Goal: Task Accomplishment & Management: Use online tool/utility

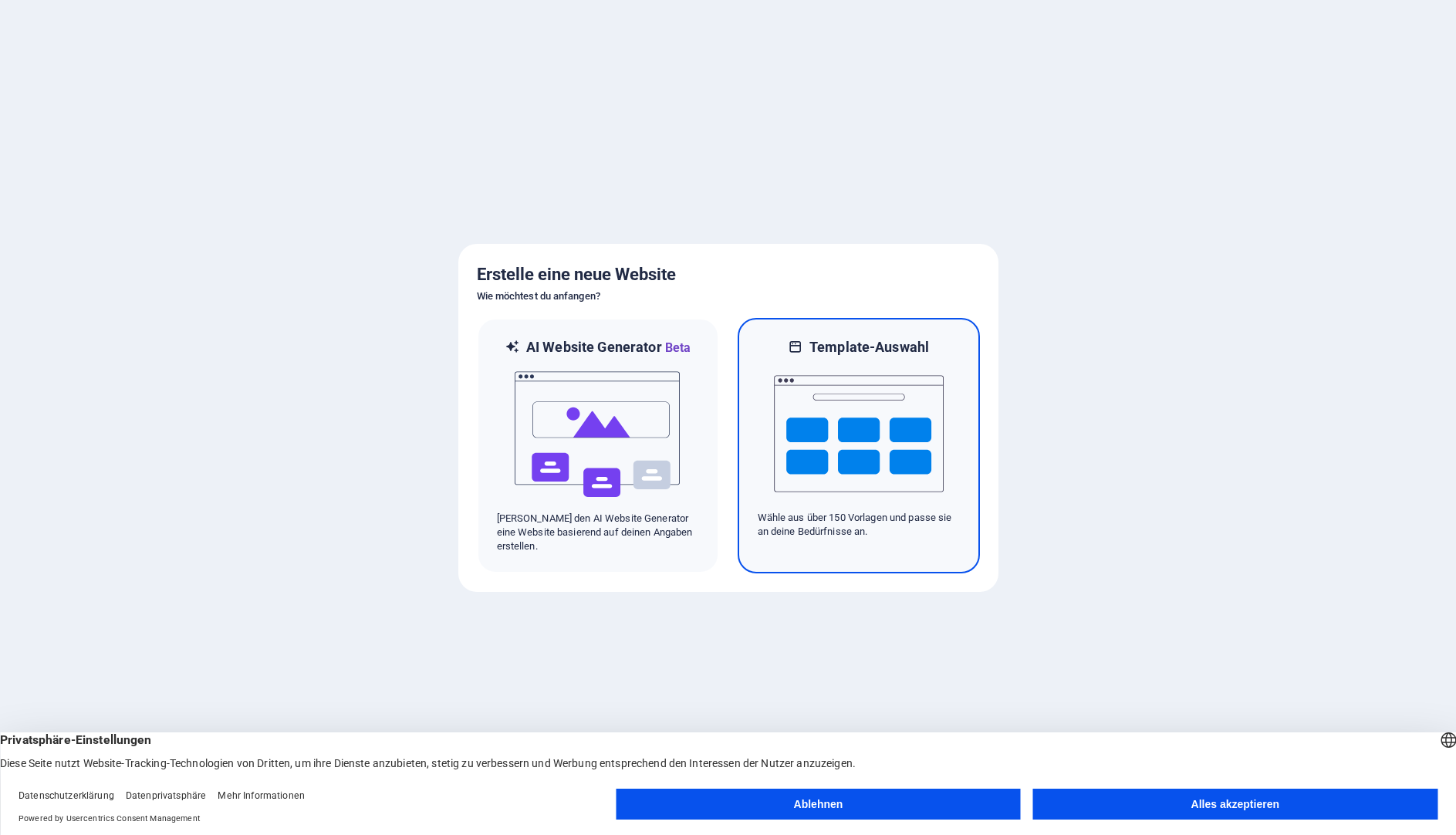
click at [835, 446] on img at bounding box center [858, 433] width 170 height 155
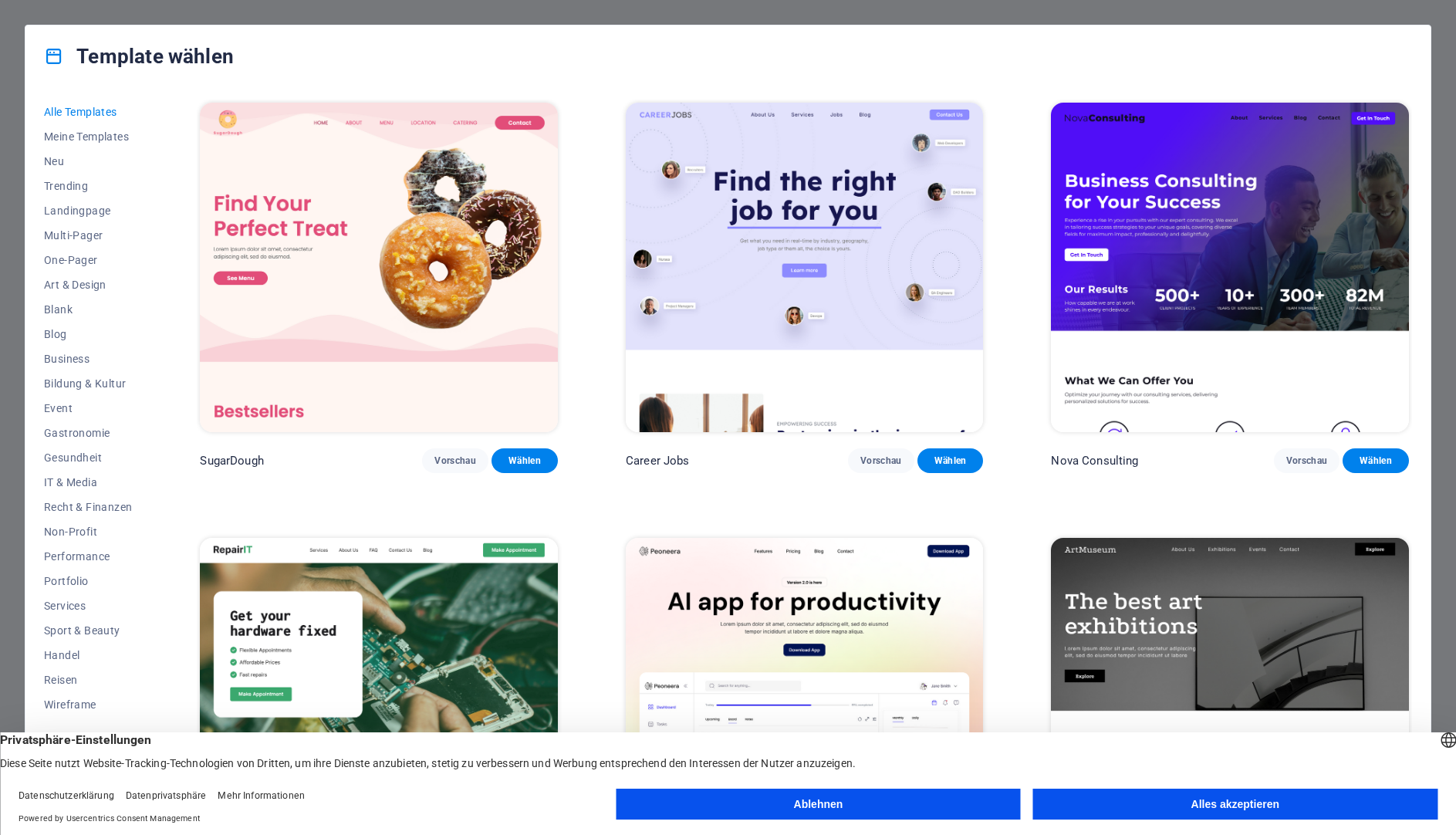
click at [911, 798] on button "Ablehnen" at bounding box center [817, 804] width 404 height 31
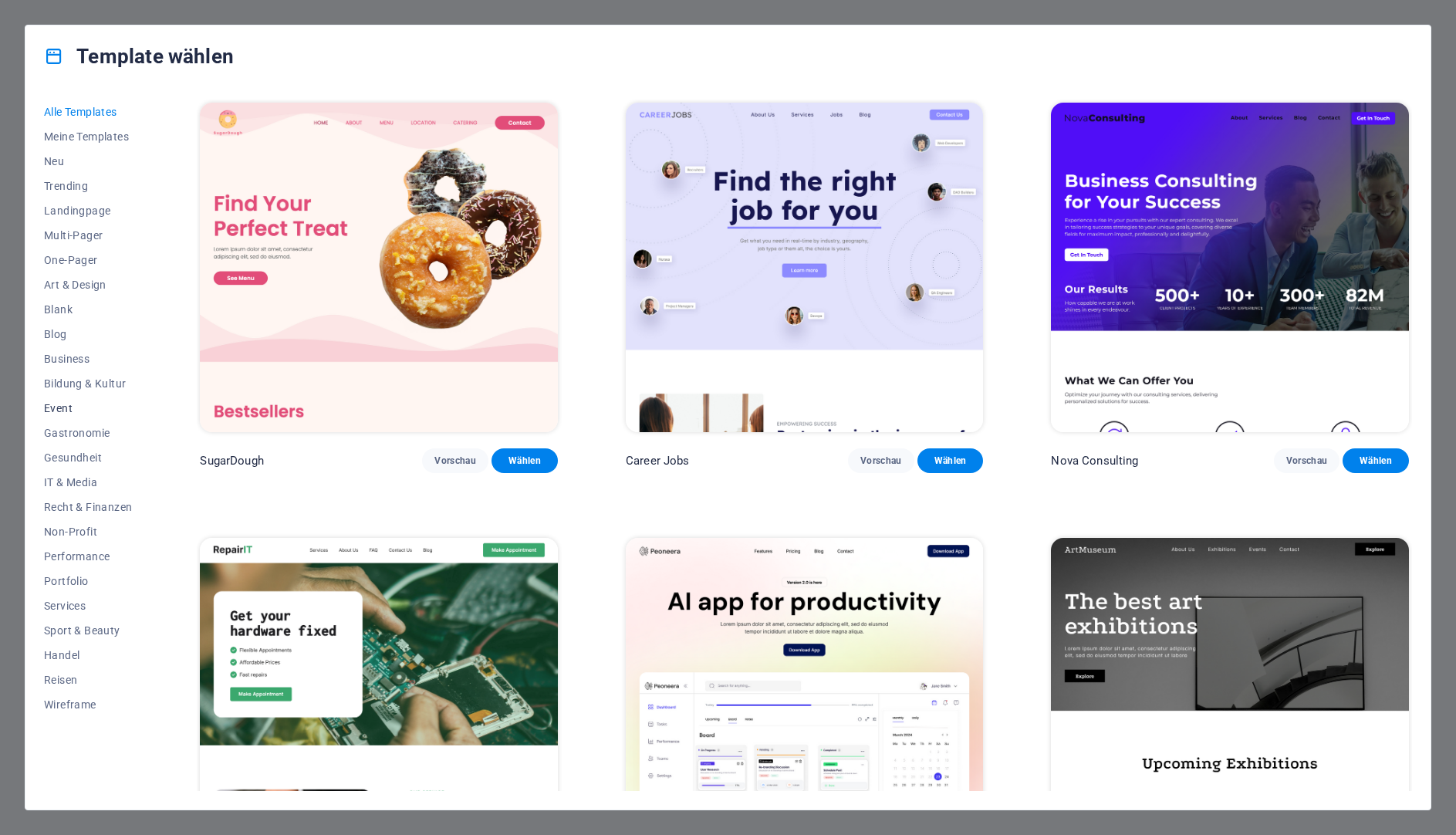
click at [65, 407] on span "Event" at bounding box center [88, 408] width 88 height 12
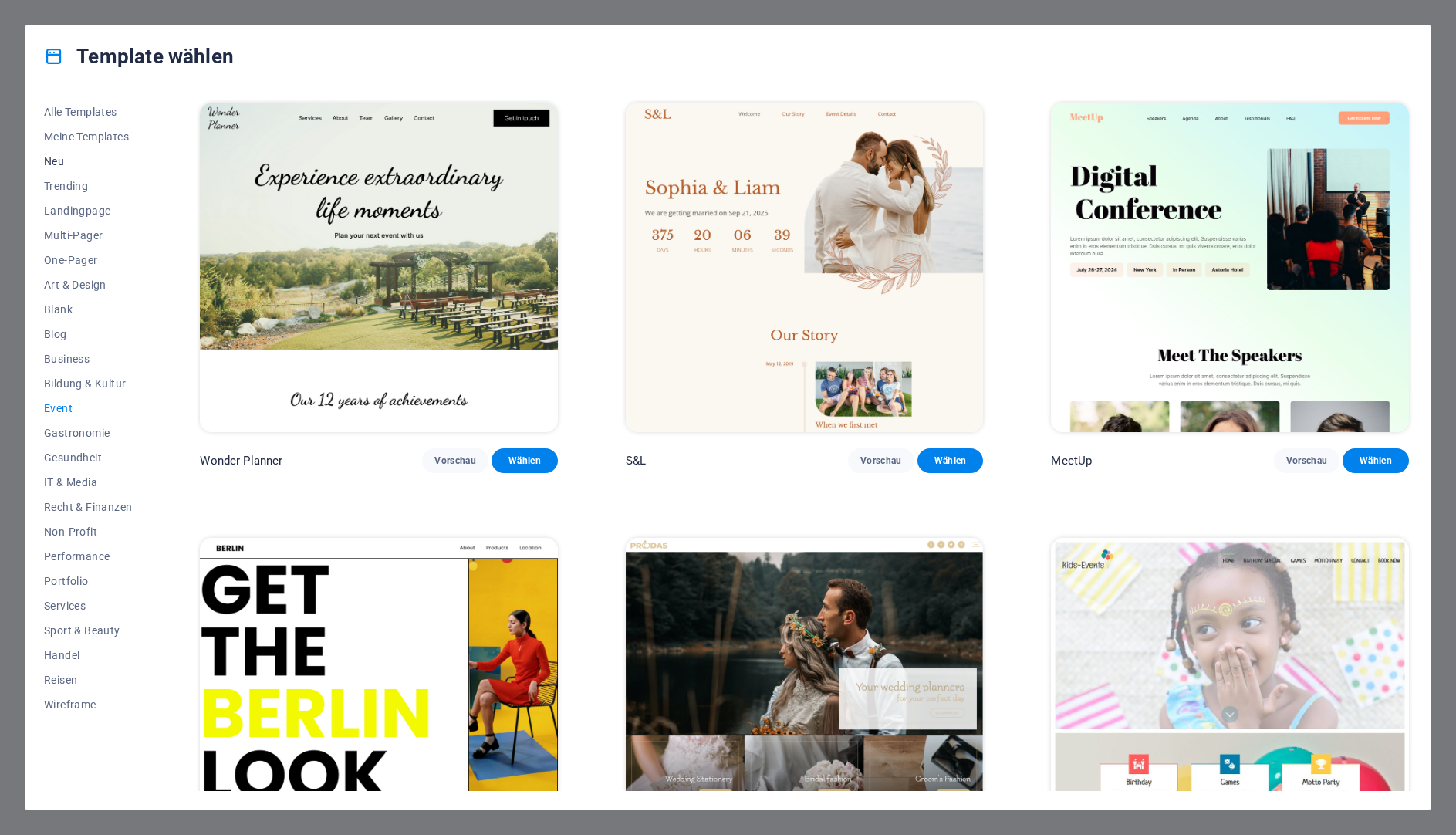
click at [62, 163] on span "Neu" at bounding box center [88, 161] width 88 height 12
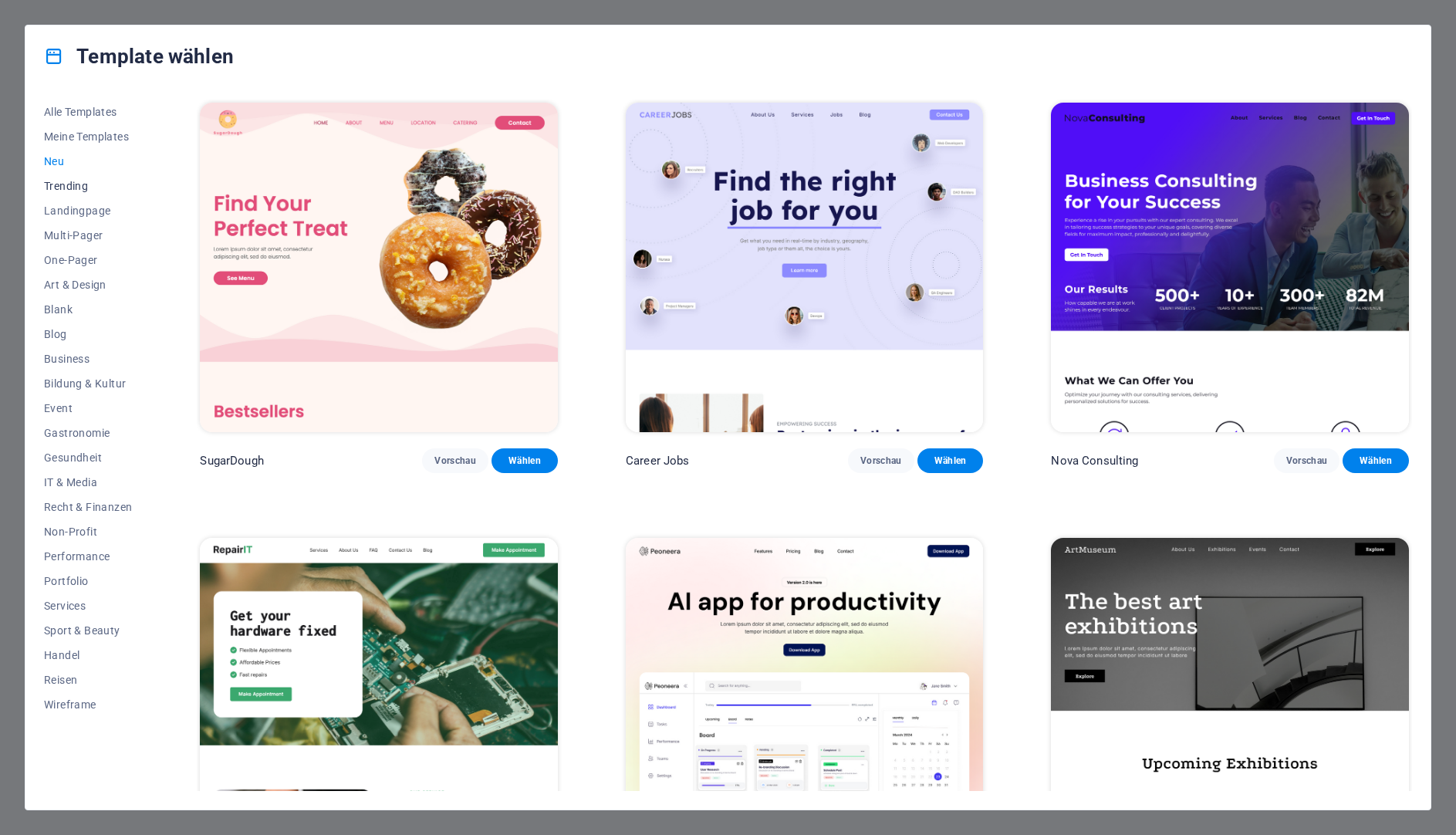
click at [85, 193] on button "Trending" at bounding box center [88, 186] width 88 height 25
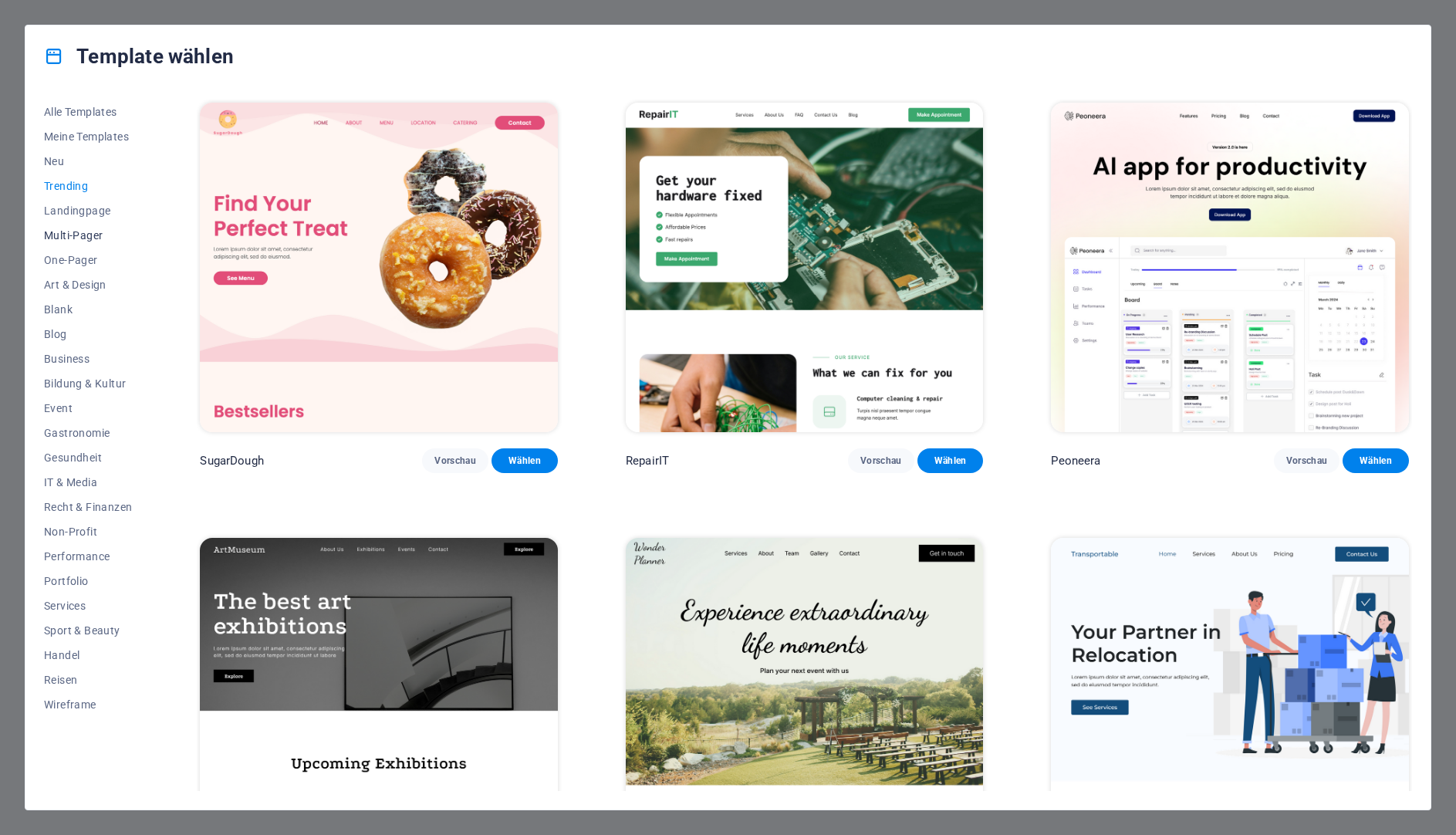
click at [83, 240] on span "Multi-Pager" at bounding box center [88, 235] width 88 height 12
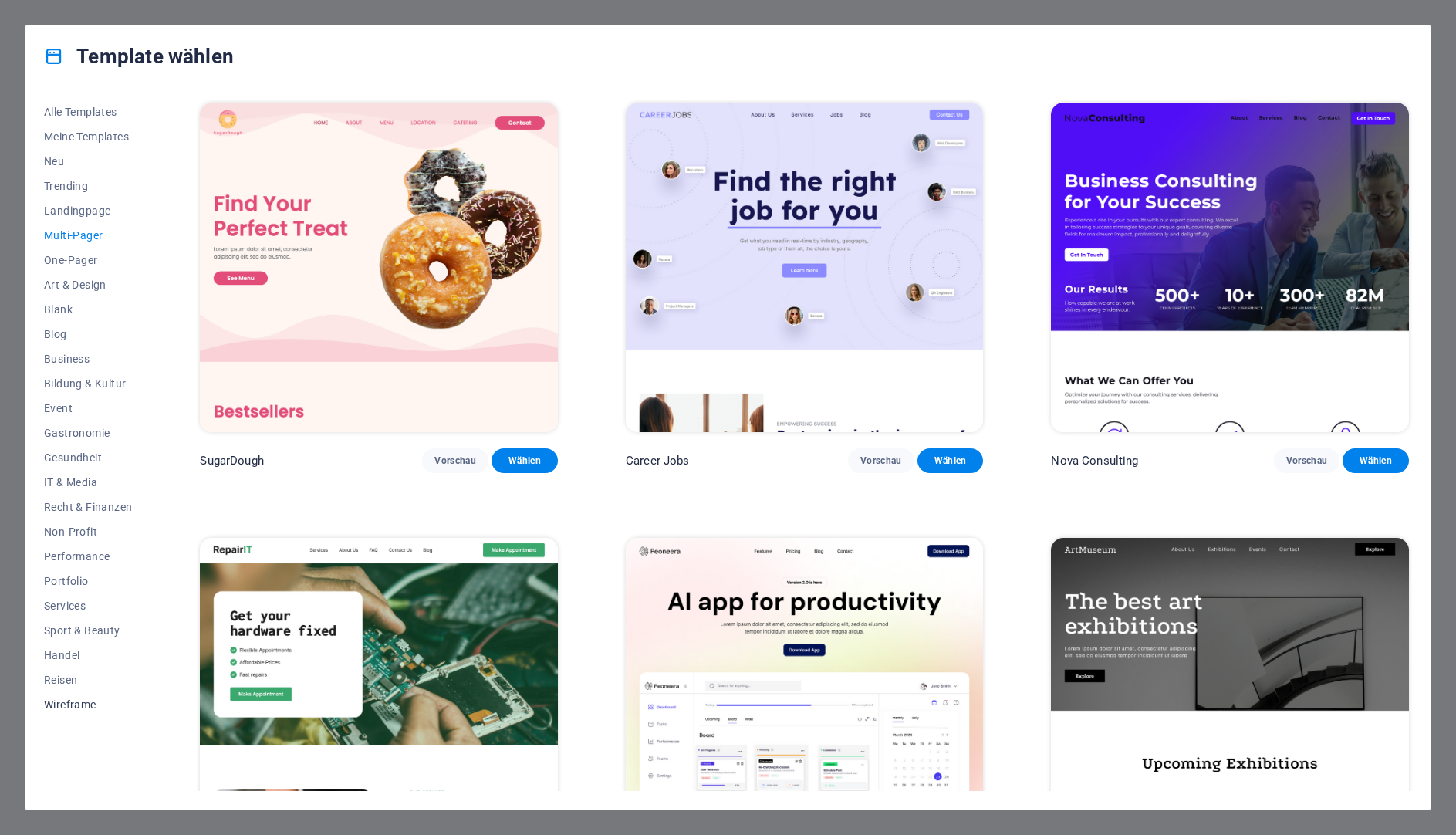
click at [92, 705] on span "Wireframe" at bounding box center [88, 705] width 88 height 12
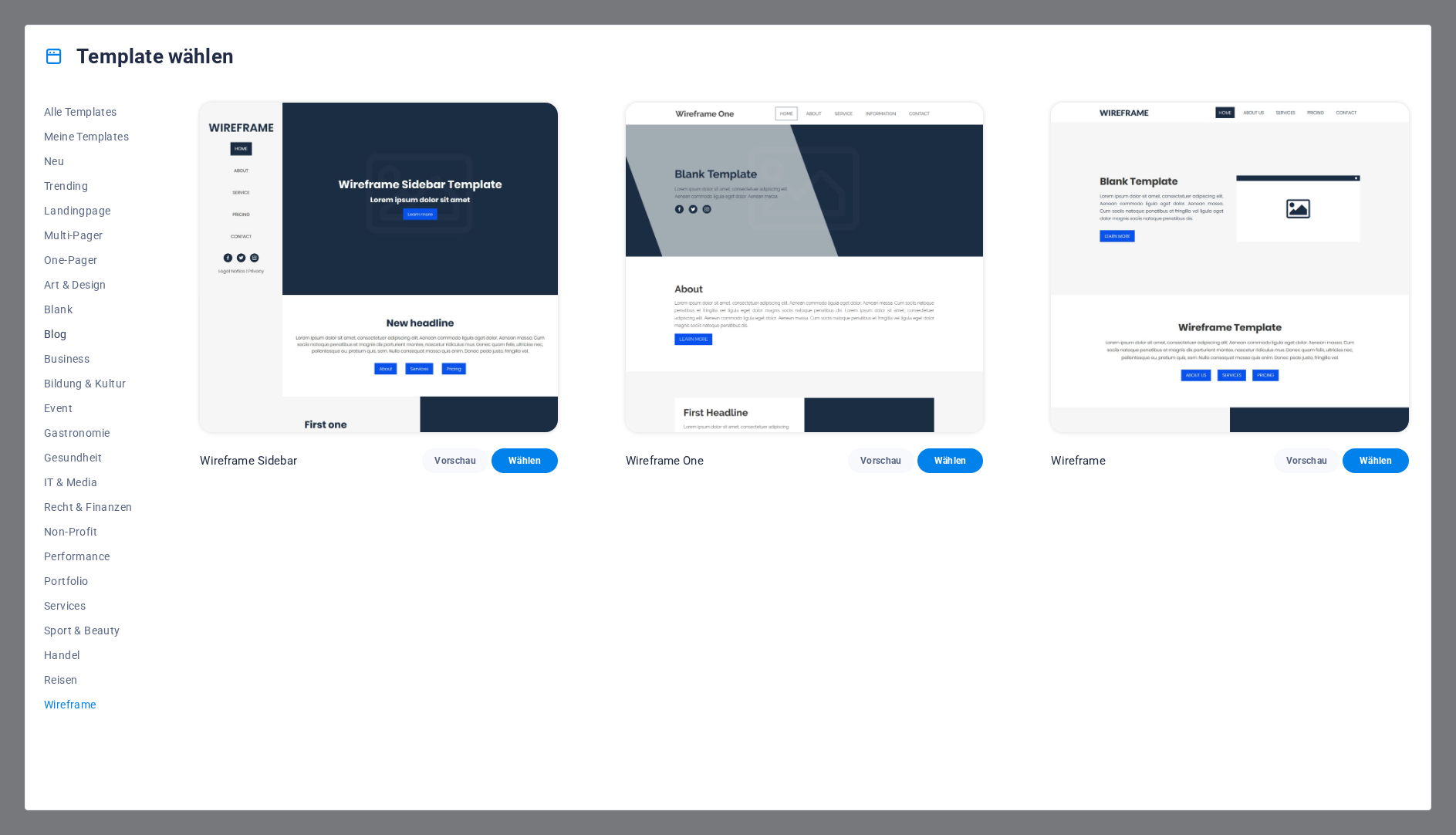
click at [62, 328] on span "Blog" at bounding box center [88, 334] width 88 height 12
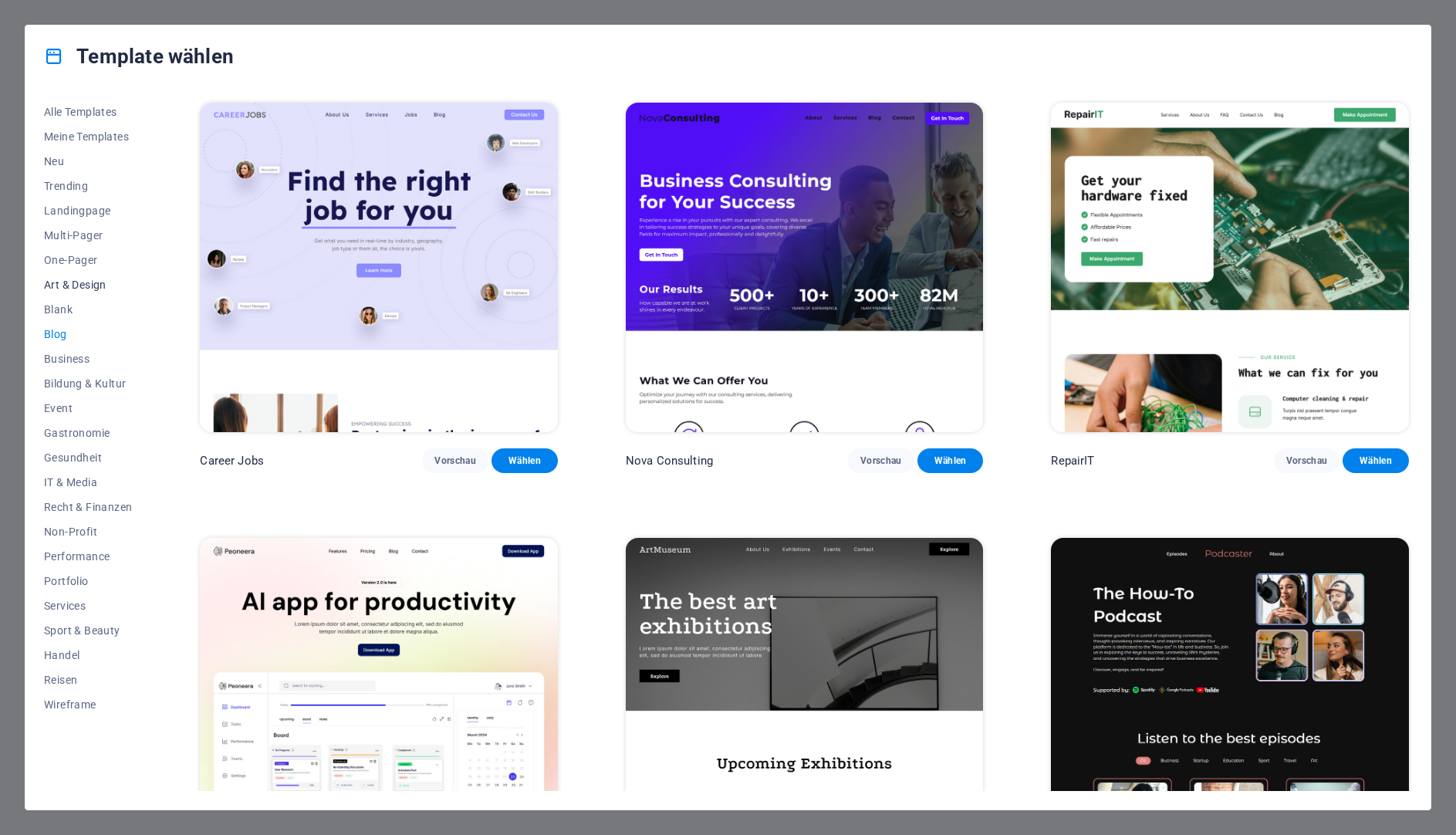
click at [75, 281] on span "Art & Design" at bounding box center [88, 285] width 88 height 12
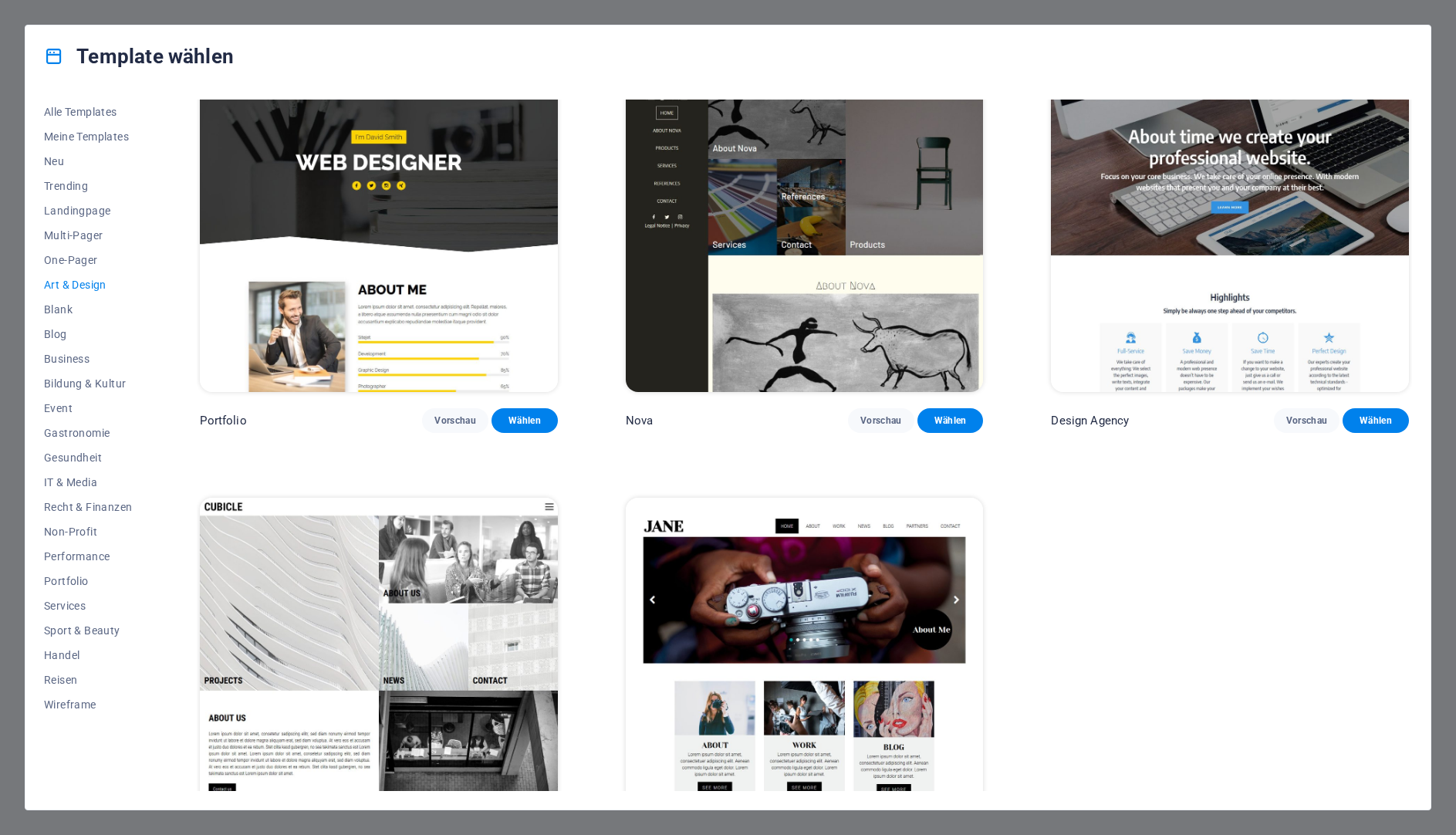
scroll to position [1414, 0]
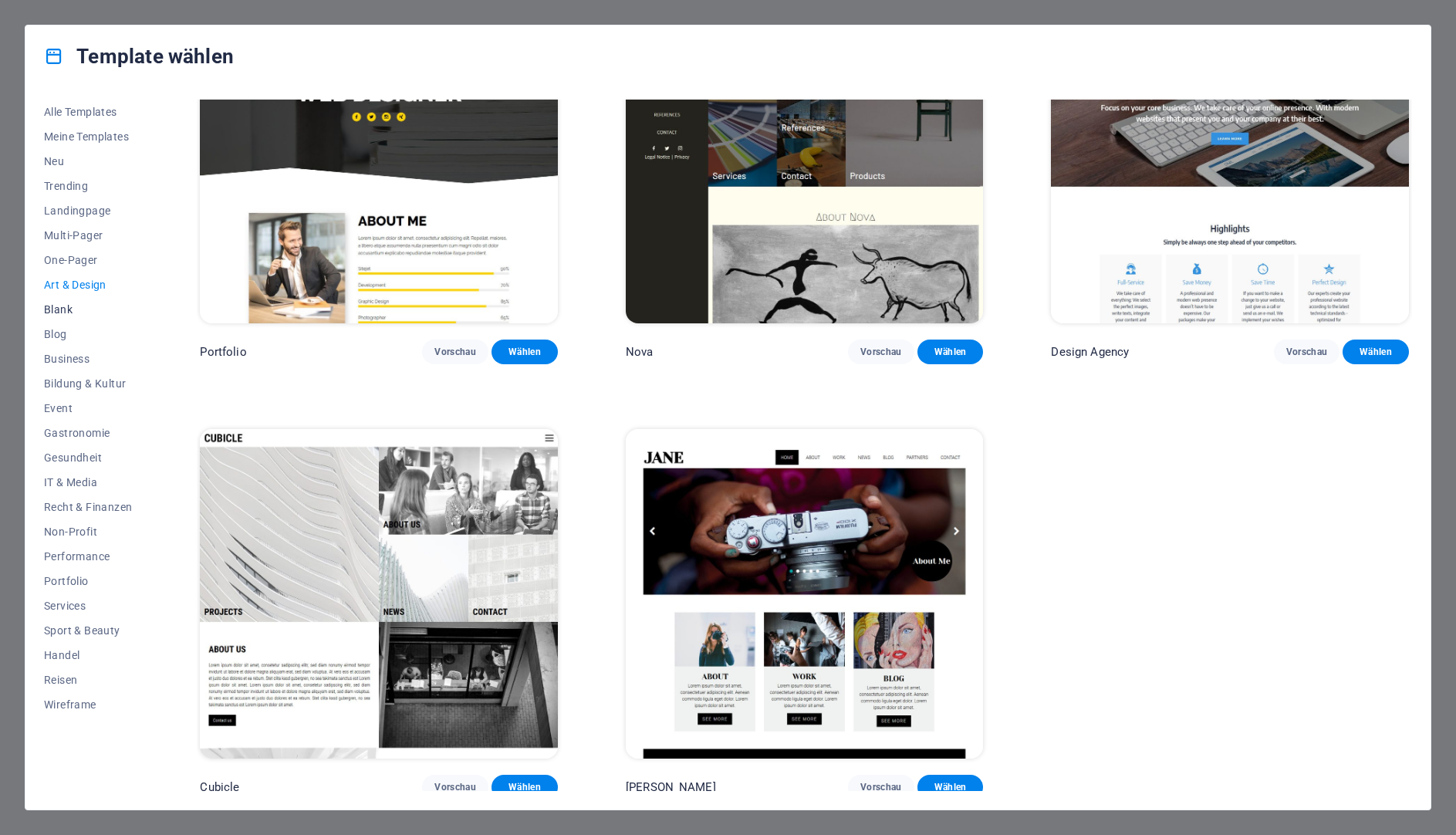
click at [60, 313] on span "Blank" at bounding box center [88, 309] width 88 height 12
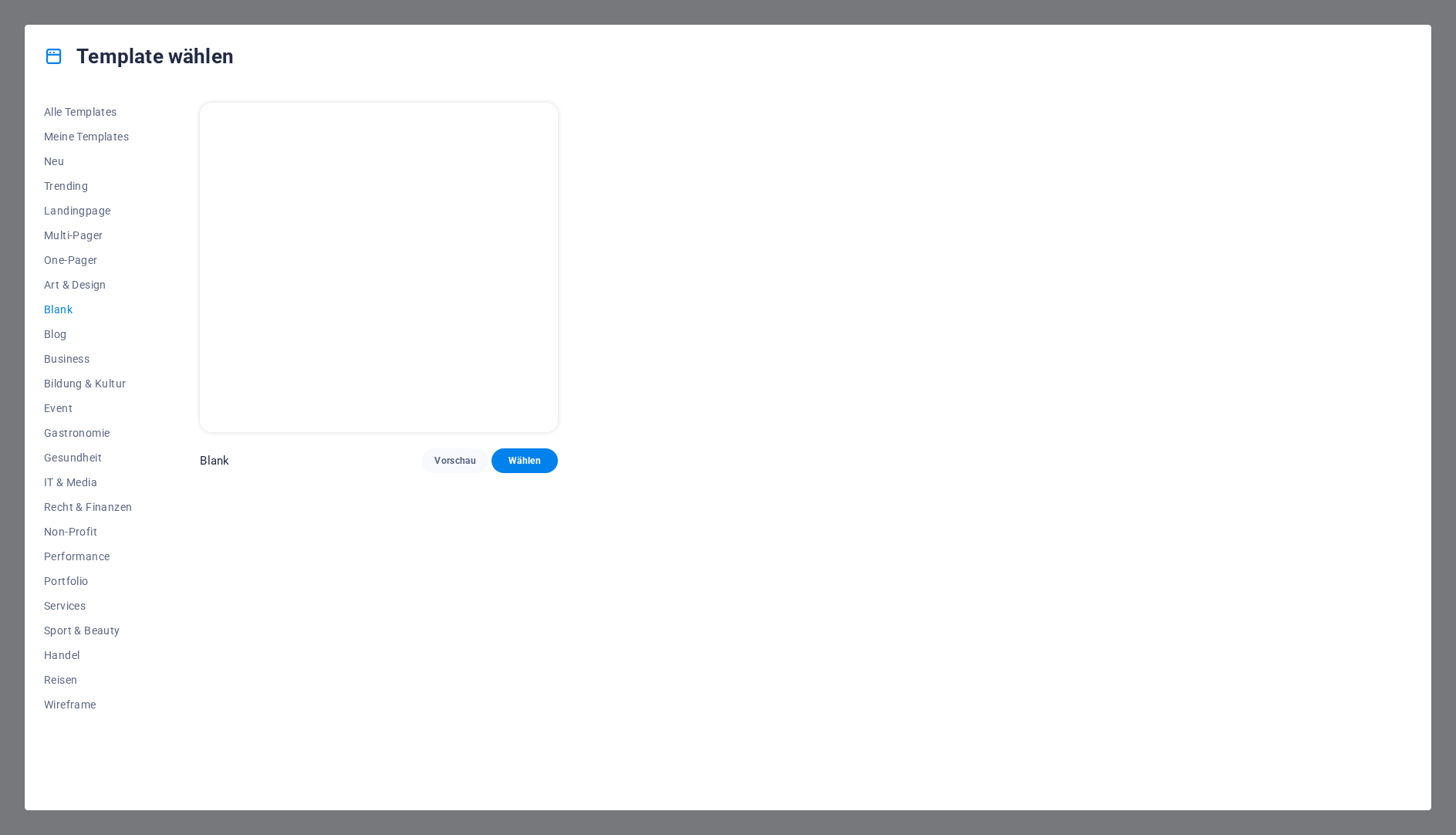
scroll to position [0, 0]
click at [76, 237] on span "Multi-Pager" at bounding box center [88, 235] width 88 height 12
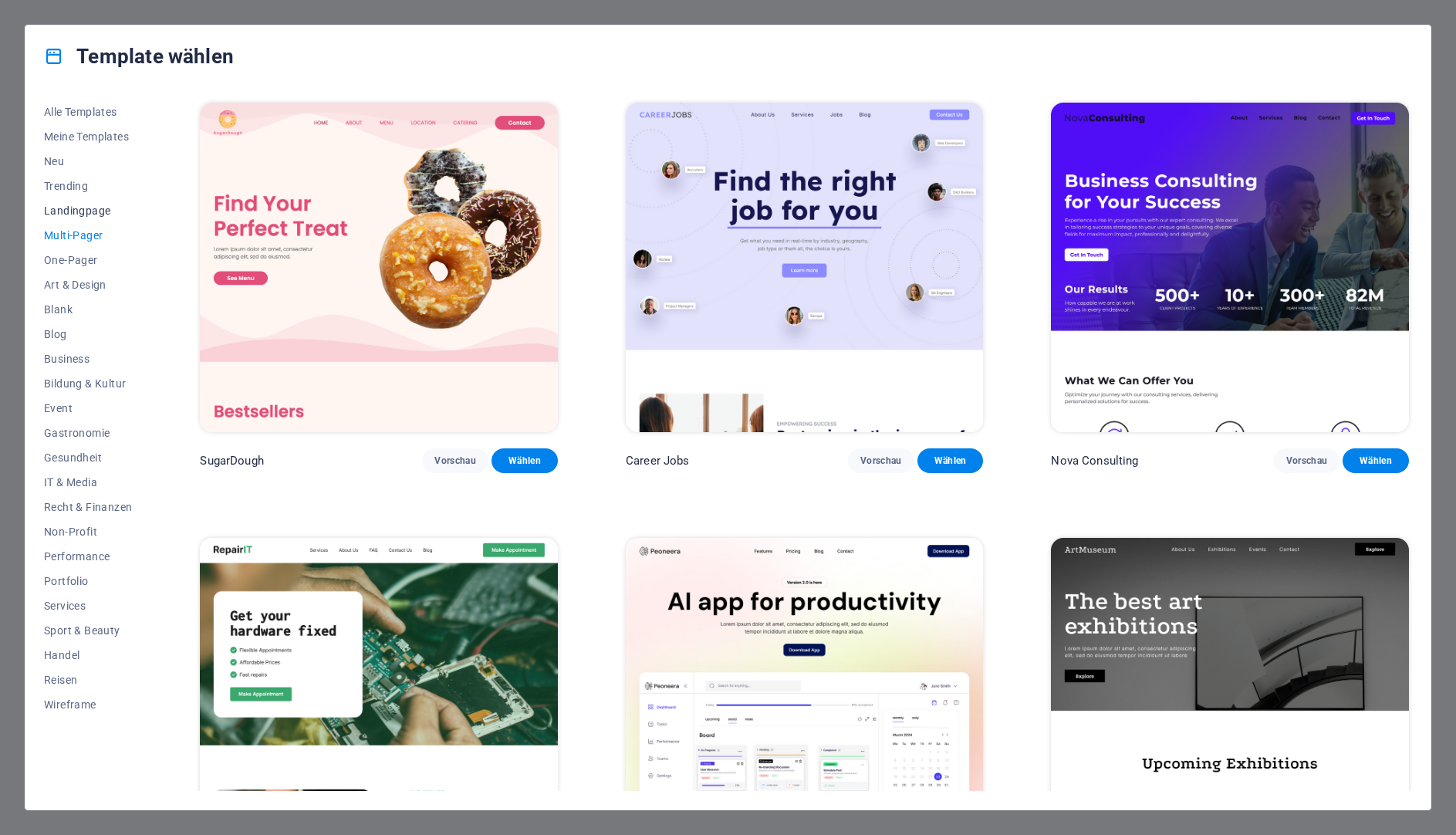
click at [82, 214] on span "Landingpage" at bounding box center [88, 211] width 88 height 12
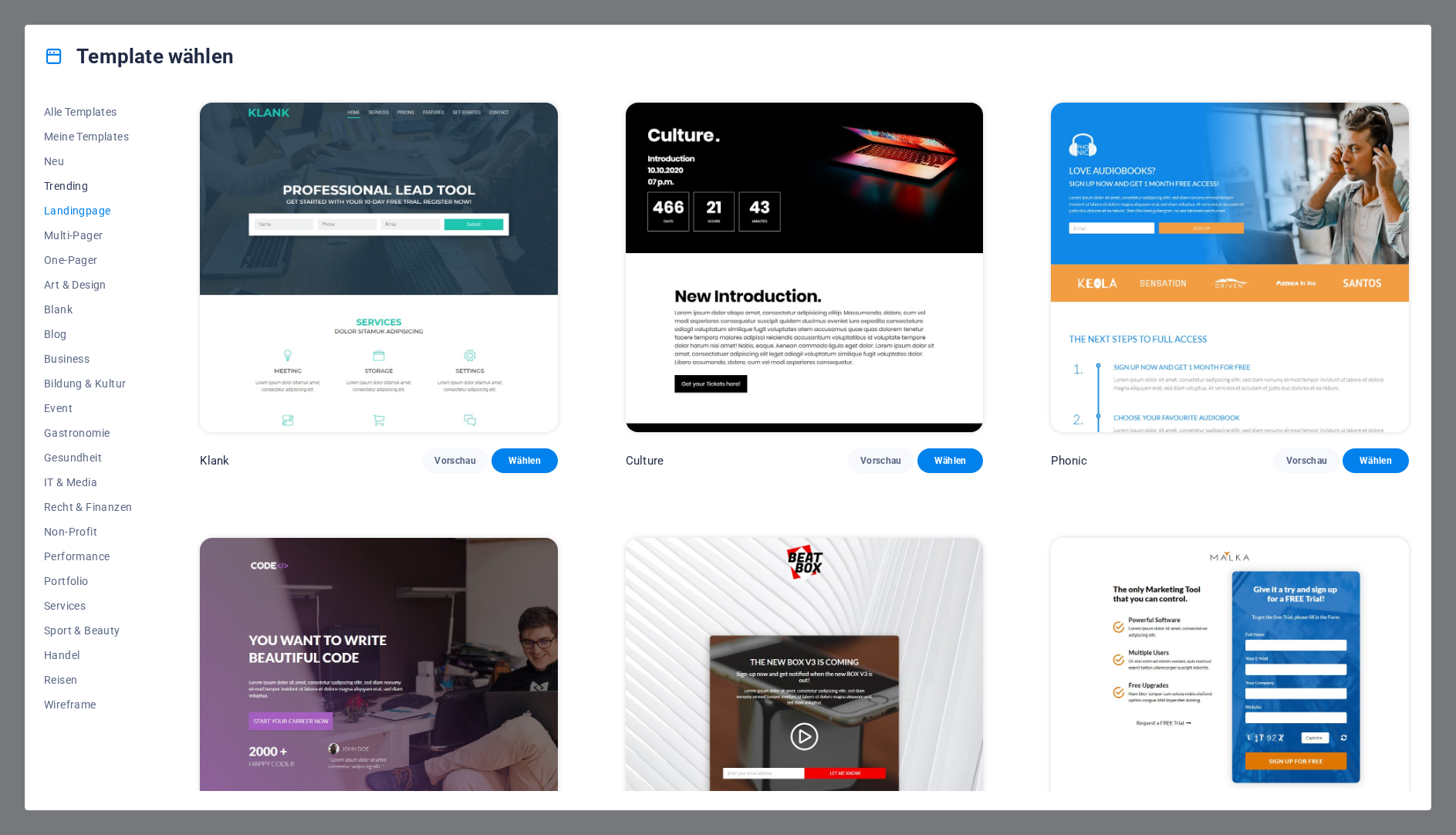
click at [86, 182] on span "Trending" at bounding box center [88, 186] width 88 height 12
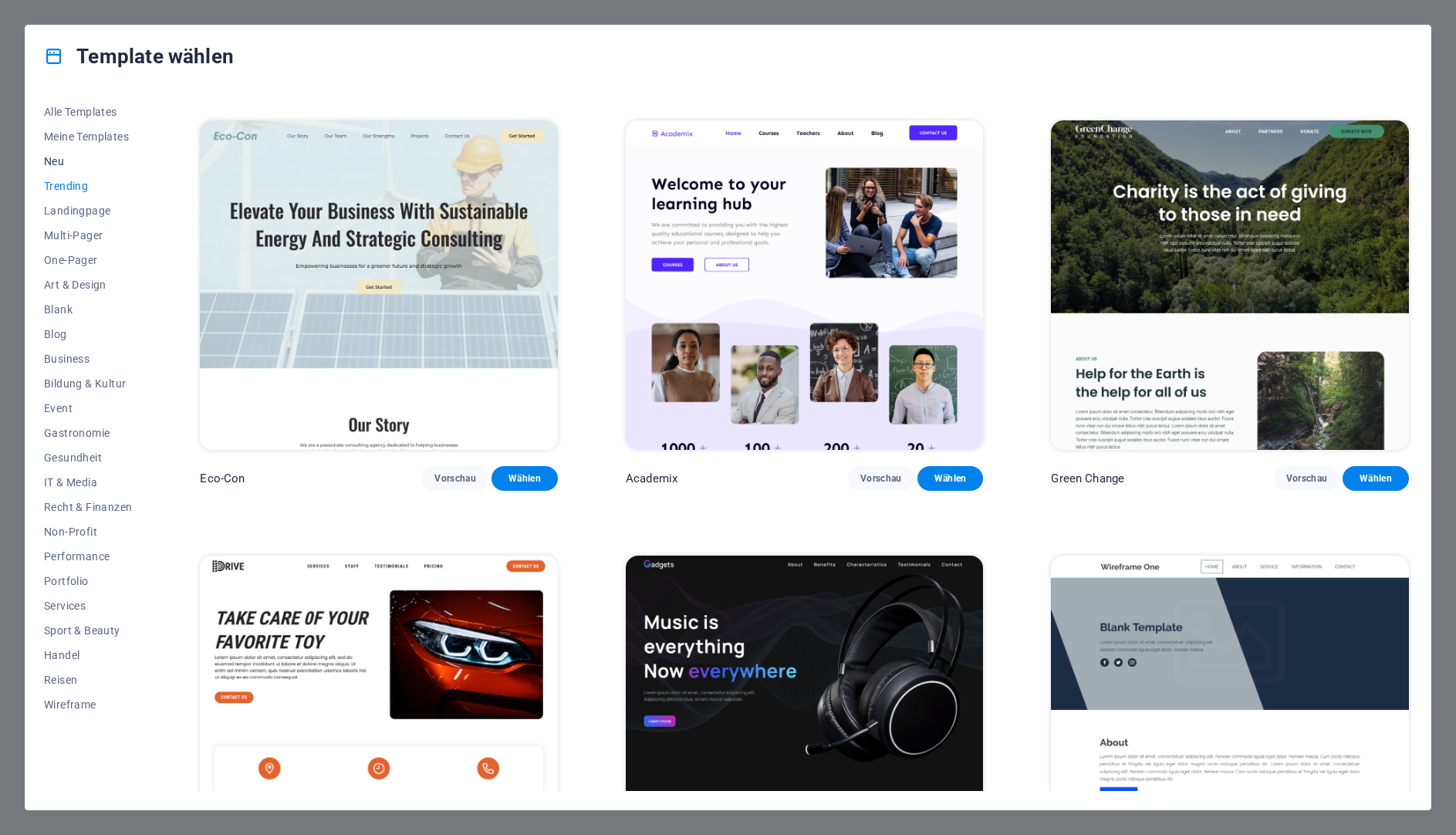
scroll to position [617, 0]
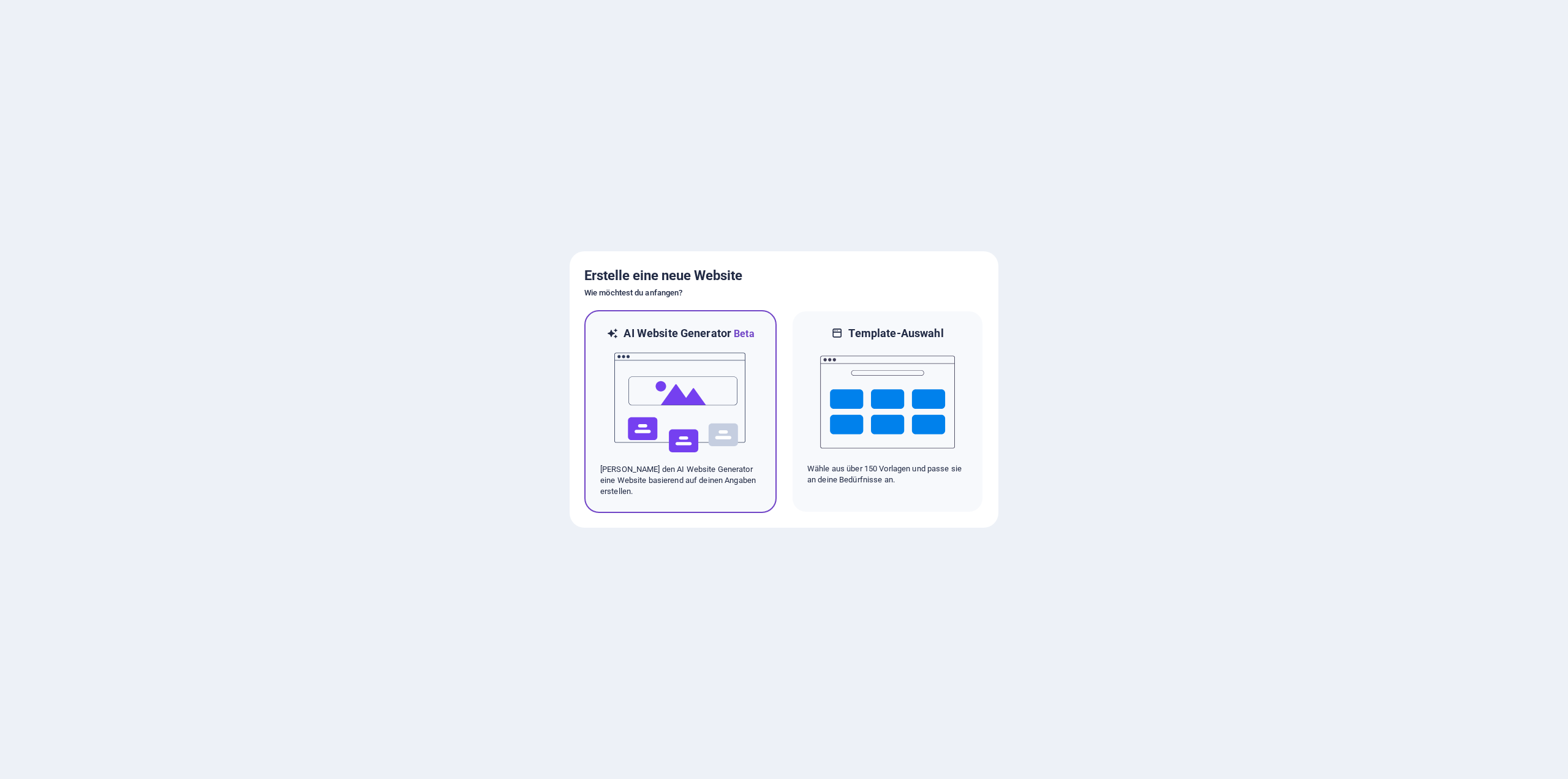
click at [724, 435] on img at bounding box center [681, 403] width 135 height 123
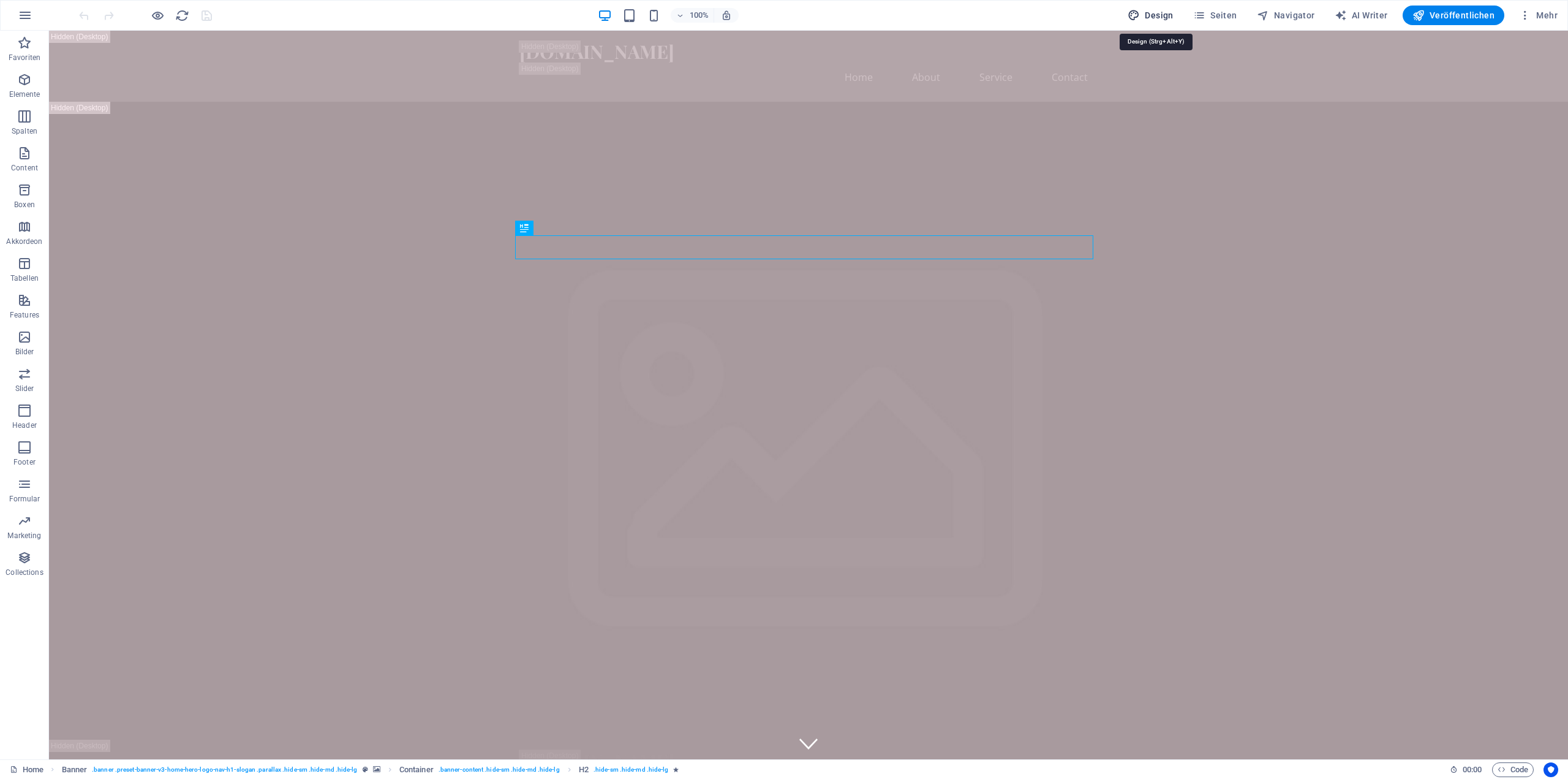
click at [1155, 19] on span "Design" at bounding box center [1151, 15] width 46 height 12
select select "px"
select select "200"
select select "px"
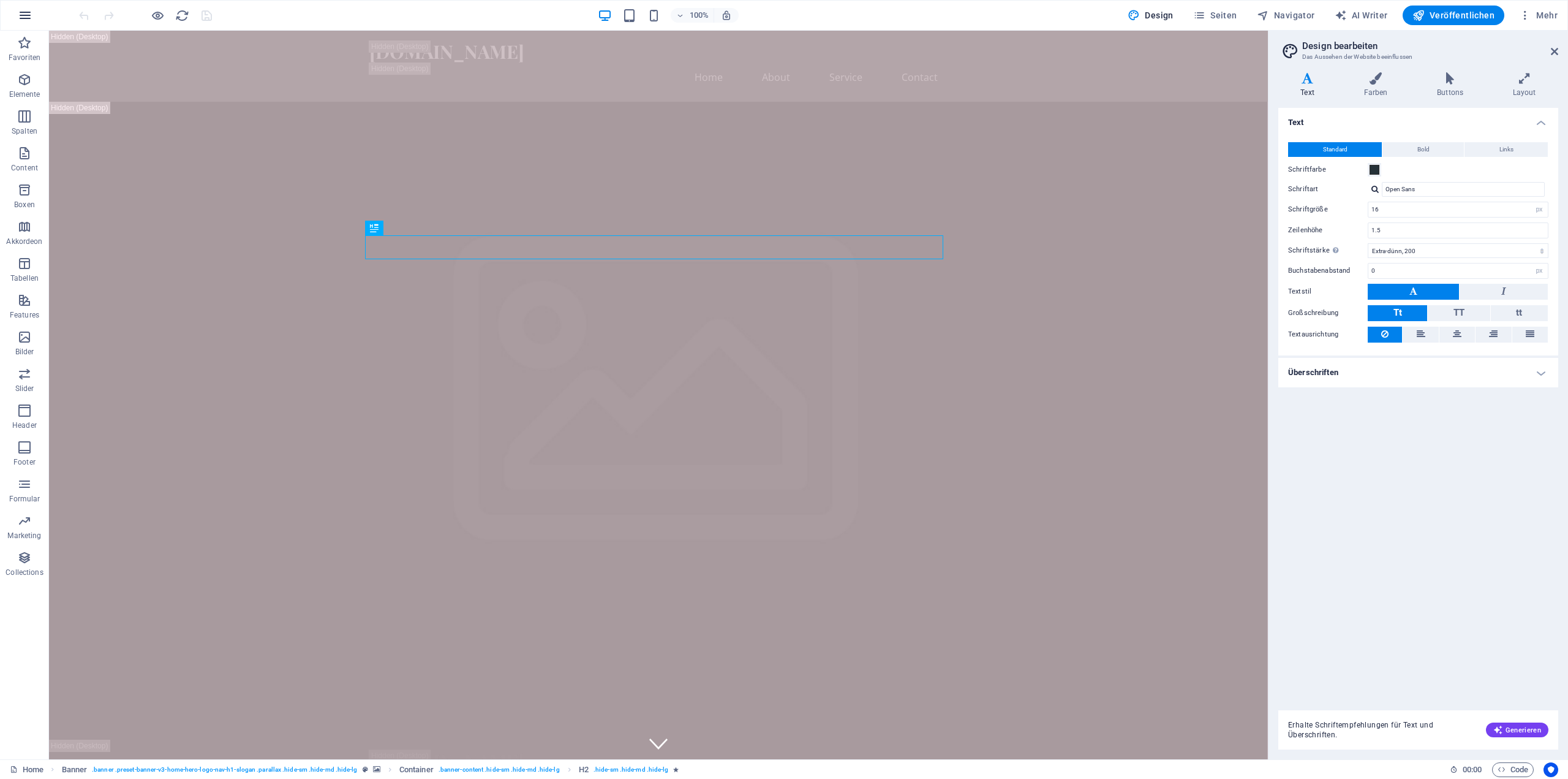
click at [27, 16] on icon "button" at bounding box center [25, 15] width 14 height 14
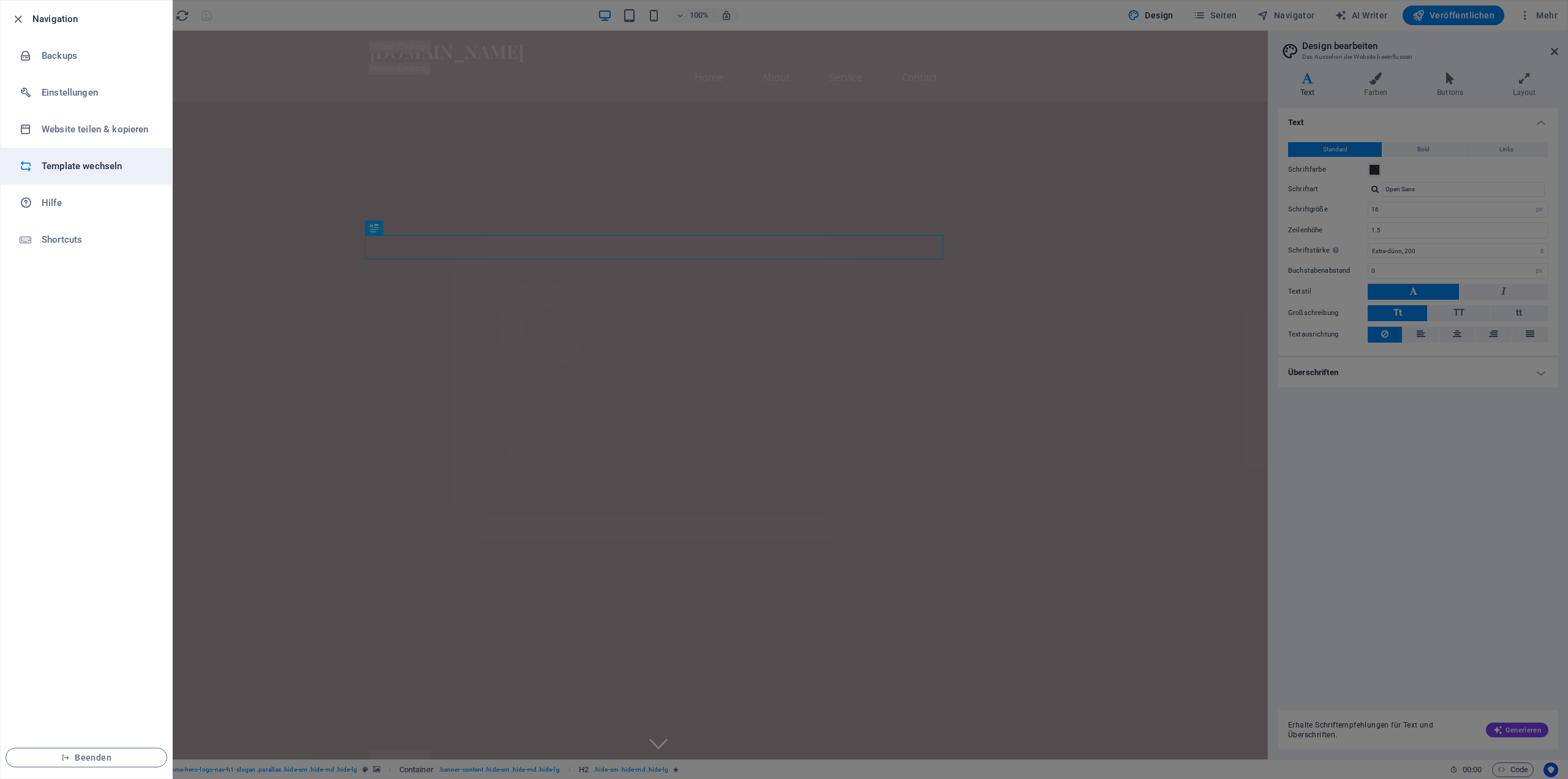
click at [86, 169] on h6 "Template wechseln" at bounding box center [98, 165] width 113 height 14
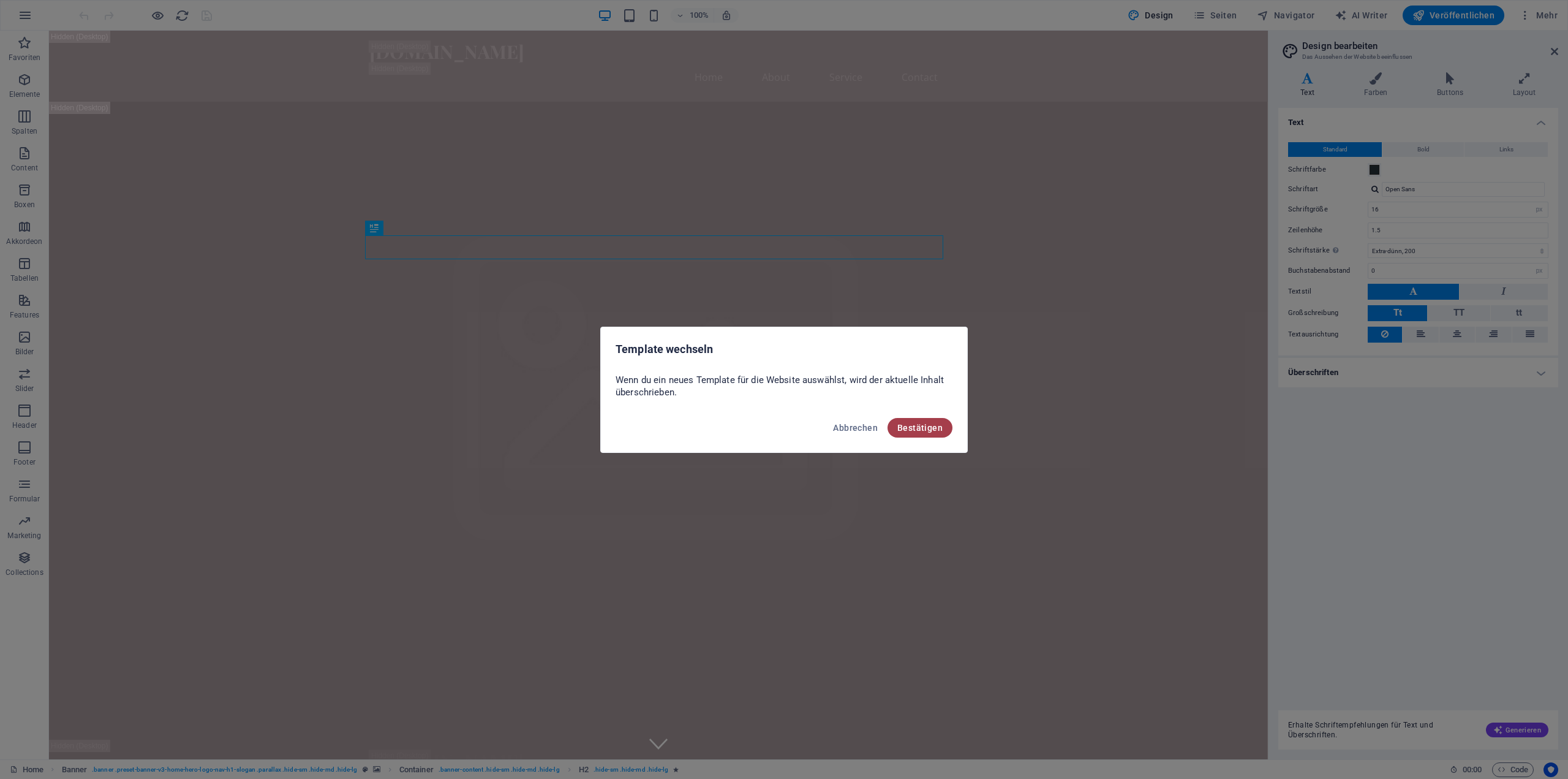
click at [931, 430] on span "Bestätigen" at bounding box center [920, 428] width 45 height 10
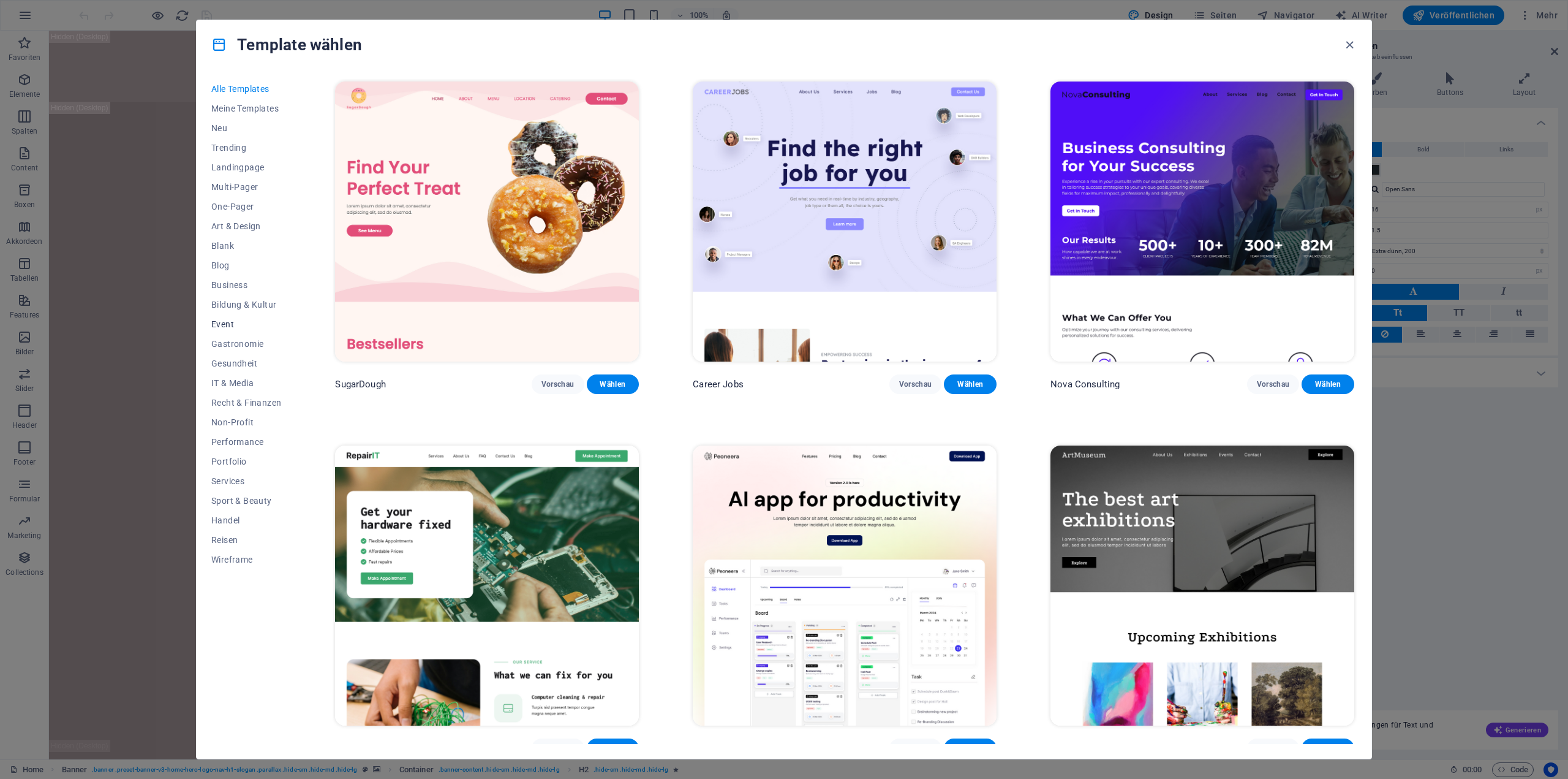
click at [224, 328] on span "Event" at bounding box center [246, 324] width 70 height 10
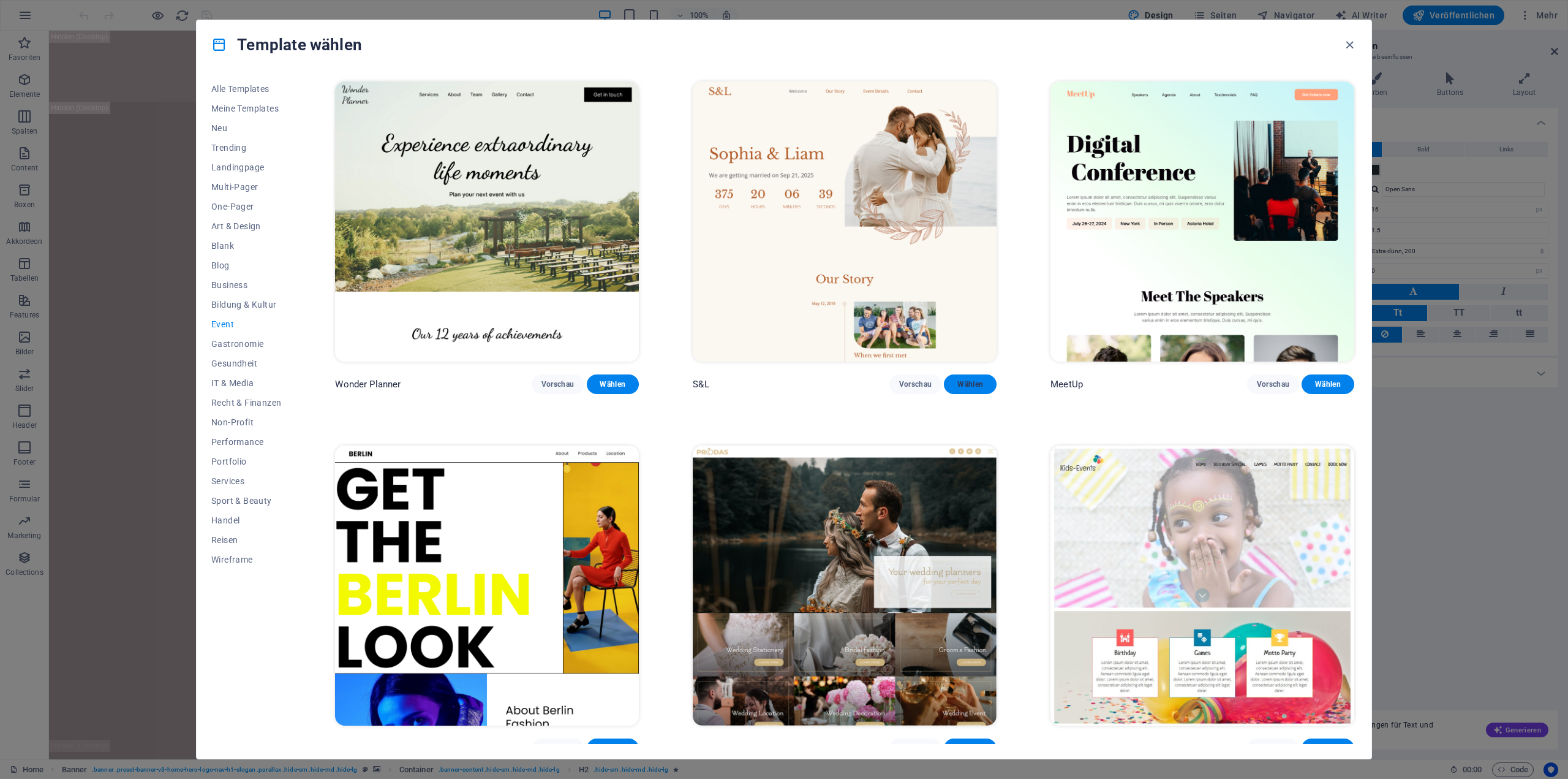
click at [974, 385] on span "Wählen" at bounding box center [970, 384] width 33 height 10
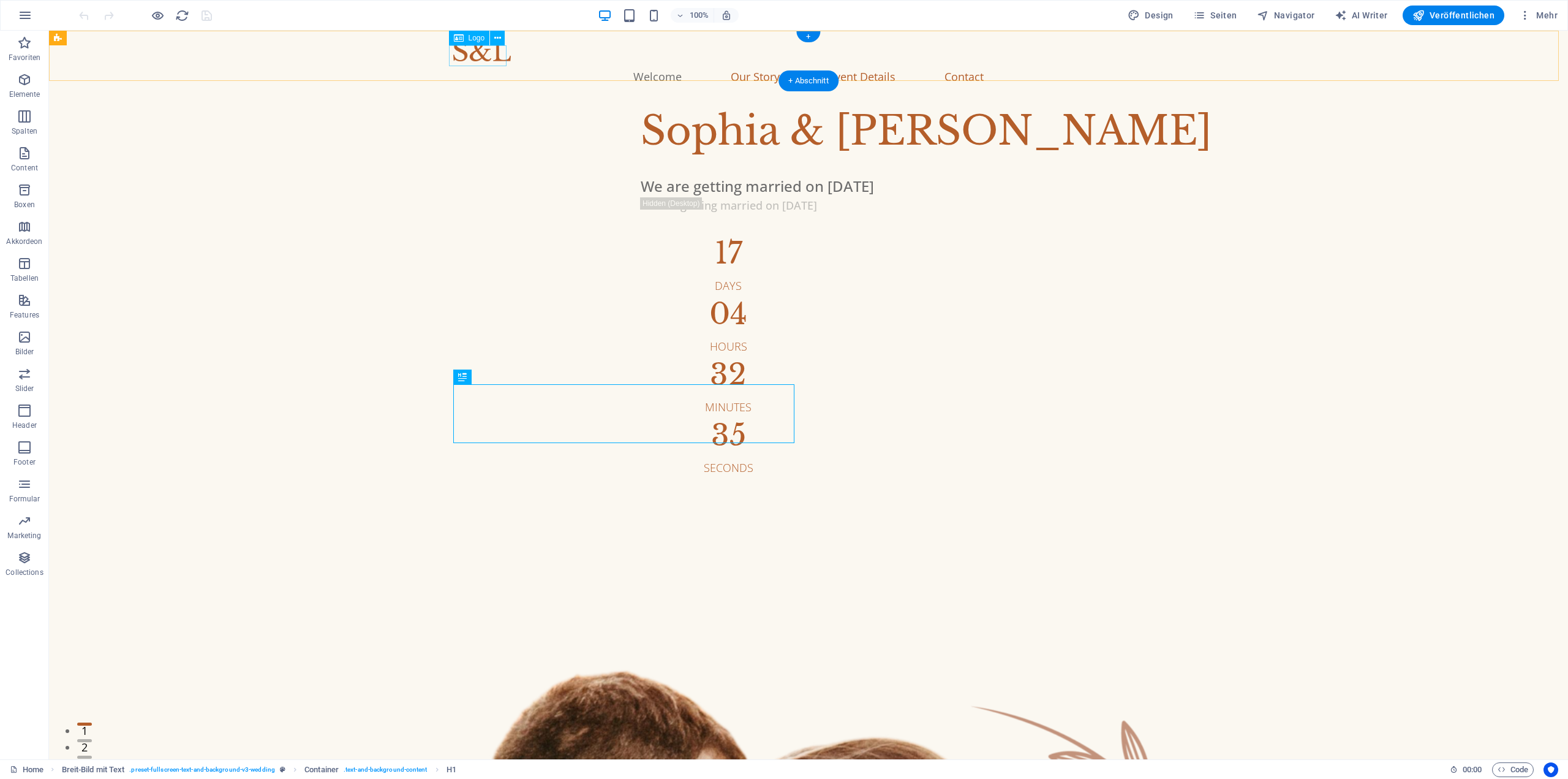
click at [480, 51] on div at bounding box center [808, 51] width 711 height 21
select select "px"
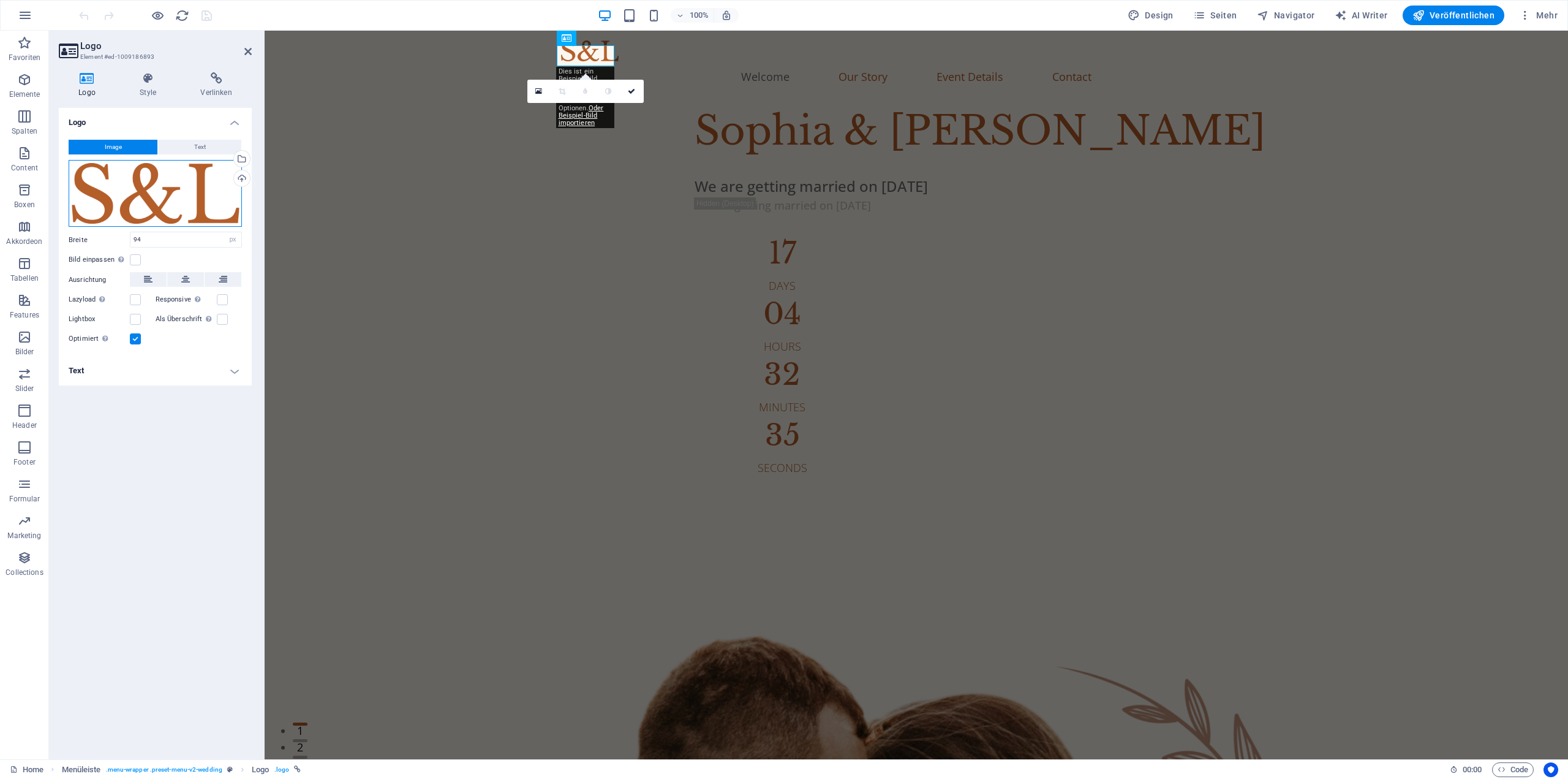
click at [184, 176] on div "Ziehe Dateien zum Hochladen hierher oder klicke hier, um aus Dateien oder koste…" at bounding box center [155, 193] width 173 height 67
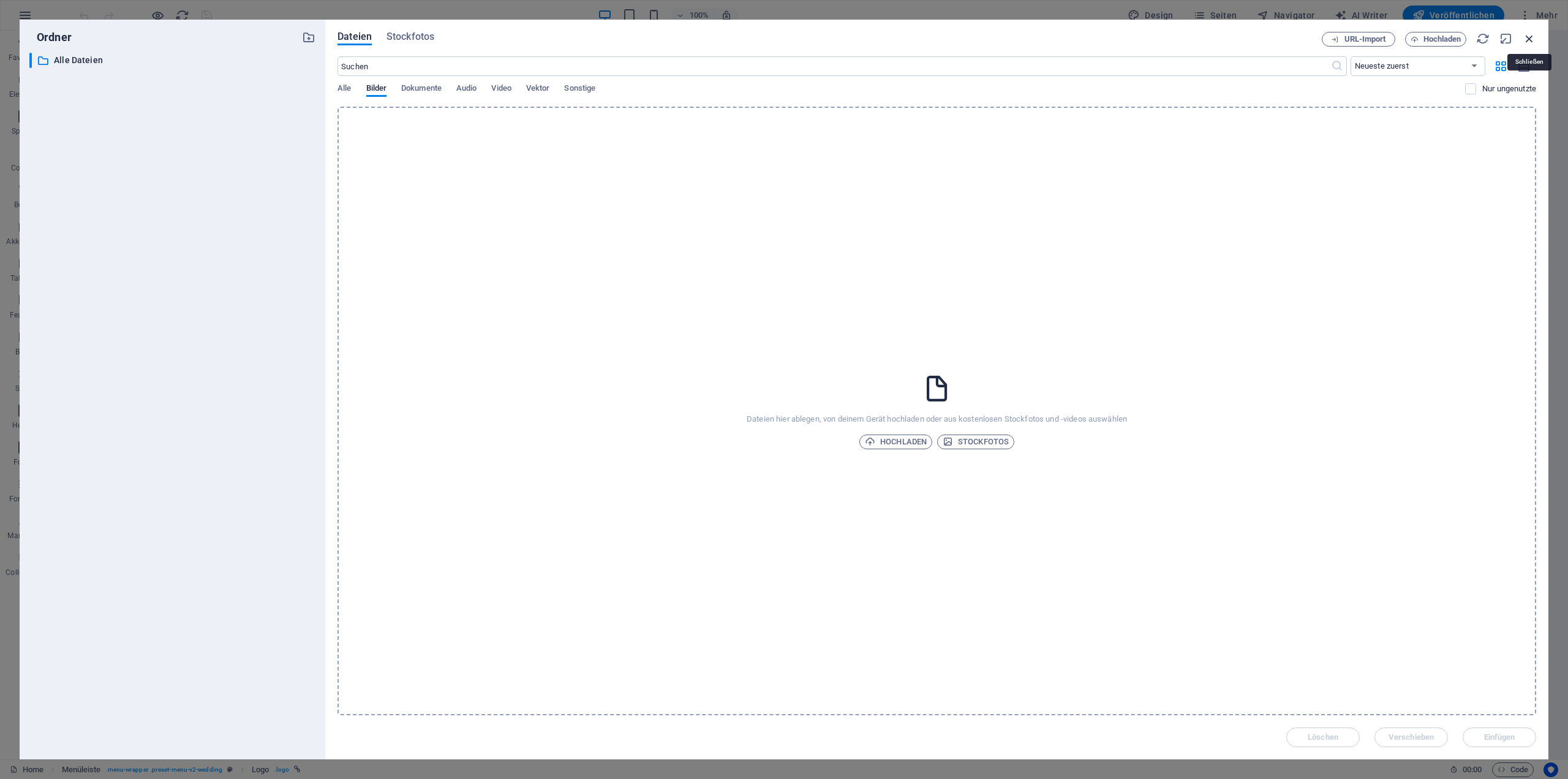
click at [1535, 37] on icon "button" at bounding box center [1530, 38] width 14 height 14
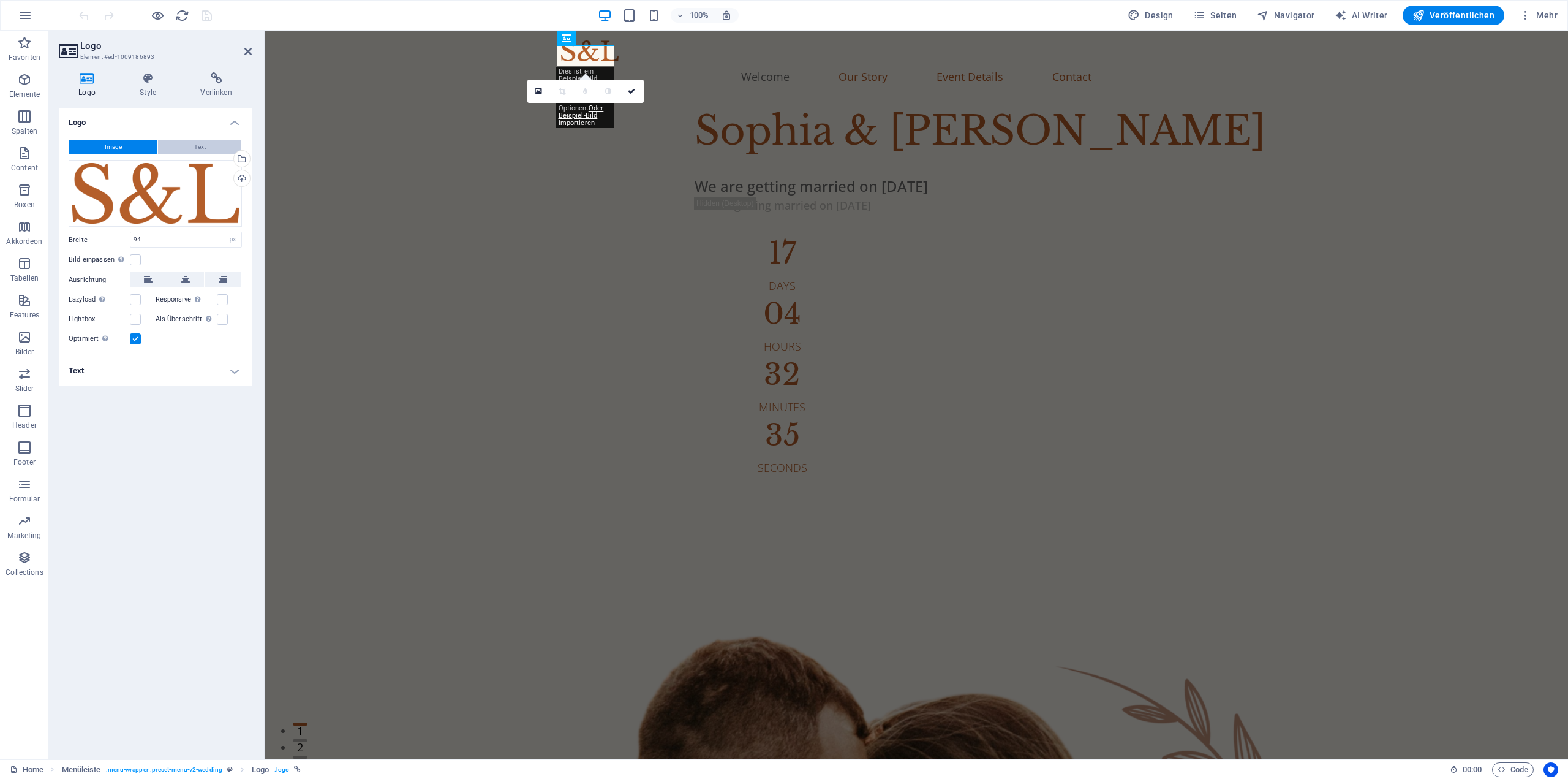
click at [205, 146] on span "Text" at bounding box center [199, 147] width 12 height 14
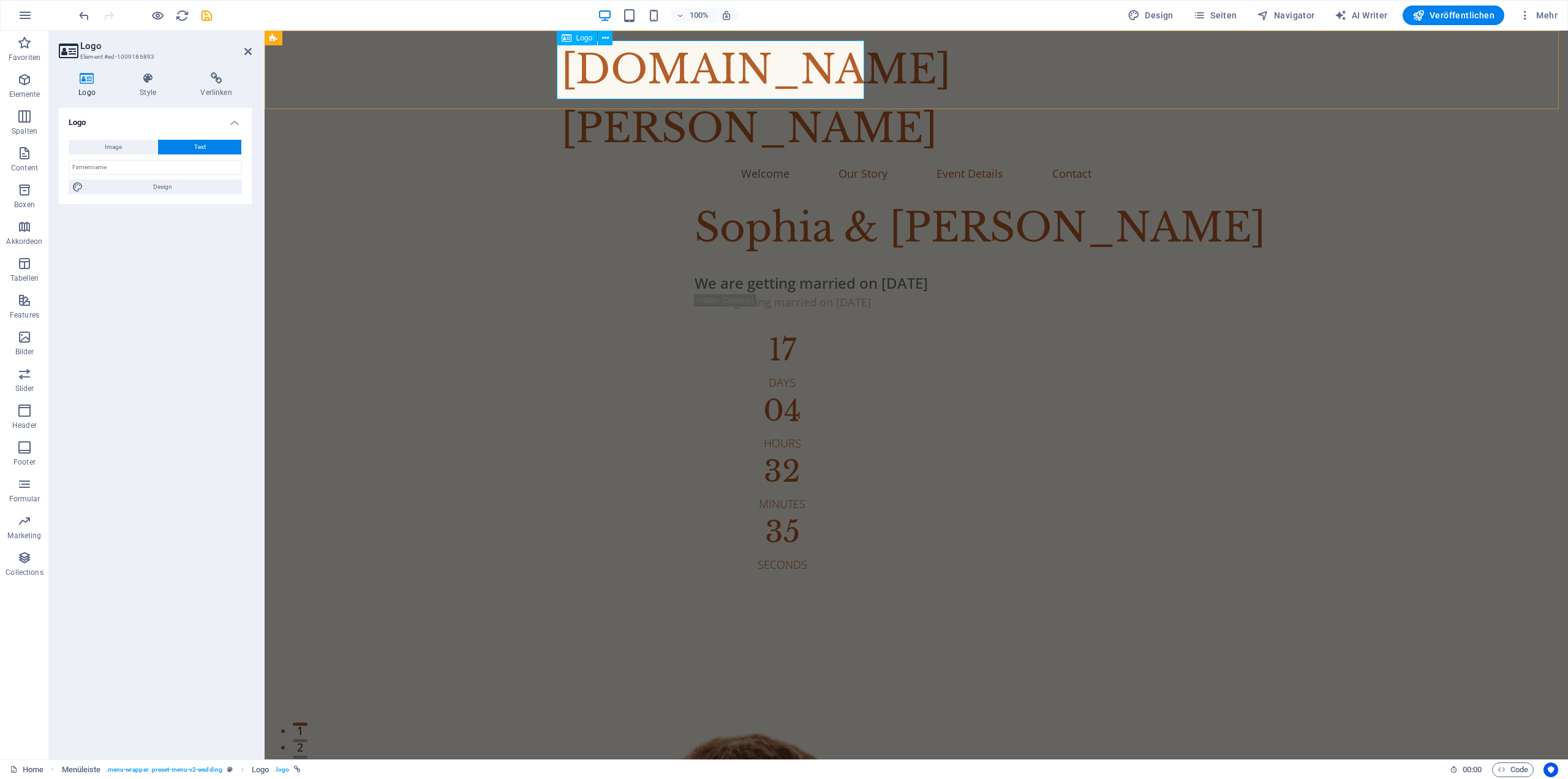
click at [585, 71] on div "[DOMAIN_NAME]" at bounding box center [916, 99] width 711 height 118
click at [572, 71] on div "[DOMAIN_NAME]" at bounding box center [916, 99] width 711 height 118
click at [712, 71] on div "[DOMAIN_NAME]" at bounding box center [916, 99] width 711 height 118
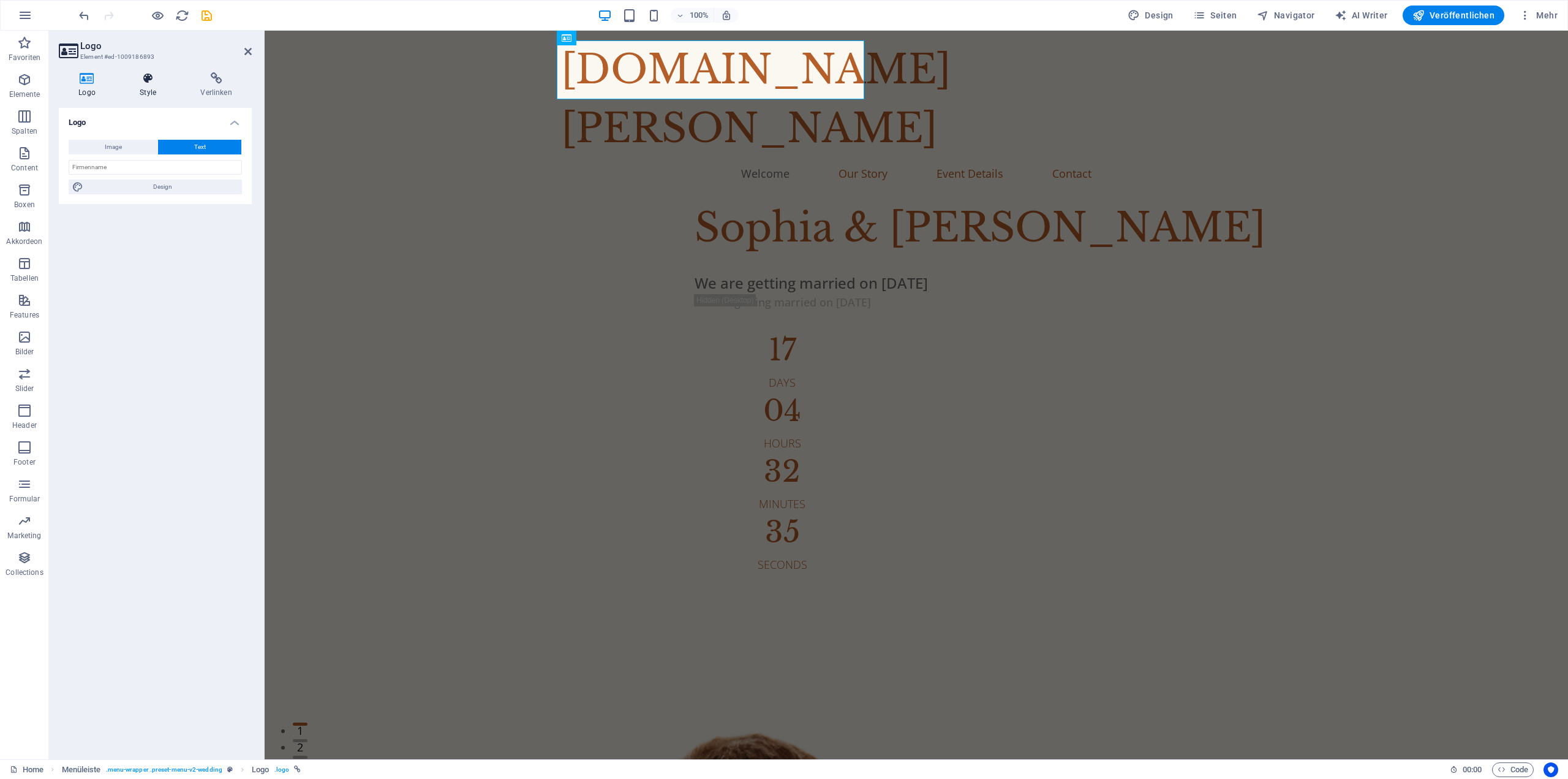
click at [147, 86] on h4 "Style" at bounding box center [150, 85] width 60 height 26
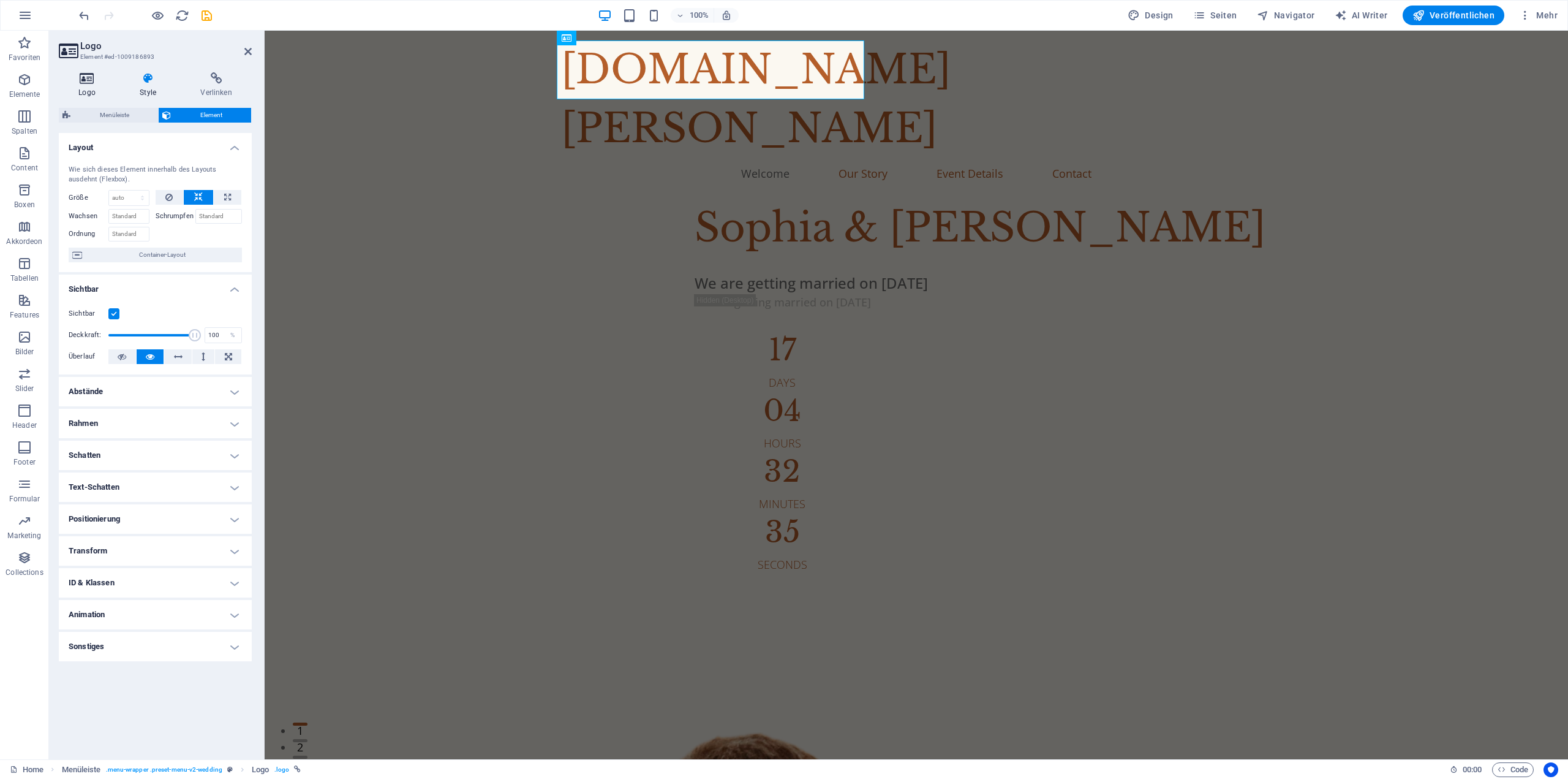
click at [85, 85] on h4 "Logo" at bounding box center [89, 85] width 61 height 26
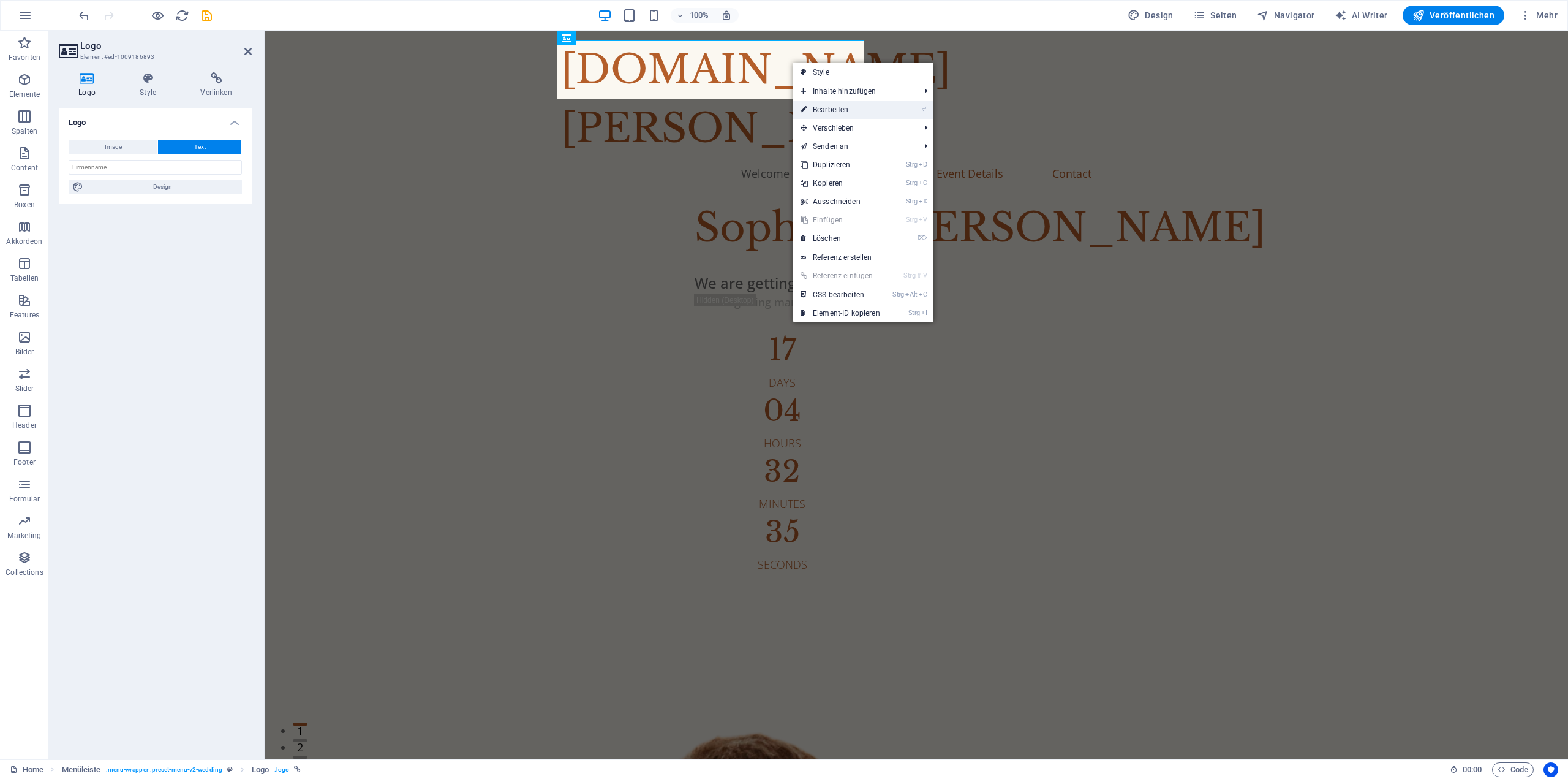
click at [832, 109] on link "⏎ Bearbeiten" at bounding box center [840, 110] width 95 height 19
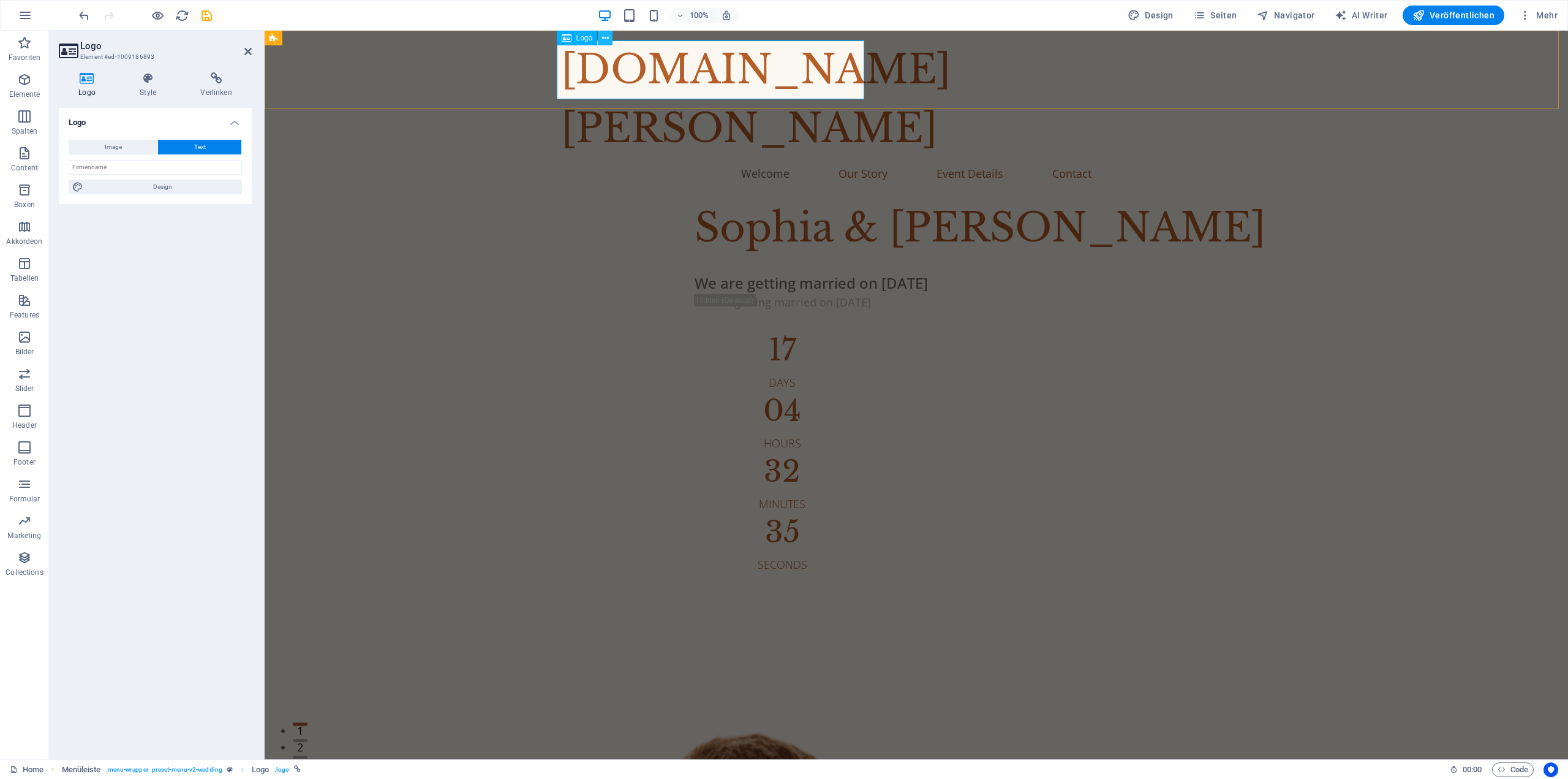
click at [607, 43] on icon at bounding box center [606, 38] width 7 height 13
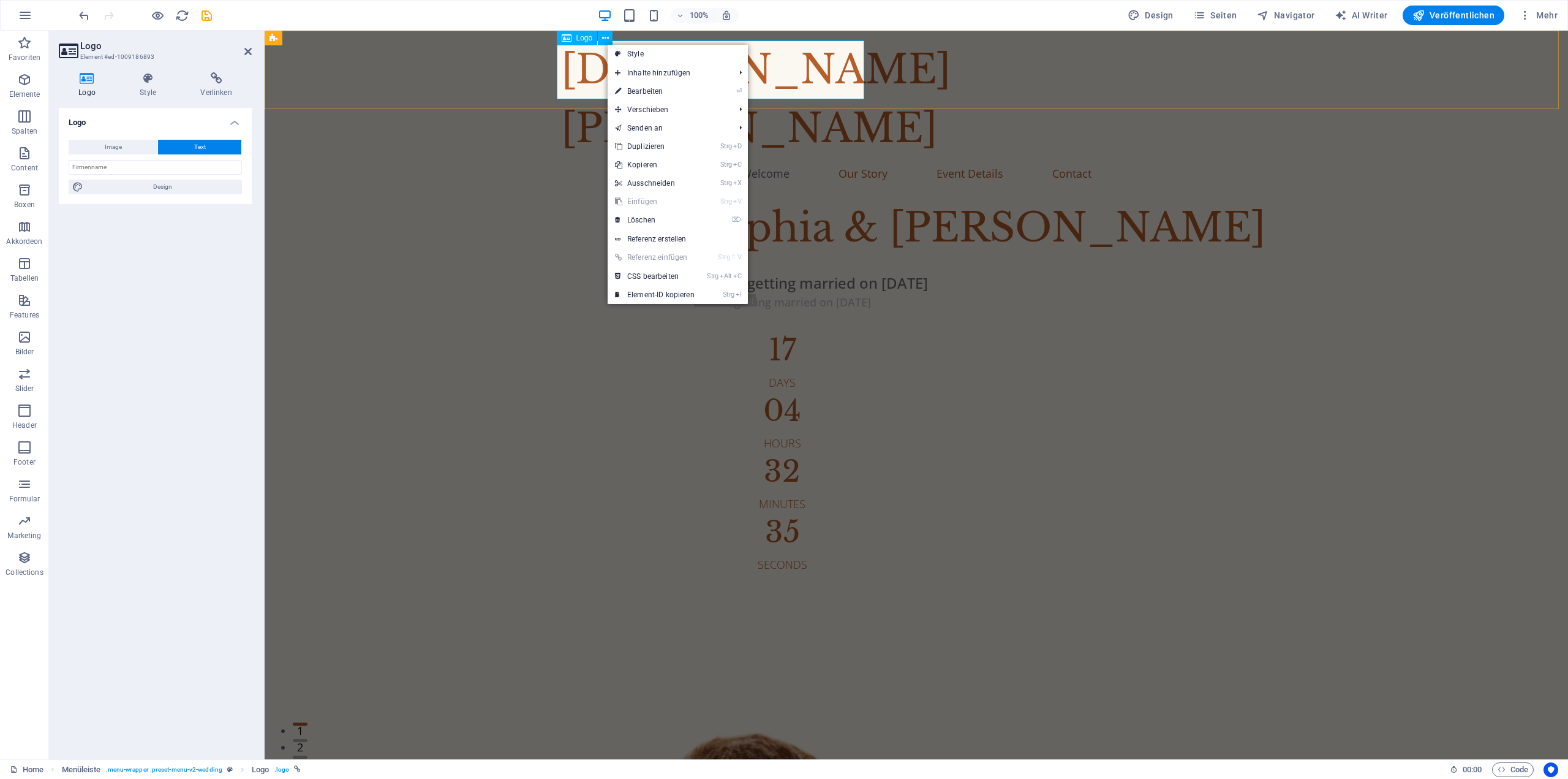
click at [588, 57] on div "[DOMAIN_NAME]" at bounding box center [916, 99] width 711 height 118
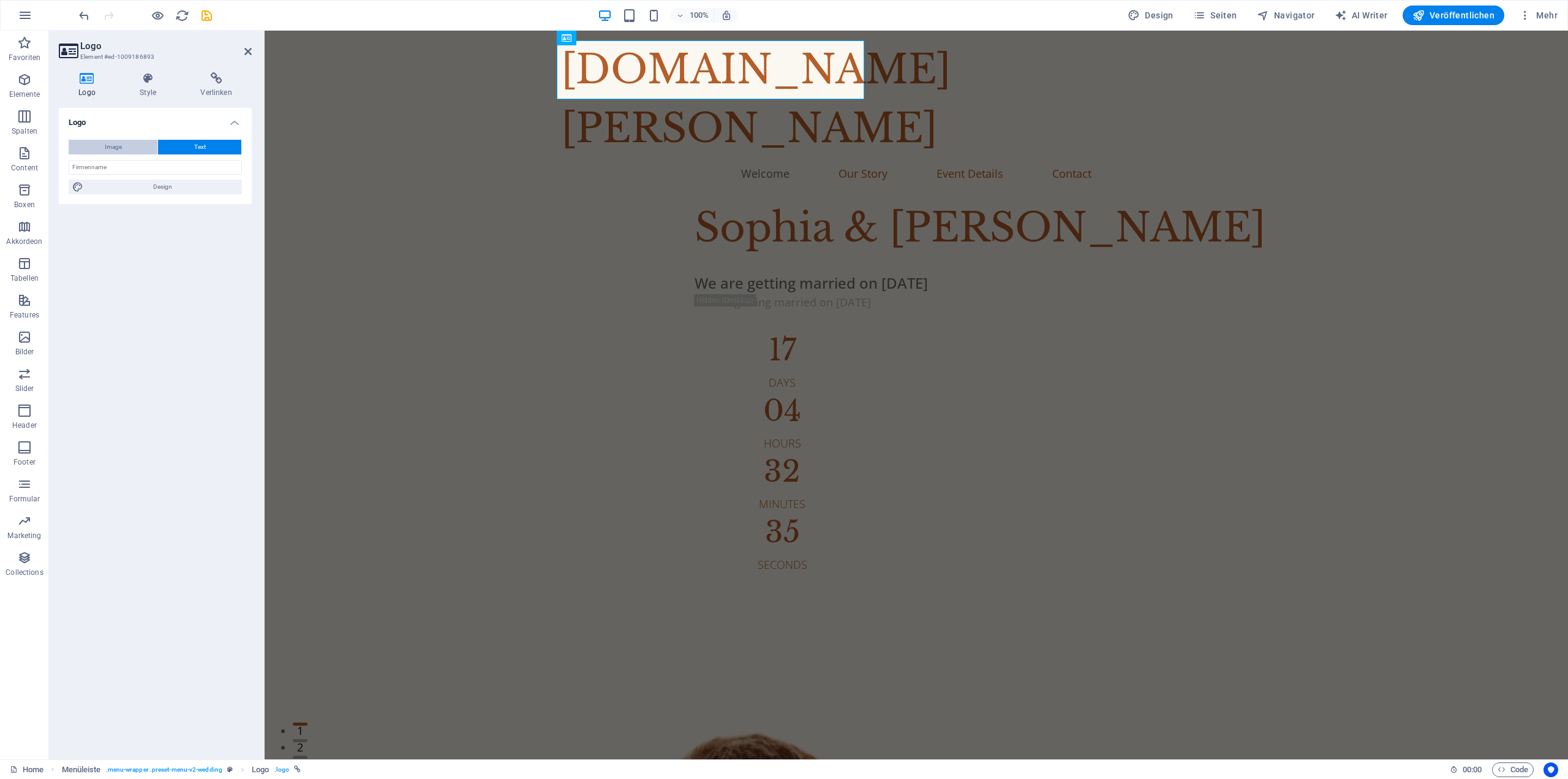
click at [145, 145] on button "Image" at bounding box center [113, 147] width 89 height 14
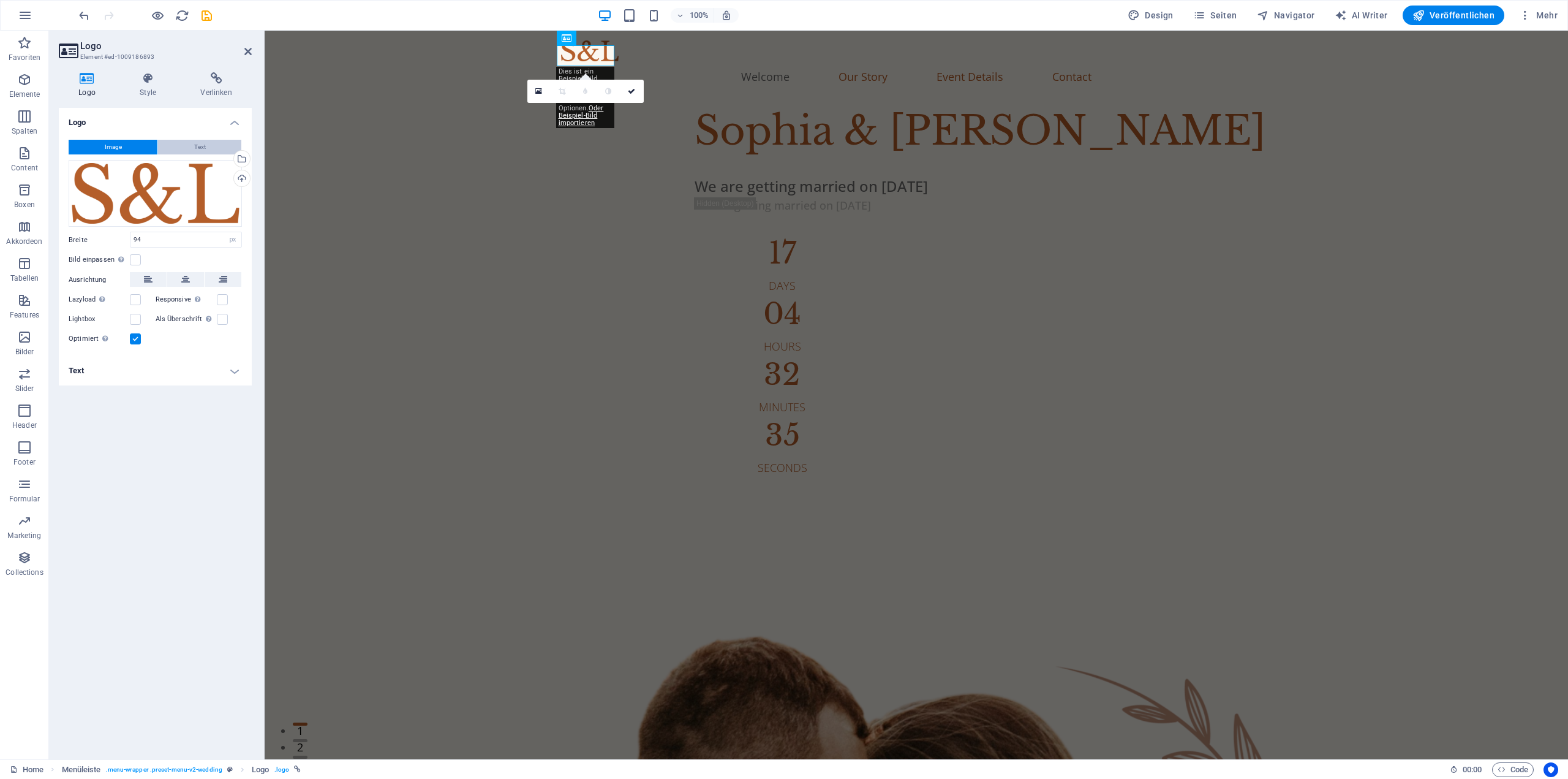
click at [198, 147] on span "Text" at bounding box center [199, 147] width 12 height 14
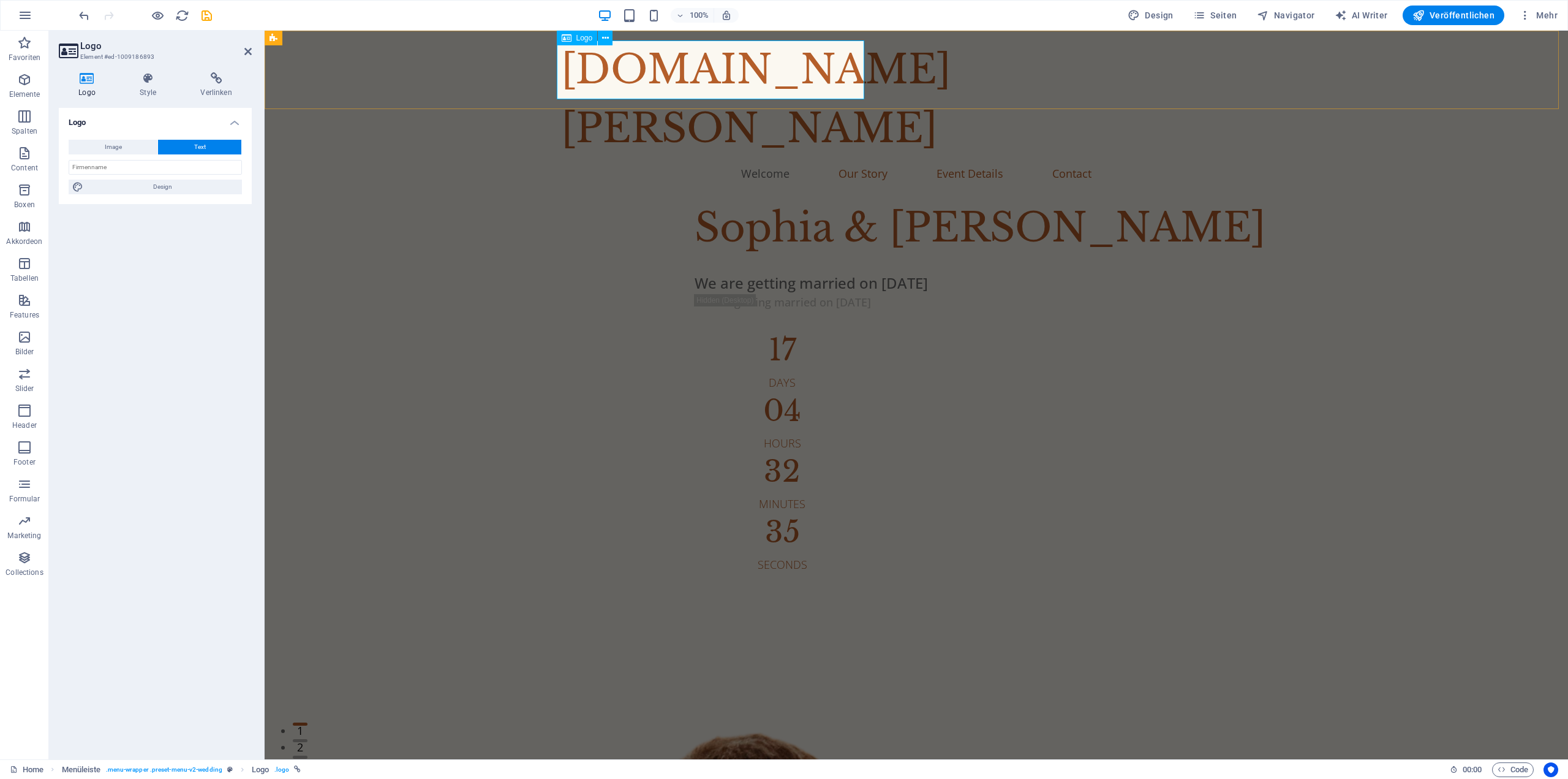
click at [572, 36] on div "Logo" at bounding box center [577, 38] width 41 height 14
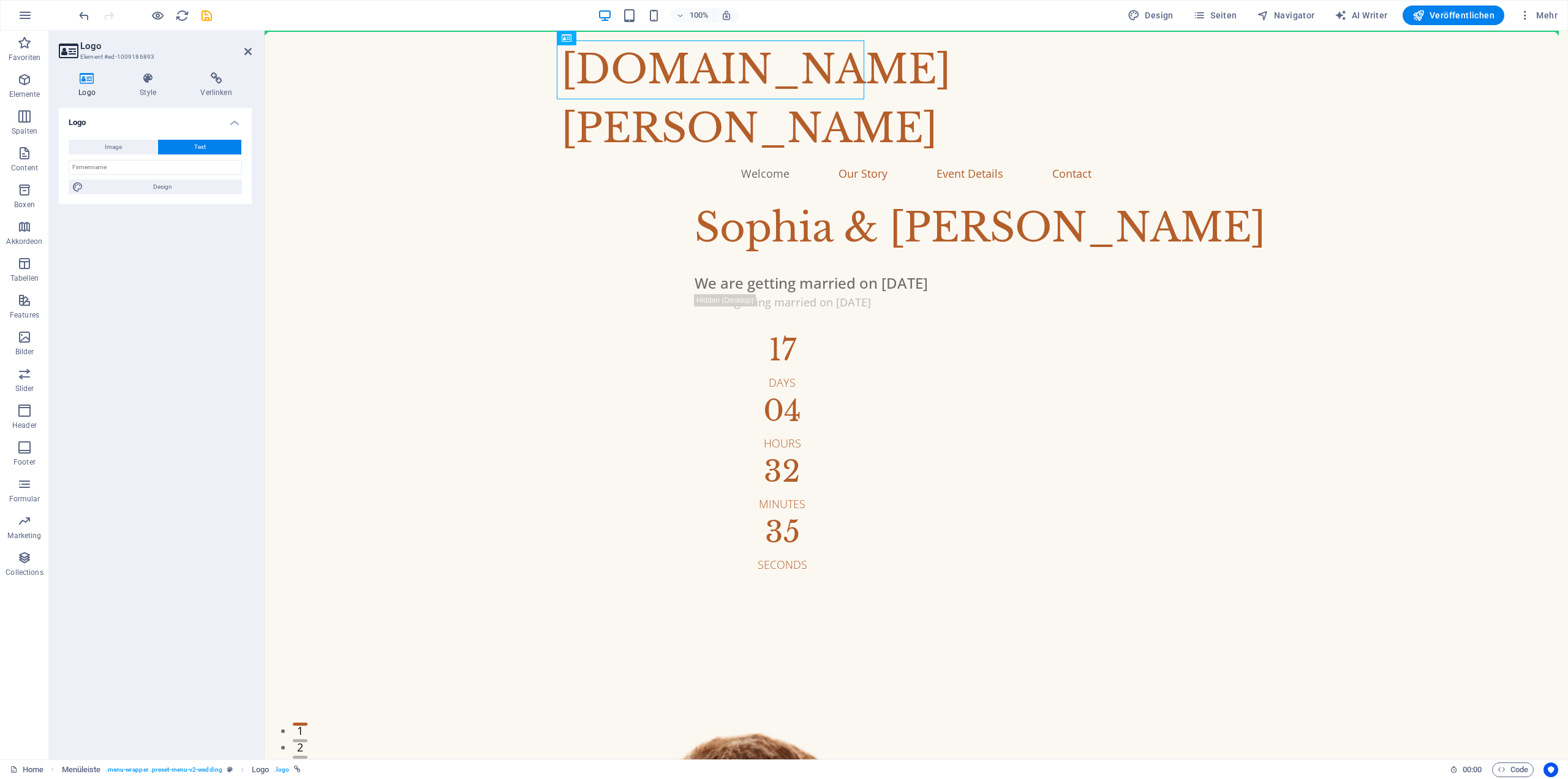
drag, startPoint x: 836, startPoint y: 67, endPoint x: 456, endPoint y: 39, distance: 381.0
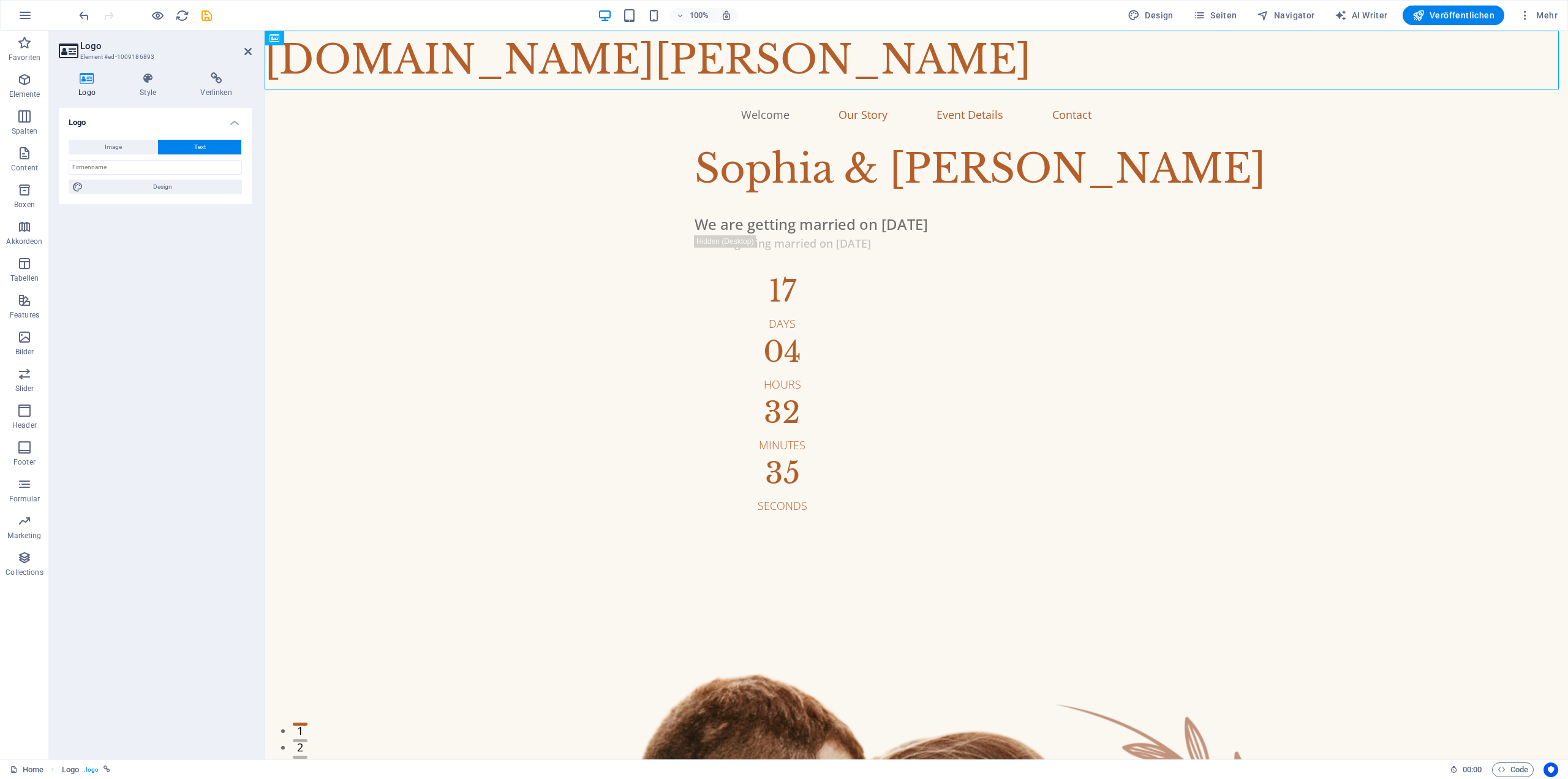
drag, startPoint x: 553, startPoint y: 67, endPoint x: 517, endPoint y: 45, distance: 42.2
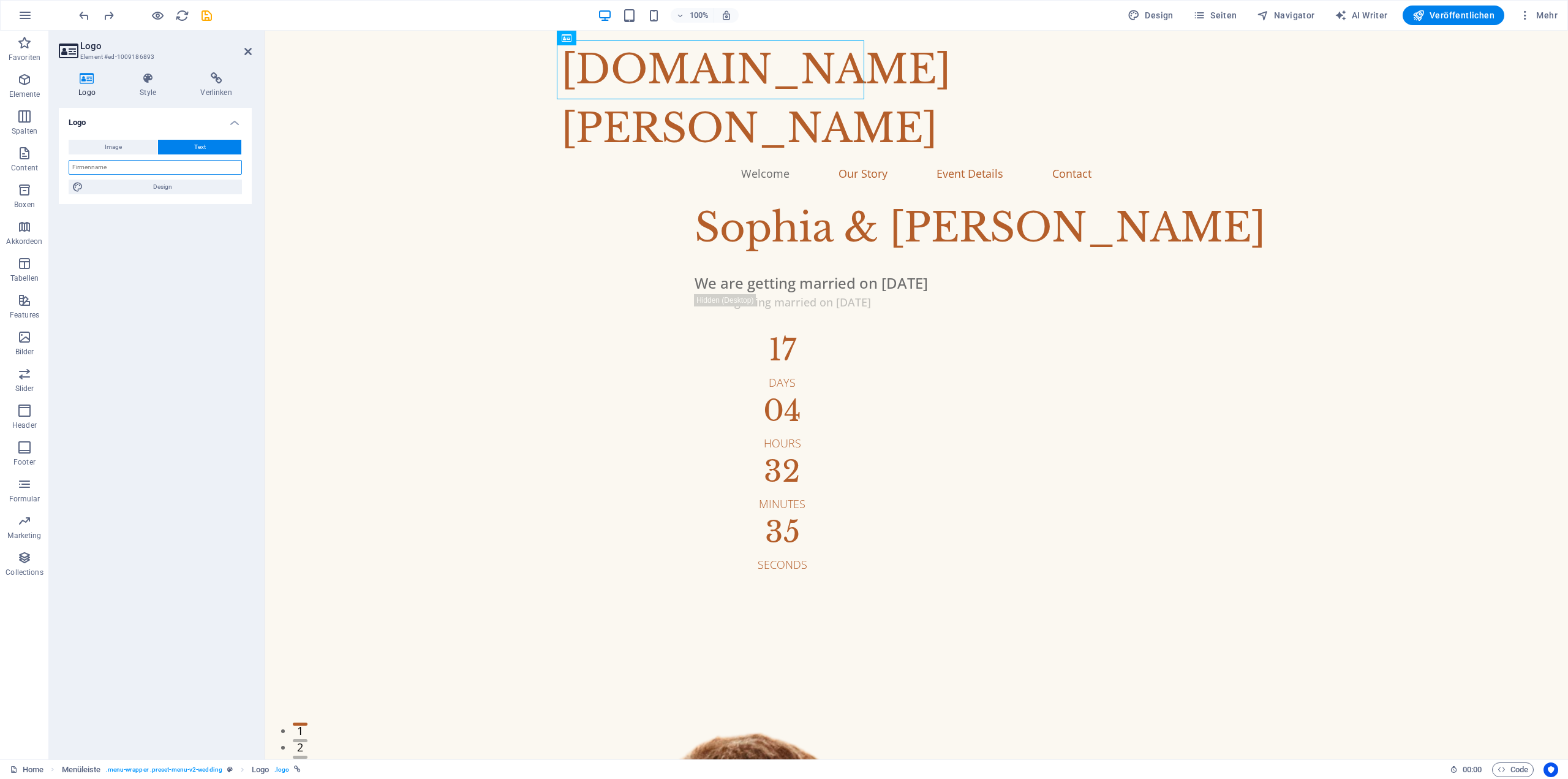
click at [121, 170] on input "text" at bounding box center [155, 167] width 173 height 14
type input "y"
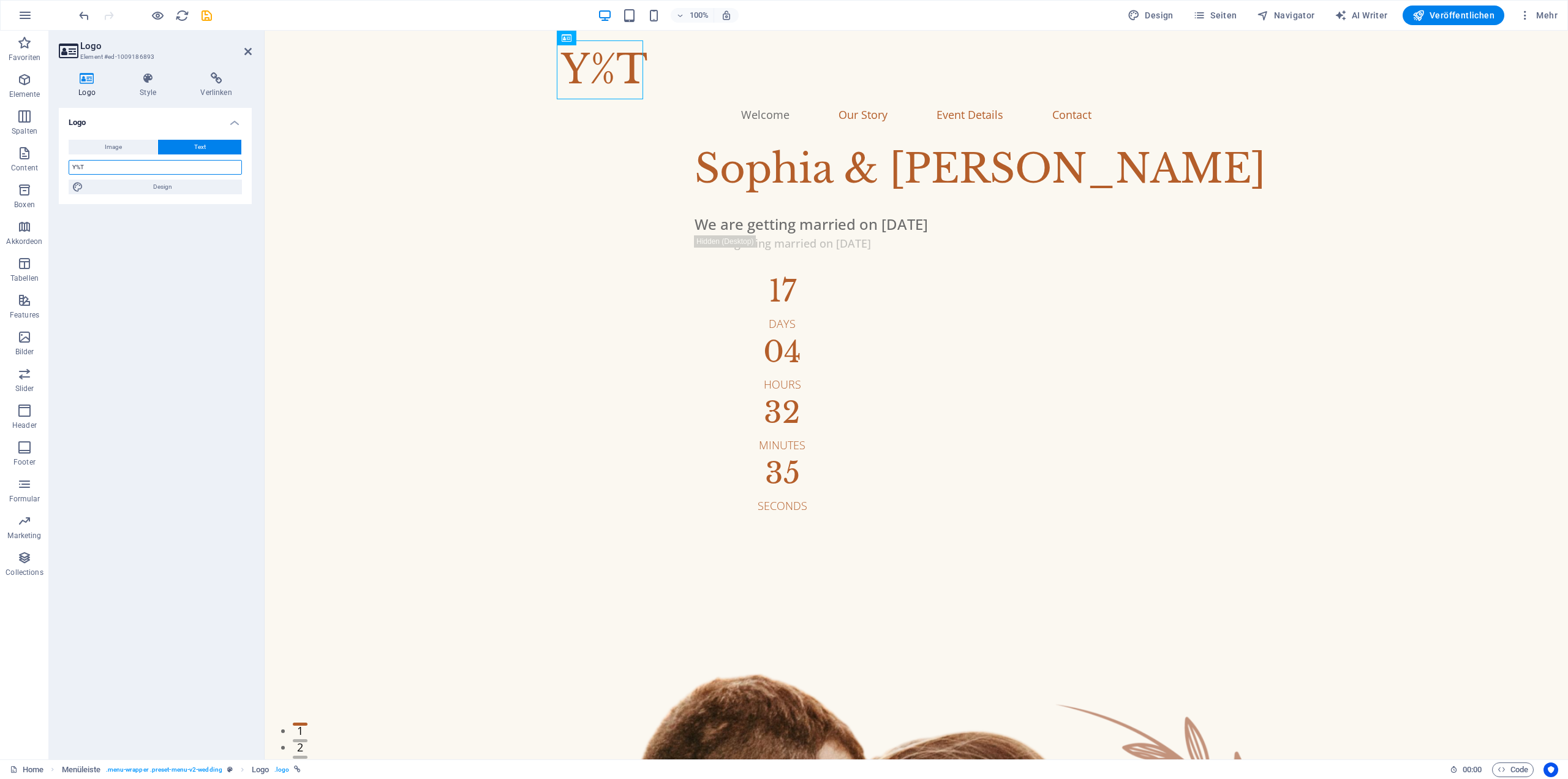
click at [77, 168] on input "Y%T" at bounding box center [155, 167] width 173 height 14
type input "Y&T"
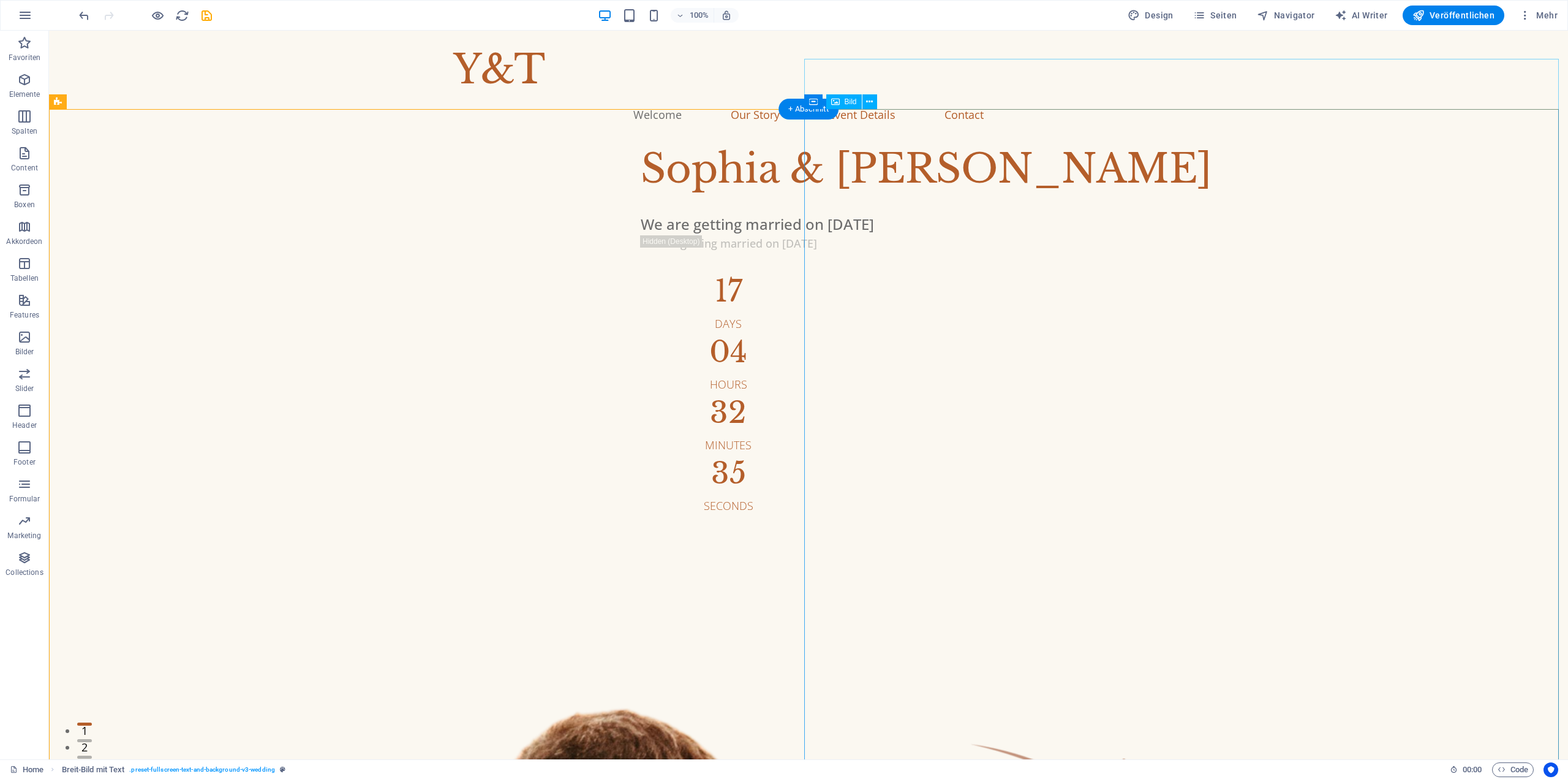
click at [842, 101] on div "Bild" at bounding box center [844, 101] width 36 height 14
click at [837, 103] on icon at bounding box center [835, 101] width 9 height 14
select select "%"
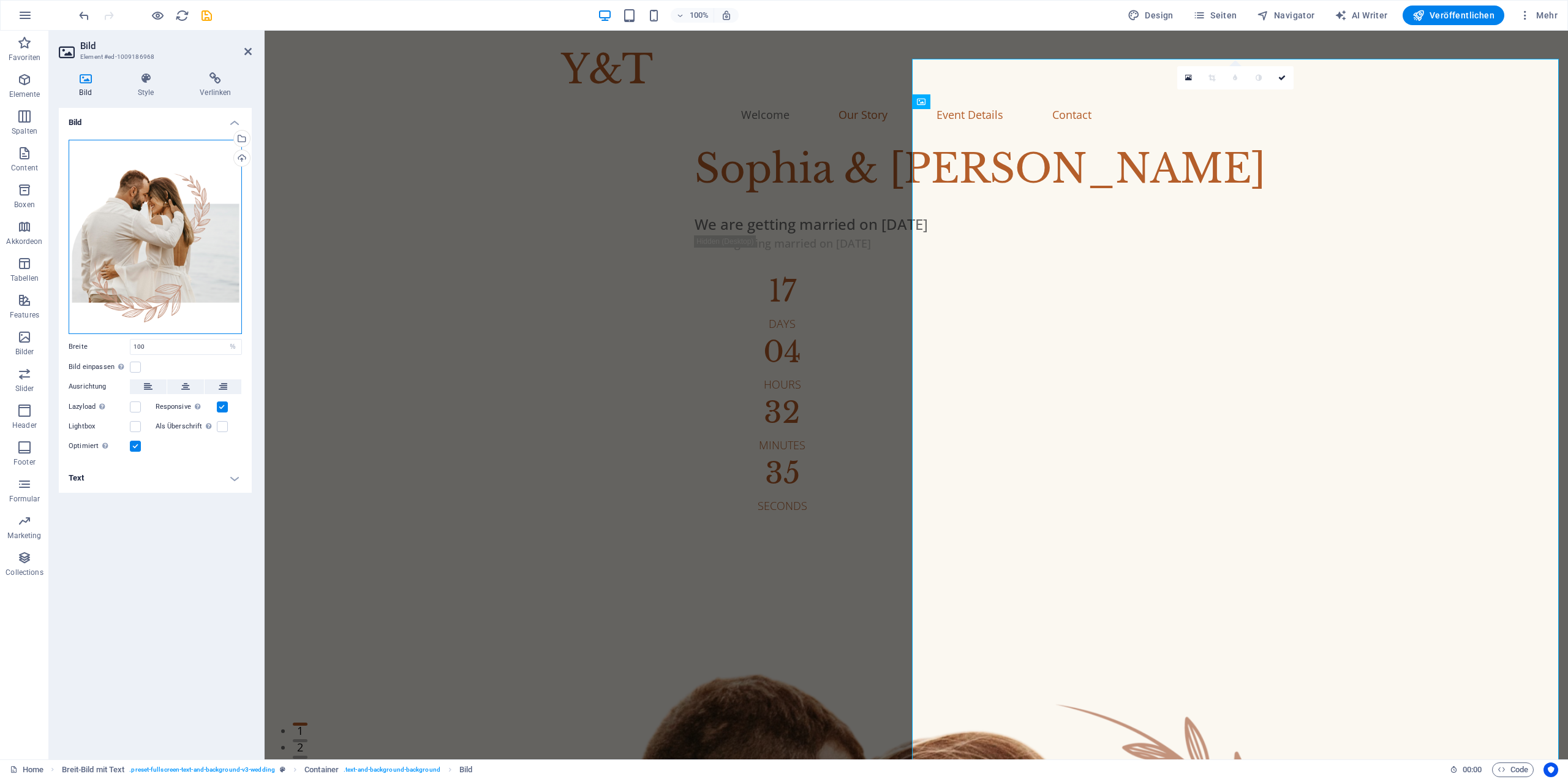
click at [164, 199] on div "Ziehe Dateien zum Hochladen hierher oder klicke hier, um aus Dateien oder koste…" at bounding box center [155, 237] width 173 height 194
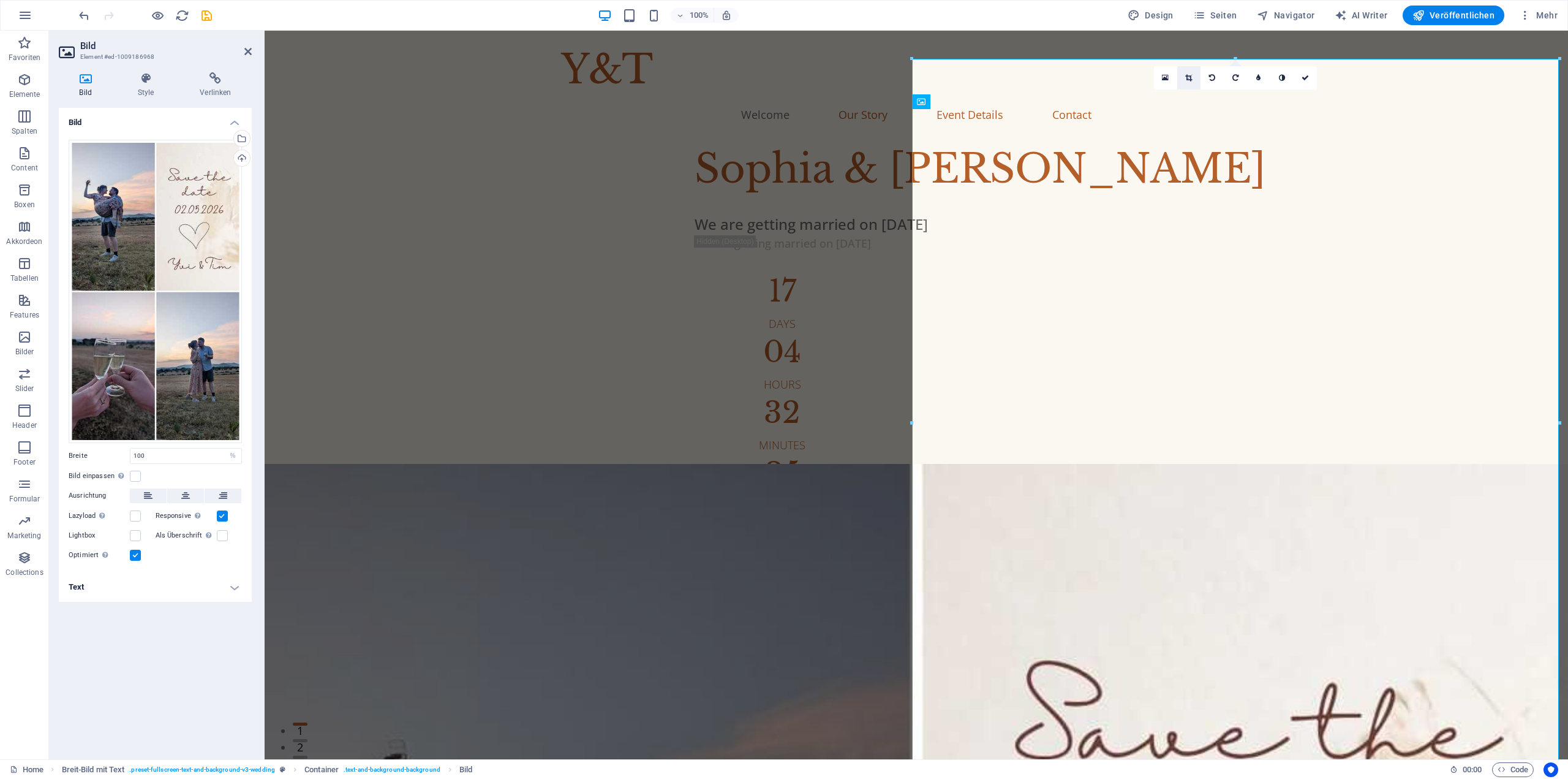
click at [1192, 73] on link at bounding box center [1189, 78] width 23 height 23
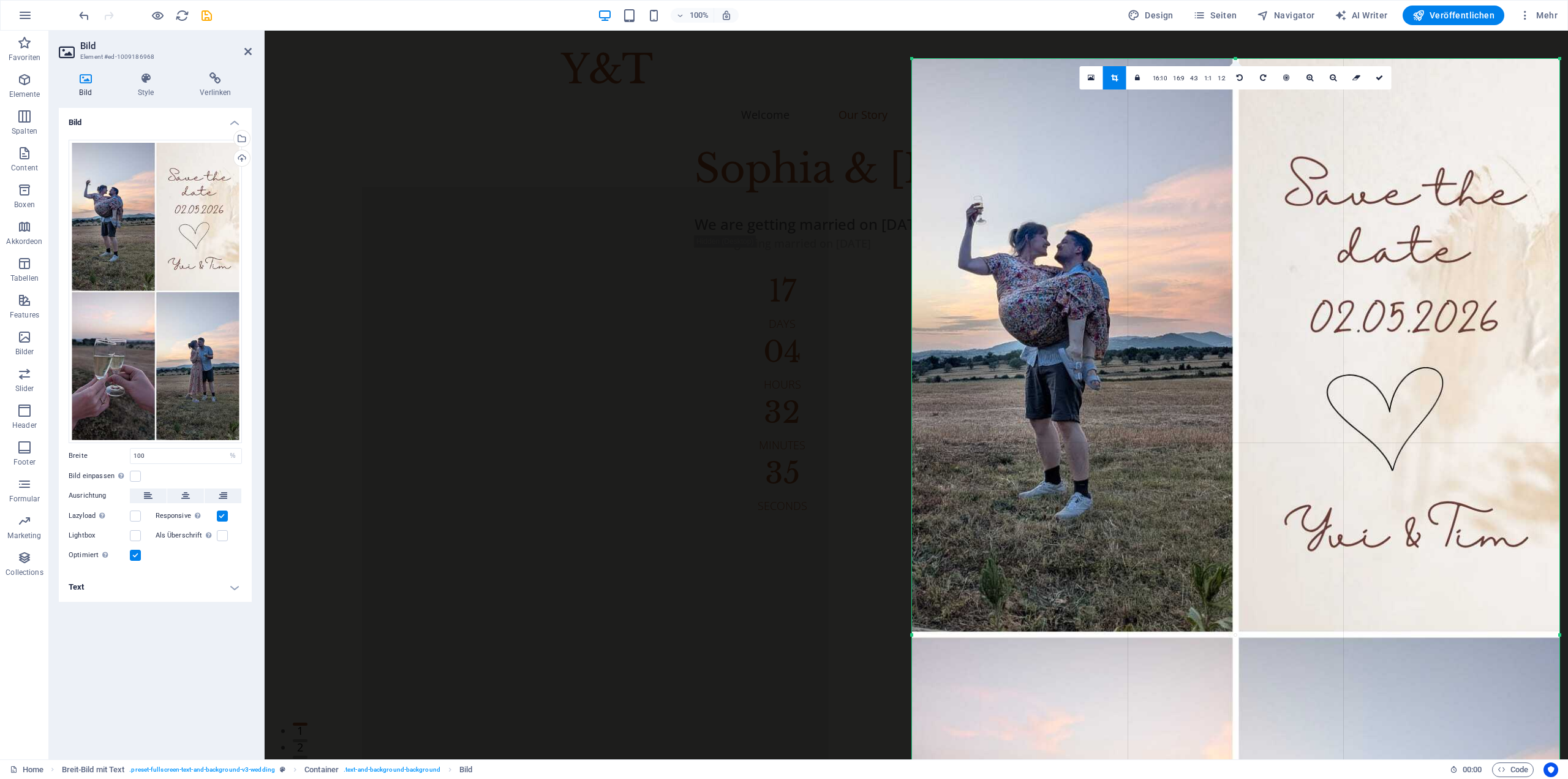
drag, startPoint x: 1191, startPoint y: 57, endPoint x: 1197, endPoint y: 53, distance: 7.2
click at [1197, 59] on div "180 170 160 150 140 130 120 110 100 90 80 70 60 50 40 30 20 10 0 -10 -20 -30 -4…" at bounding box center [1236, 634] width 648 height 1151
click at [1558, 372] on div at bounding box center [1560, 634] width 4 height 1151
click at [1309, 579] on div at bounding box center [1236, 634] width 648 height 1151
drag, startPoint x: 785, startPoint y: 560, endPoint x: 800, endPoint y: 477, distance: 84.3
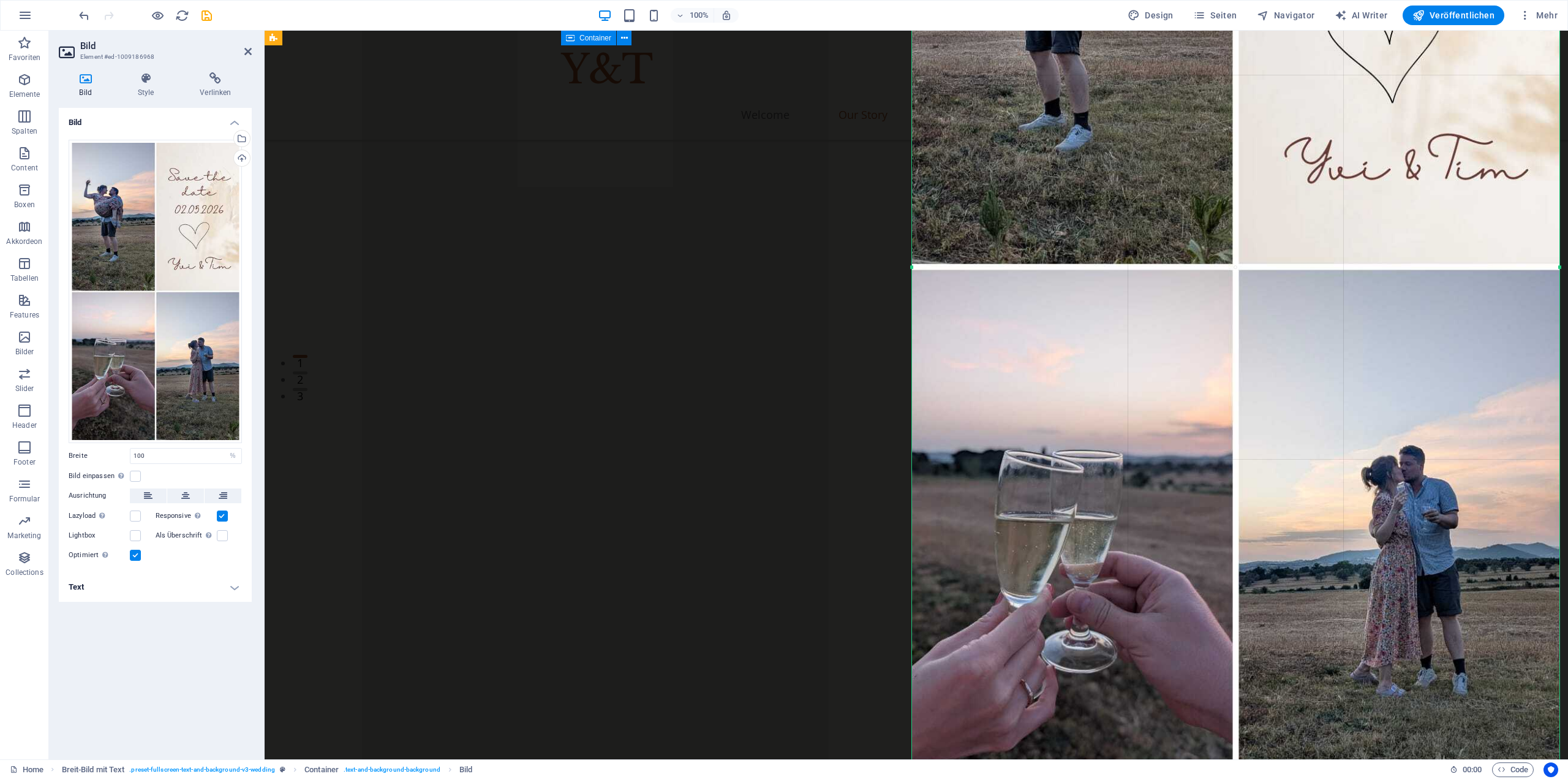
scroll to position [551, 0]
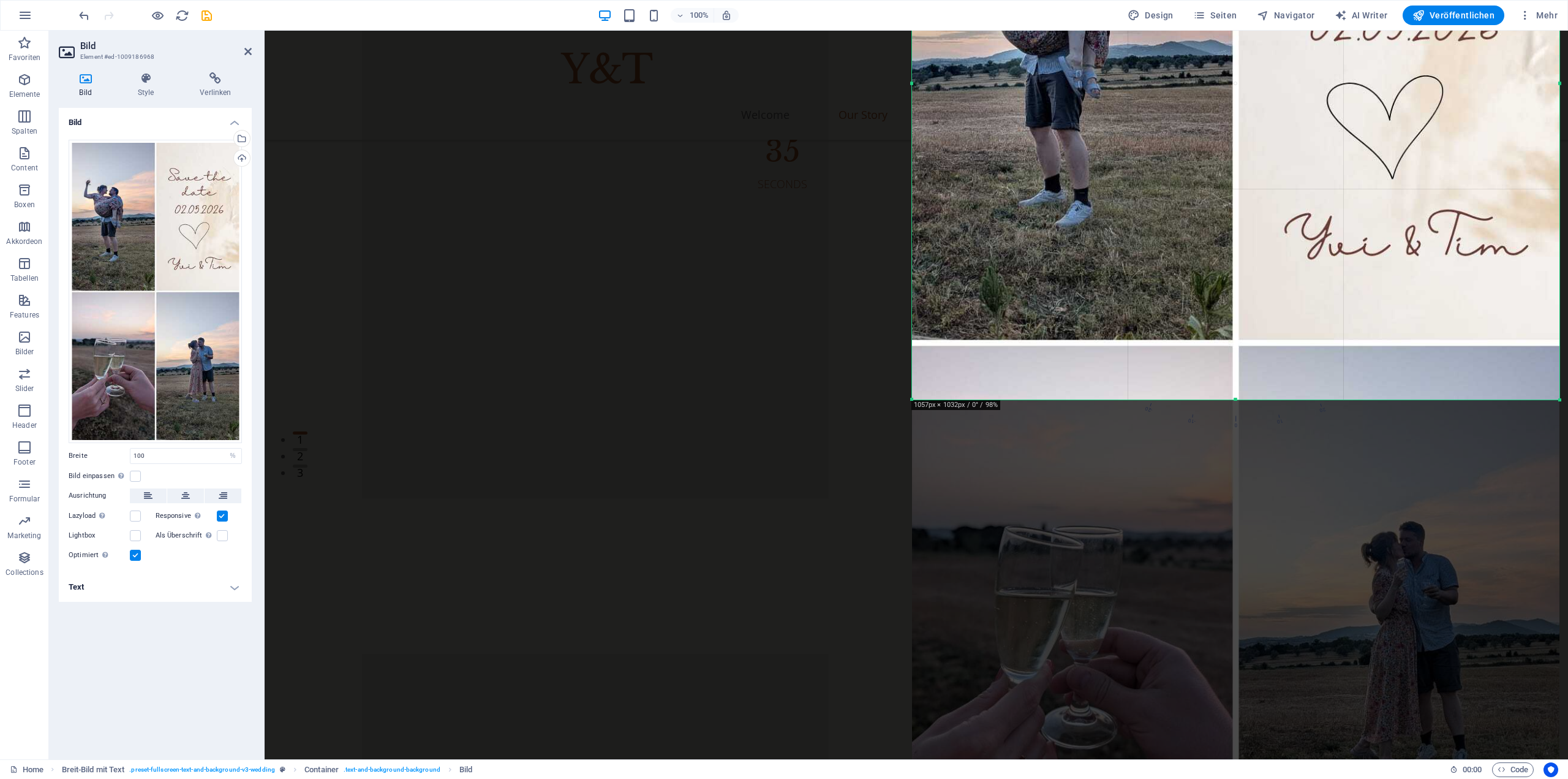
drag, startPoint x: 1257, startPoint y: 661, endPoint x: 1299, endPoint y: 144, distance: 518.7
click at [1301, 138] on div "180 170 160 150 140 130 120 110 100 90 80 70 60 50 40 30 20 10 0 -10 -20 -30 -4…" at bounding box center [1236, 83] width 648 height 632
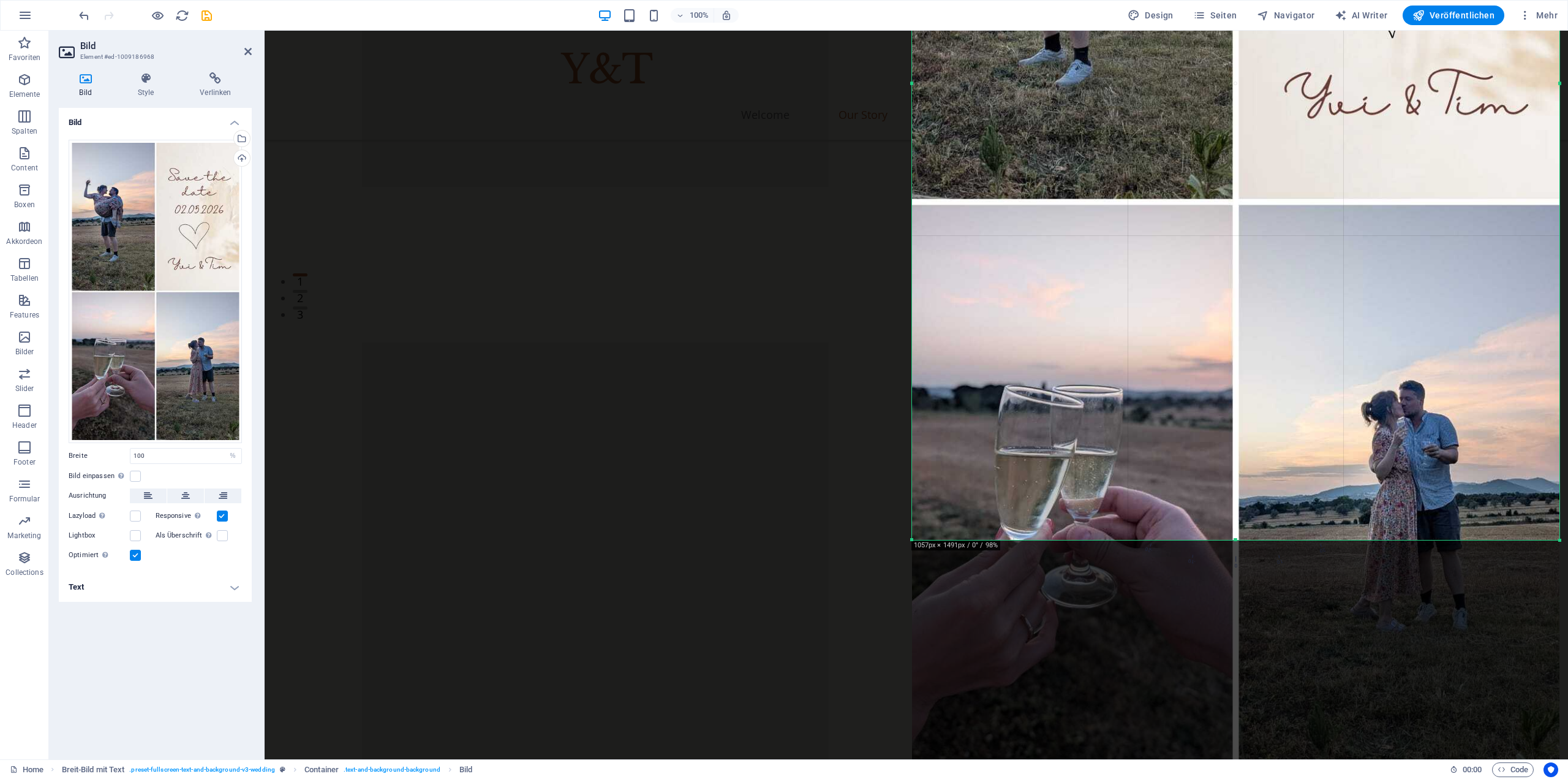
scroll to position [495, 0]
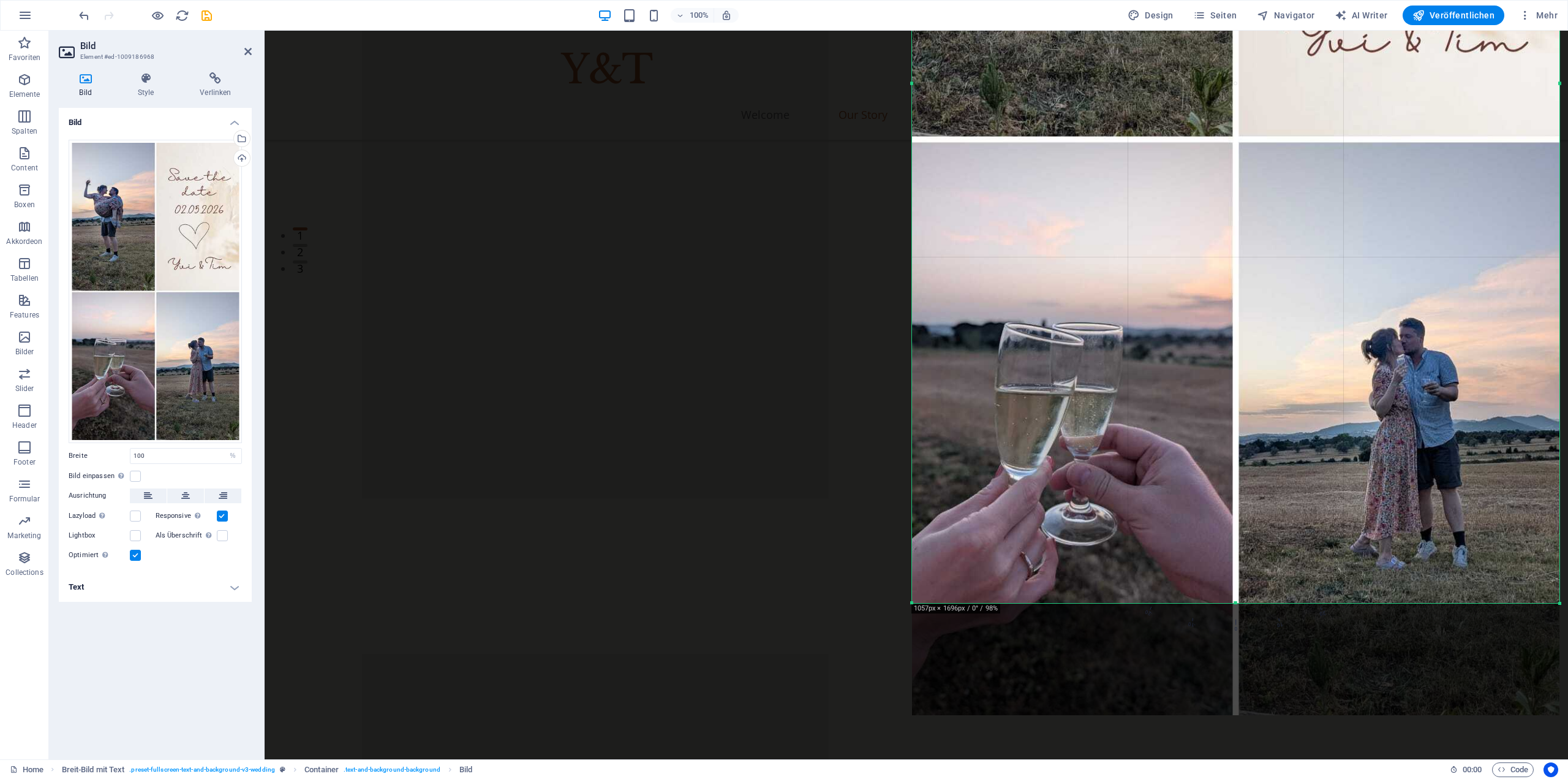
drag, startPoint x: 1232, startPoint y: 397, endPoint x: 1226, endPoint y: 808, distance: 411.0
click at [1226, 778] on html "yvi-und-tim.de Home Favoriten Elemente Spalten Content Boxen Akkordeon Tabellen…" at bounding box center [784, 389] width 1568 height 779
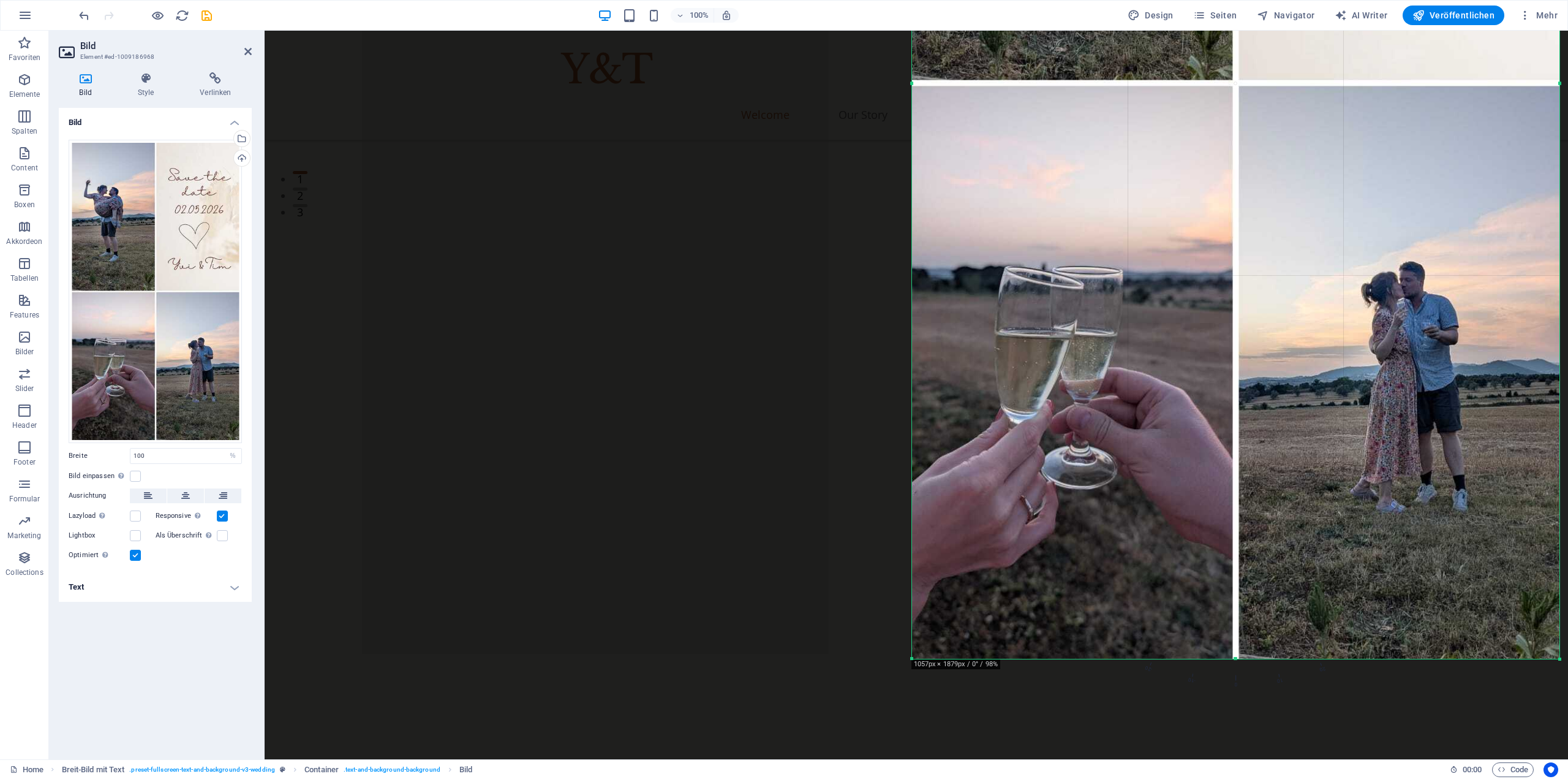
drag, startPoint x: 1238, startPoint y: 603, endPoint x: 1242, endPoint y: 717, distance: 114.1
click at [1242, 717] on div "Ziehe hier rein, um den vorhandenen Inhalt zu ersetzen. Drücke "Strg", wenn du …" at bounding box center [916, 119] width 1303 height 1280
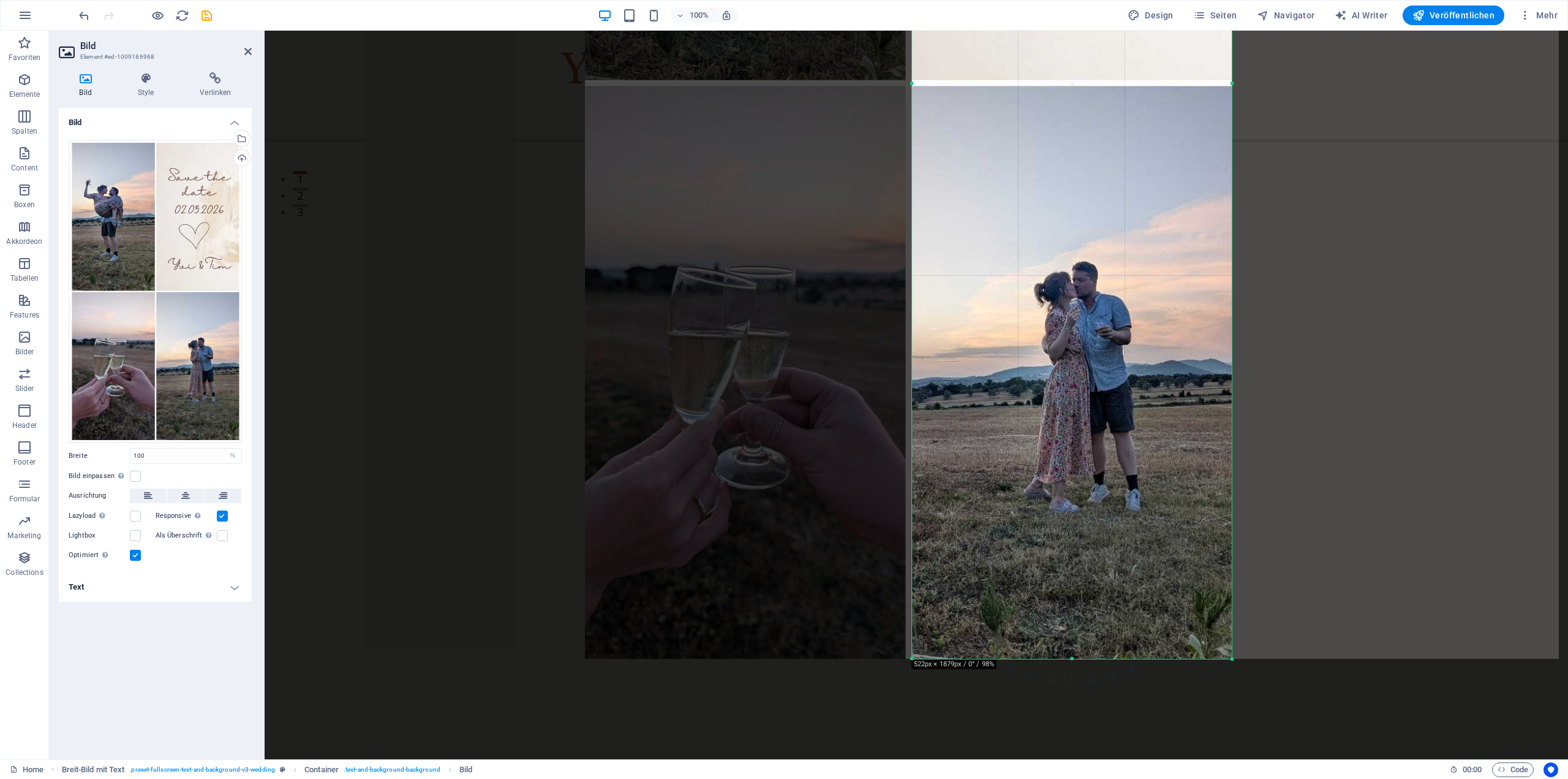
drag, startPoint x: 914, startPoint y: 398, endPoint x: 1241, endPoint y: 408, distance: 327.2
click at [1232, 408] on div "180 170 160 150 140 130 120 110 100 90 80 70 60 50 40 30 20 10 0 -10 -20 -30 -4…" at bounding box center [1072, 82] width 320 height 1151
click at [472, 446] on div "Sophia & Liam We are getting married on Sep 21, 2025 We are getting married on …" at bounding box center [916, 256] width 1303 height 1555
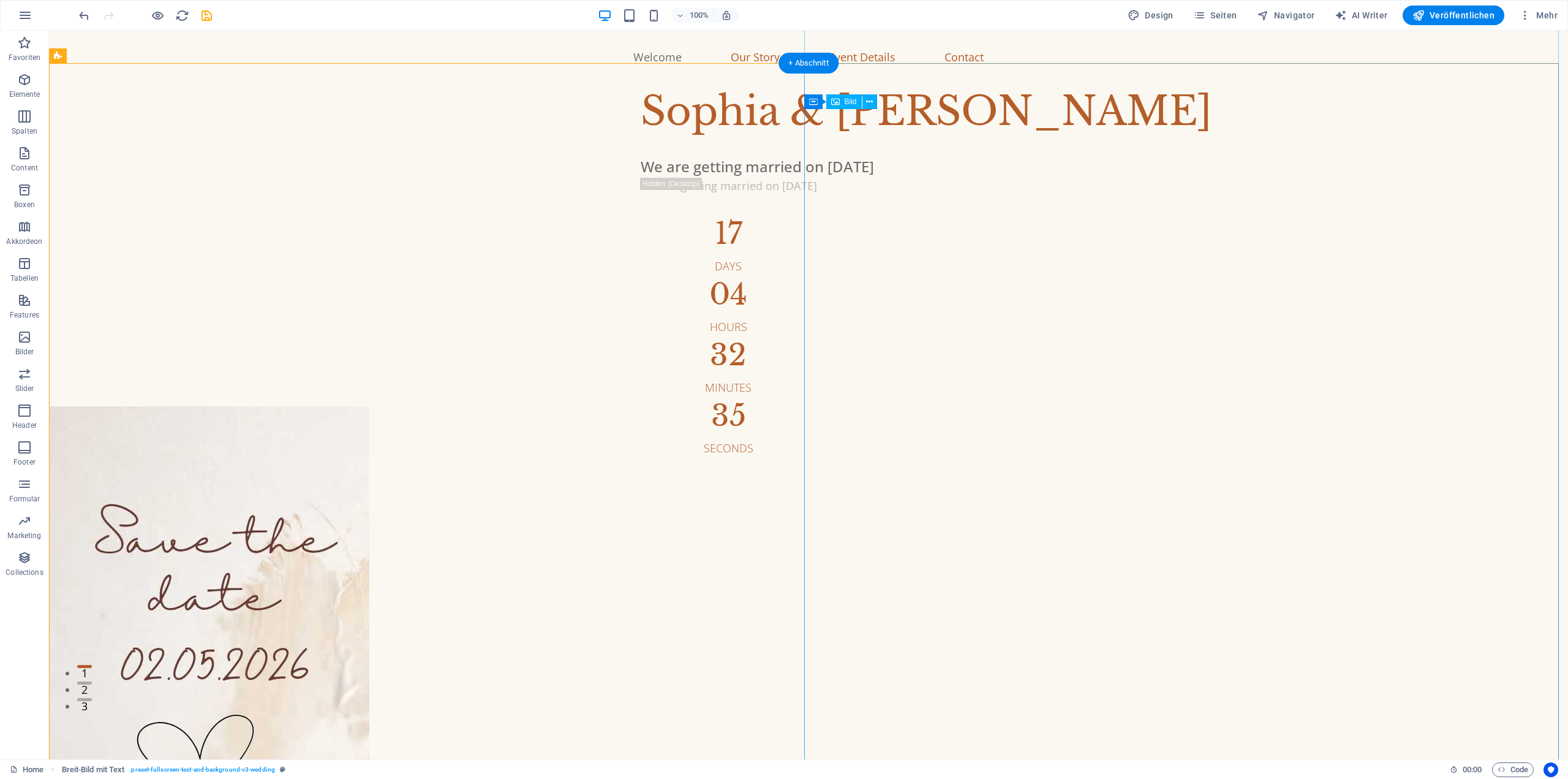
scroll to position [0, 0]
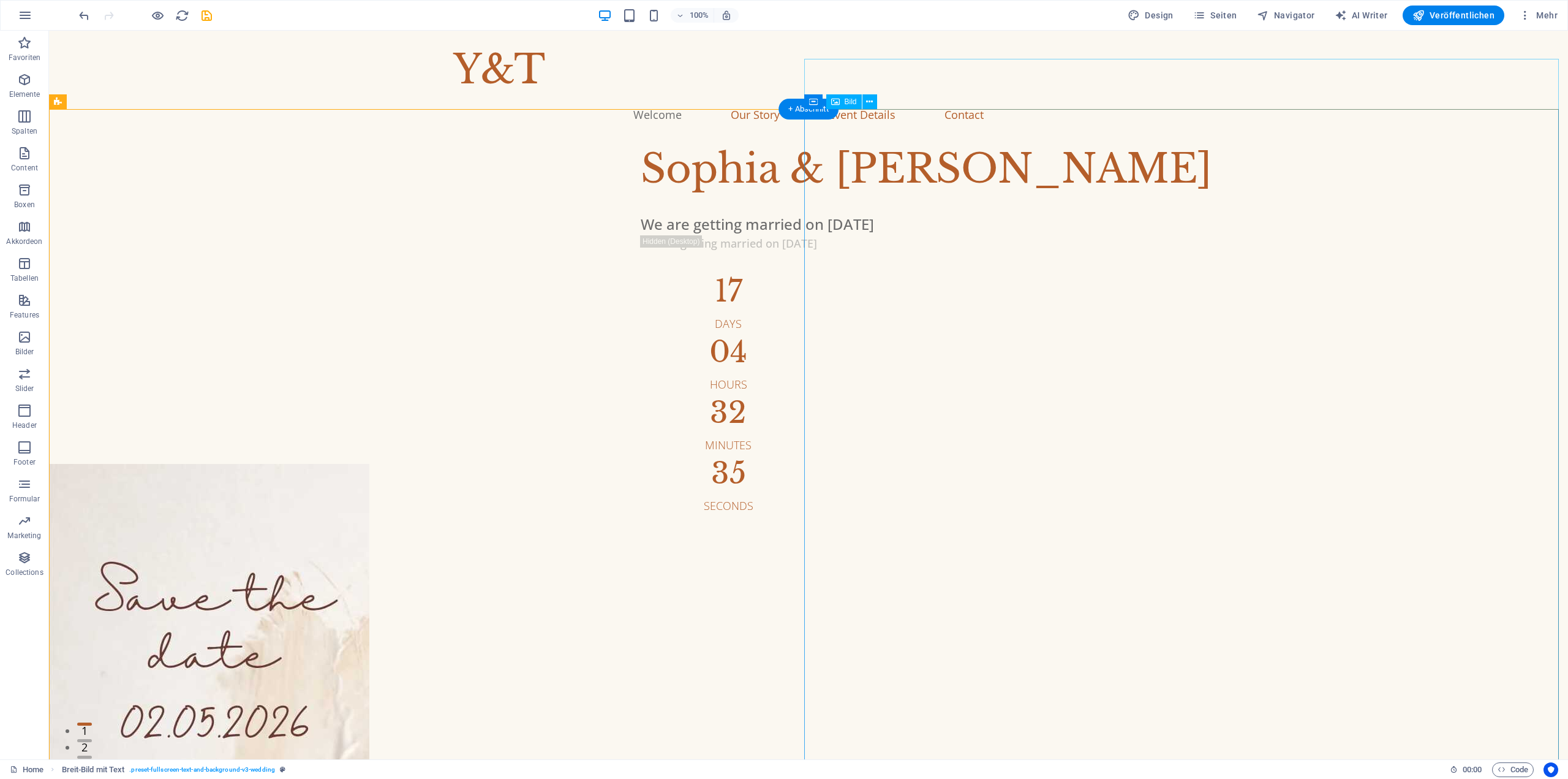
click at [670, 199] on div "Sophia & Liam" at bounding box center [1005, 169] width 730 height 59
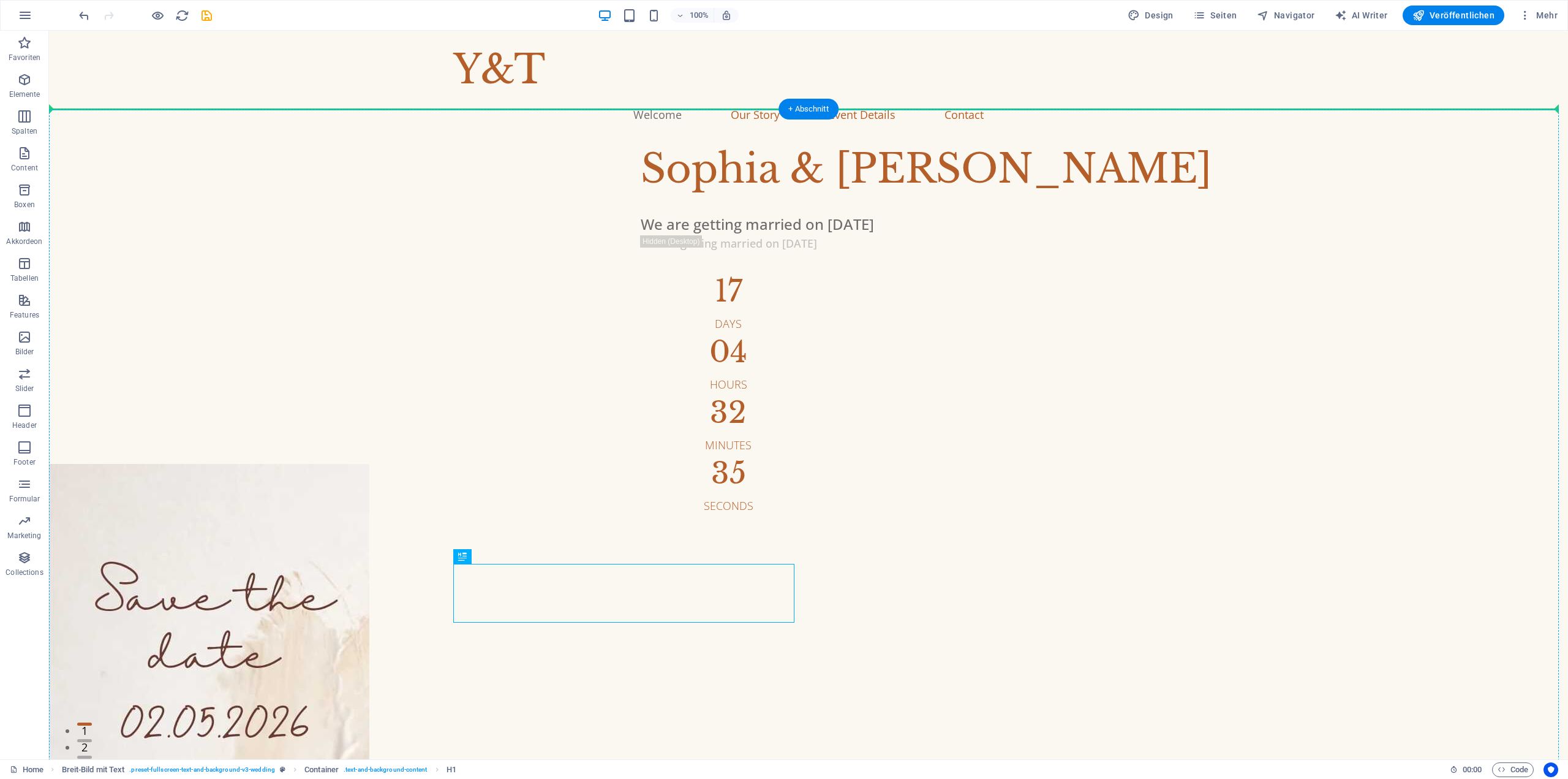
drag, startPoint x: 530, startPoint y: 579, endPoint x: 535, endPoint y: 552, distance: 27.5
drag, startPoint x: 512, startPoint y: 589, endPoint x: 476, endPoint y: 165, distance: 425.5
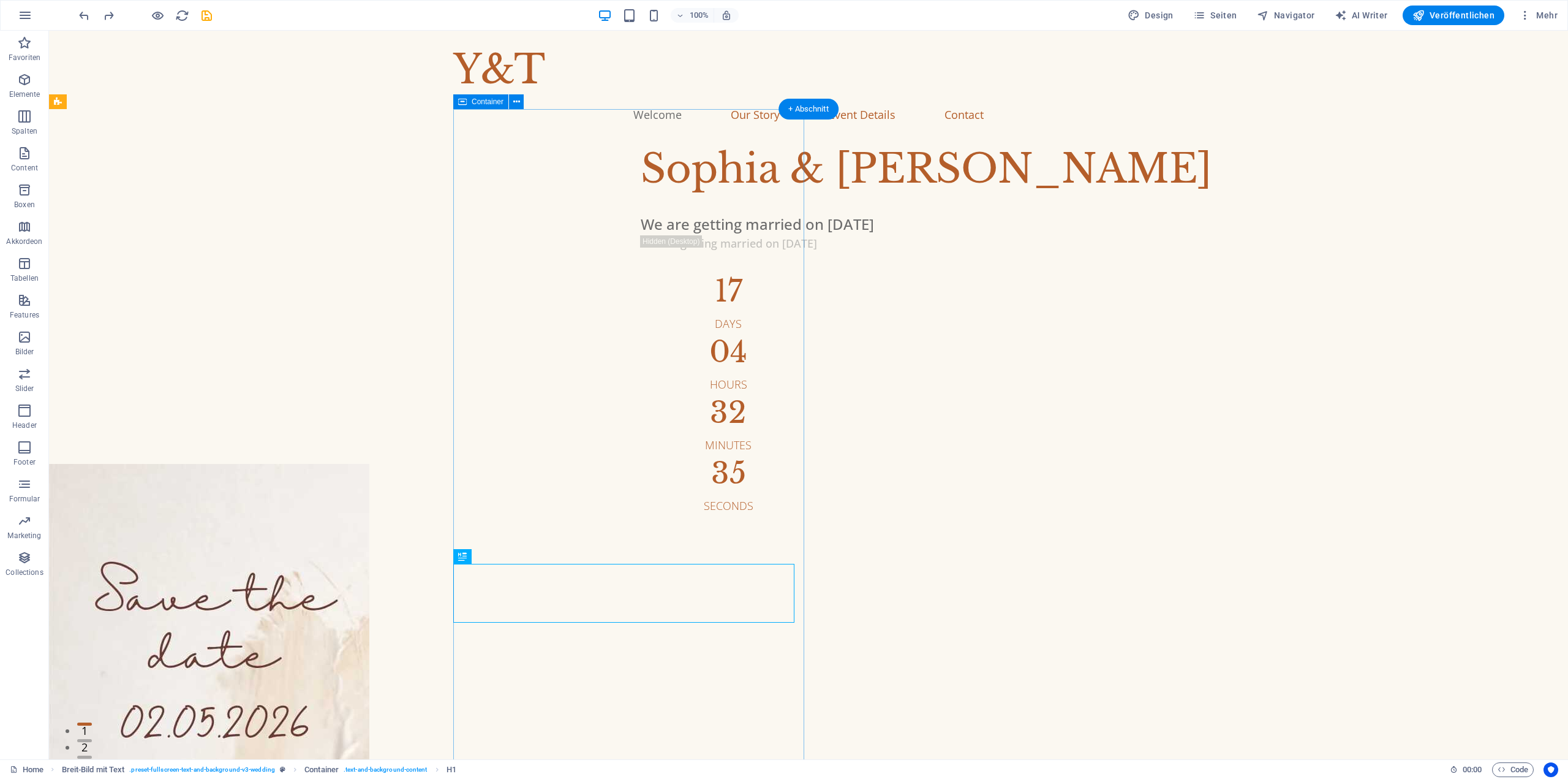
click at [715, 367] on div "Sophia & Liam We are getting married on Sep 21, 2025 We are getting married on …" at bounding box center [1010, 327] width 1115 height 374
click at [641, 199] on div "Sophia & Liam" at bounding box center [1005, 169] width 730 height 59
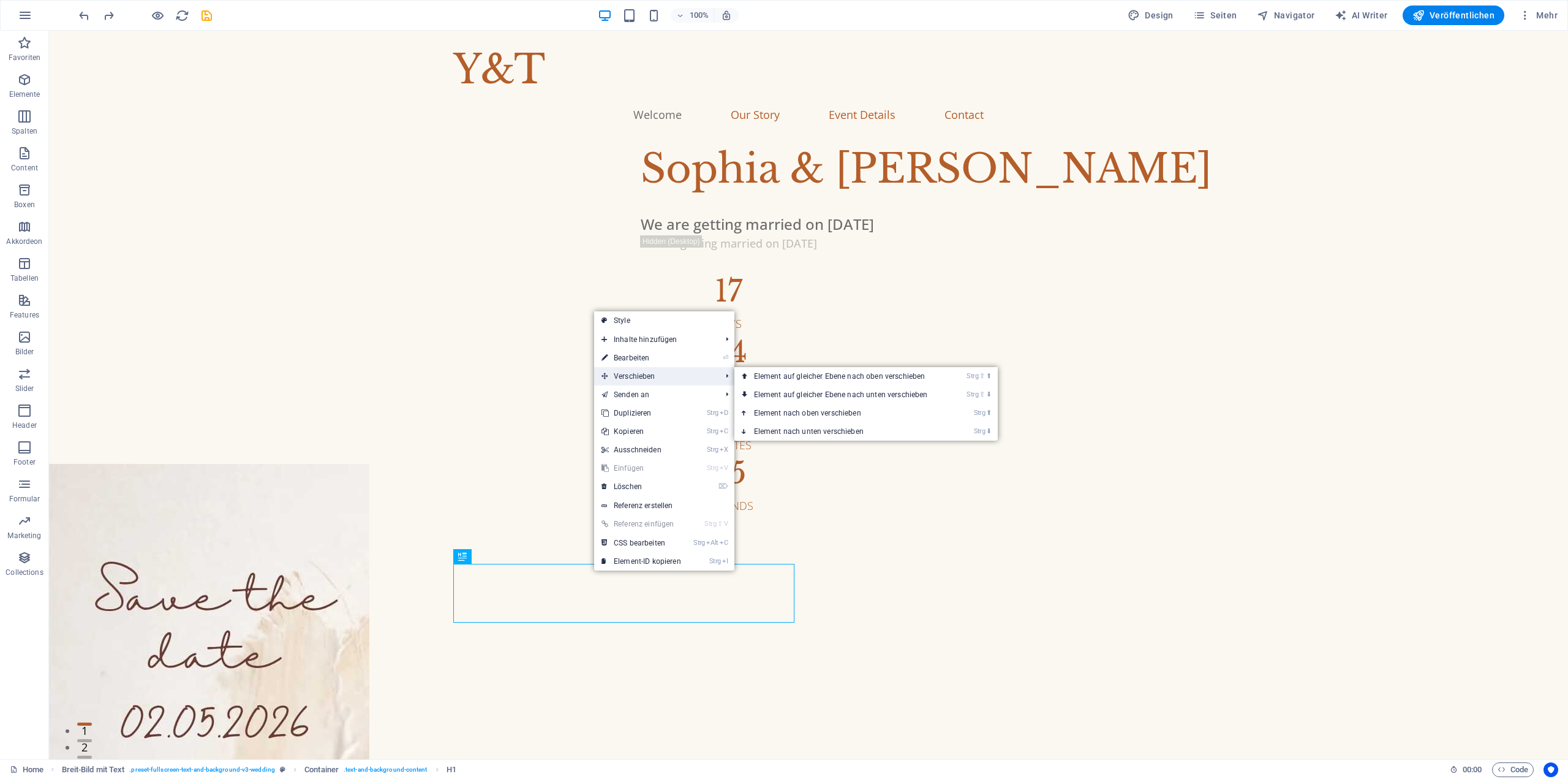
drag, startPoint x: 648, startPoint y: 368, endPoint x: 688, endPoint y: 379, distance: 41.5
click at [688, 379] on span "Verschieben" at bounding box center [655, 376] width 122 height 19
click at [800, 375] on link "Strg ⇧ ⬆ Element auf gleicher Ebene nach oben verschieben" at bounding box center [844, 376] width 218 height 19
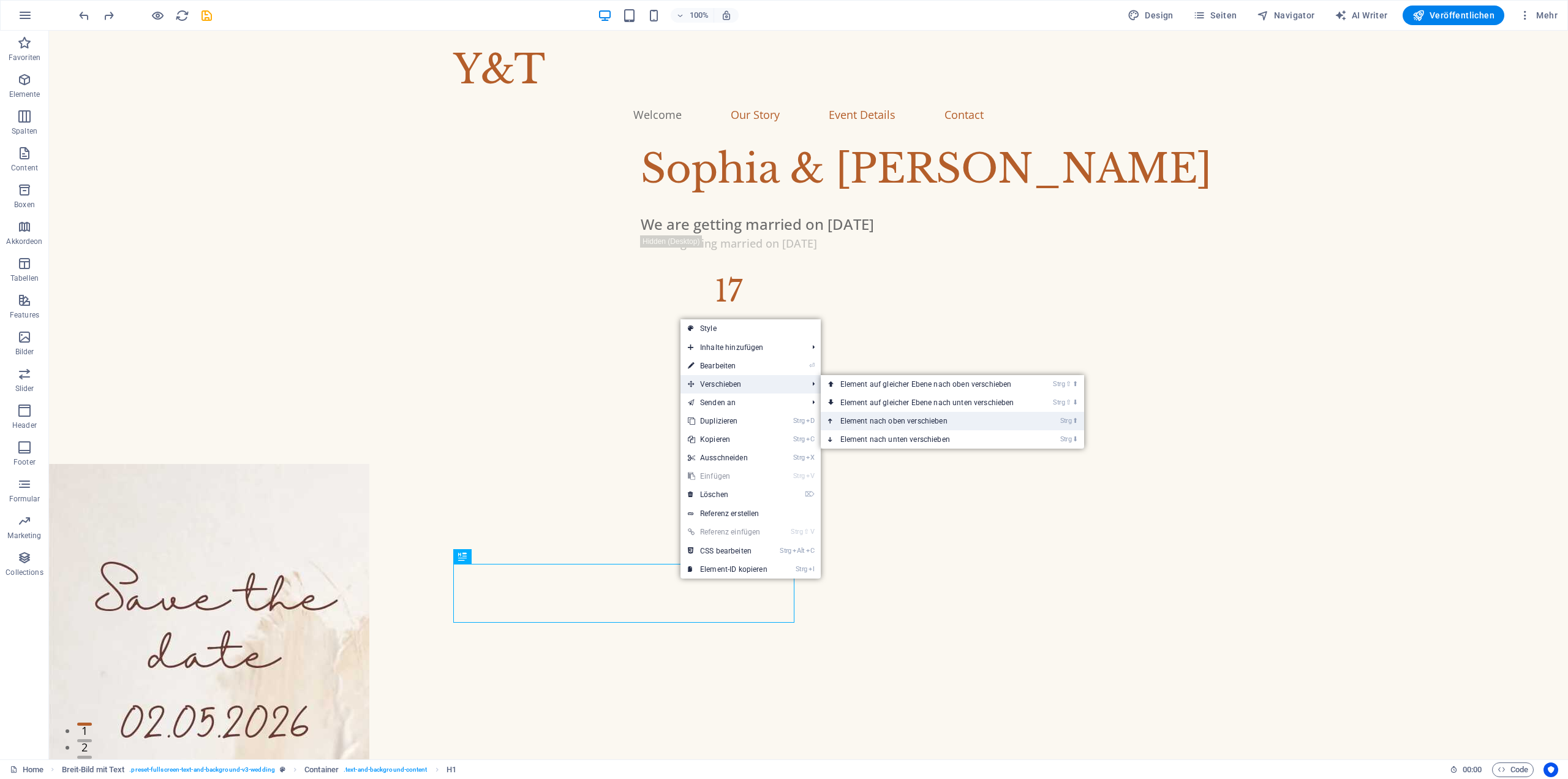
click at [871, 414] on link "Strg ⬆ Element nach oben verschieben" at bounding box center [930, 421] width 218 height 19
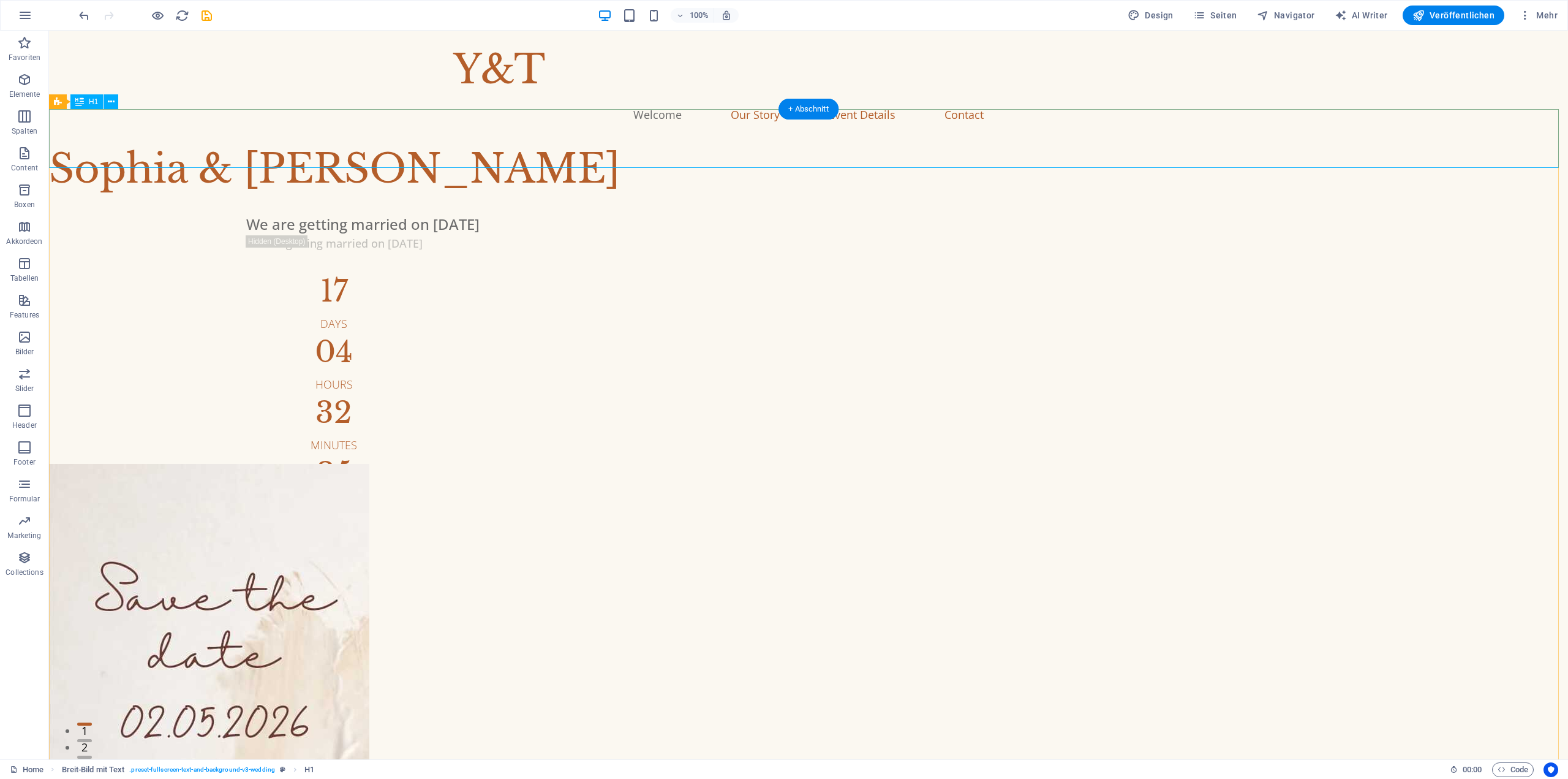
click at [649, 140] on div "Sophia & Liam" at bounding box center [809, 169] width 1519 height 59
click at [101, 140] on div "Sophia & Liam" at bounding box center [809, 169] width 1519 height 59
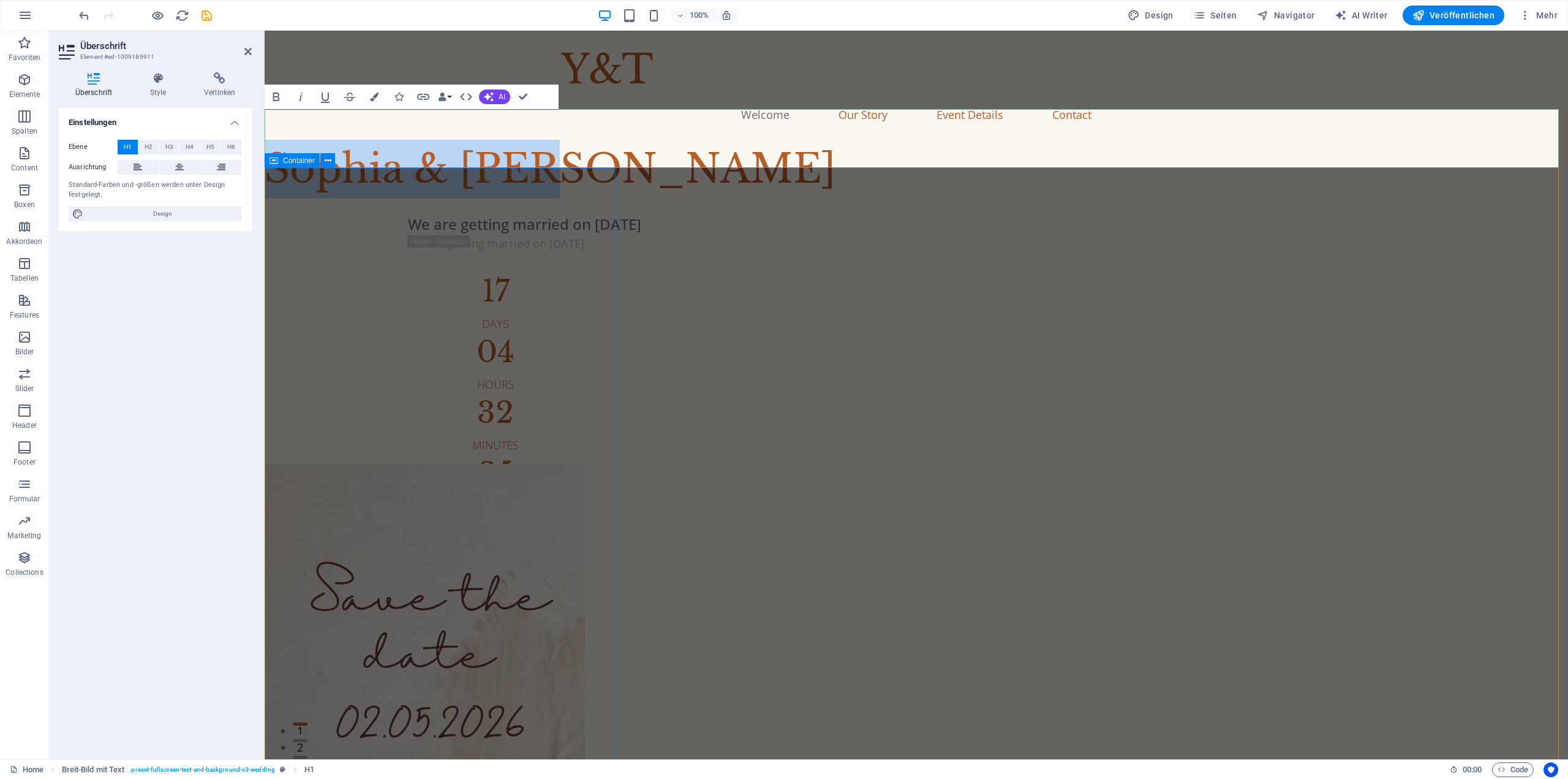
click at [535, 324] on div "We are getting married on Sep 21, 2025 We are getting married on Sep 21, 2025 1…" at bounding box center [768, 357] width 1007 height 315
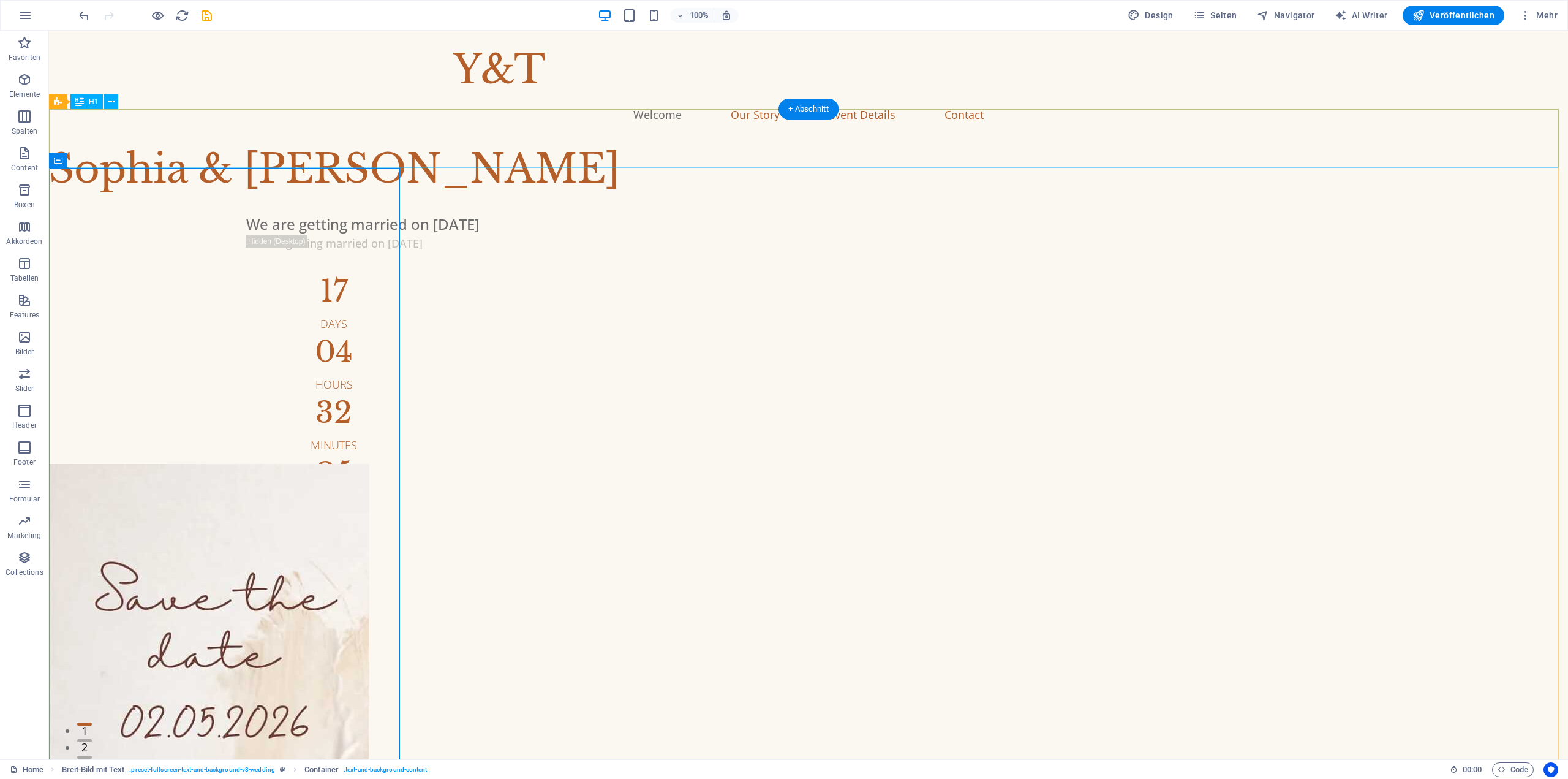
click at [237, 145] on div "Sophia & Liam" at bounding box center [809, 169] width 1519 height 59
click at [110, 104] on icon at bounding box center [111, 101] width 7 height 13
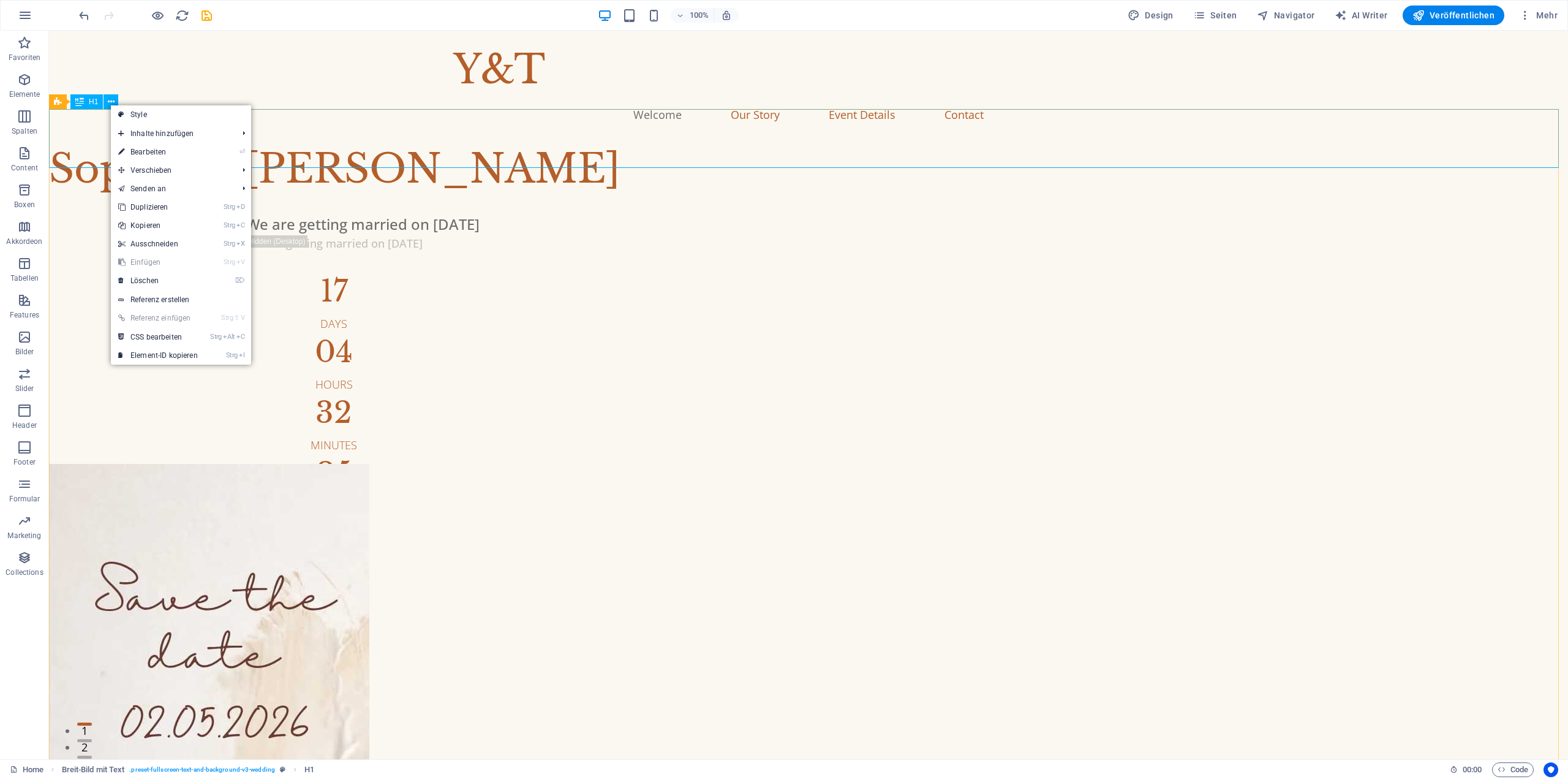
click at [79, 104] on icon at bounding box center [79, 101] width 9 height 14
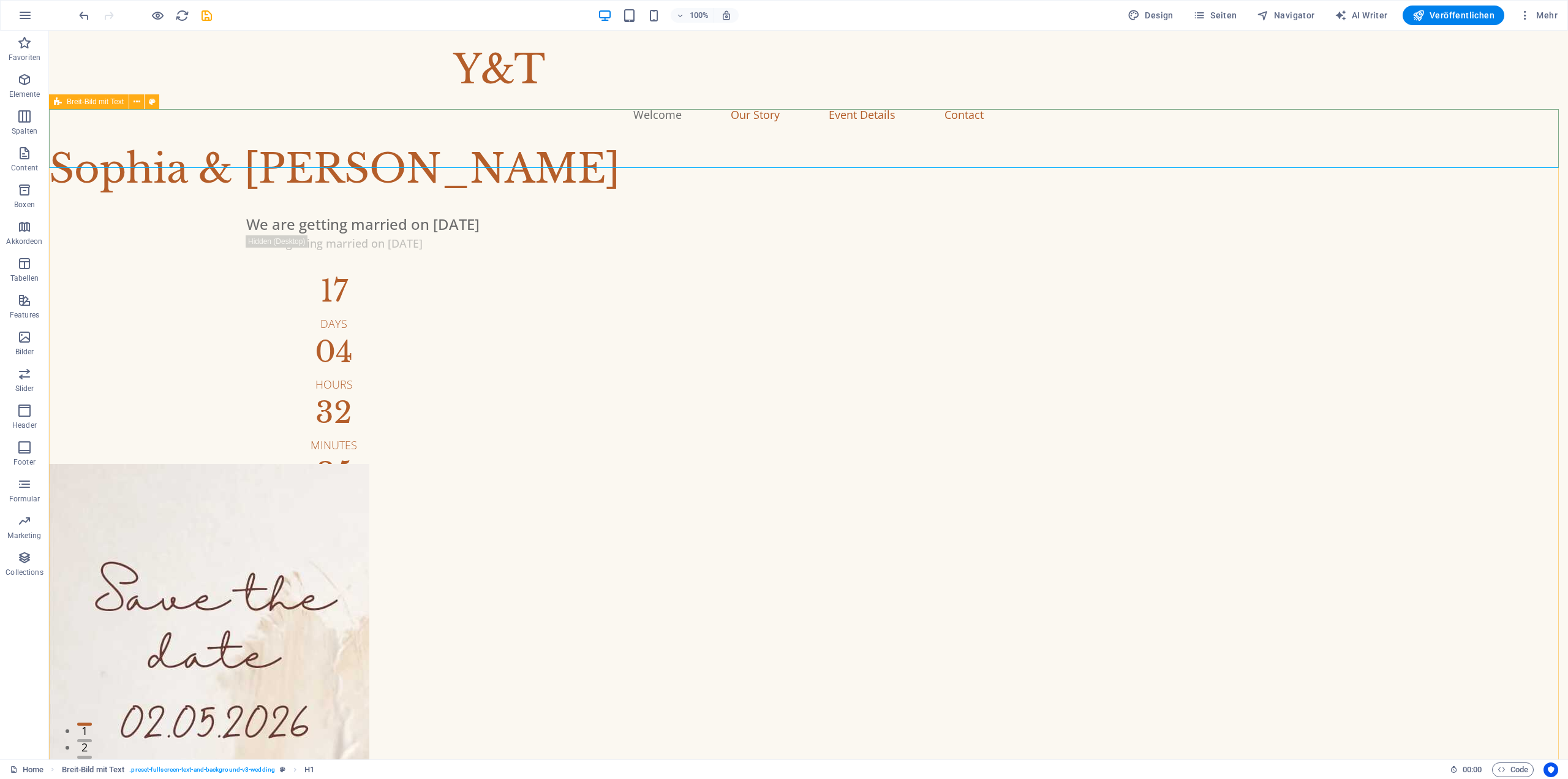
click at [62, 101] on div "Breit-Bild mit Text" at bounding box center [89, 101] width 79 height 14
click at [138, 102] on icon at bounding box center [137, 101] width 7 height 13
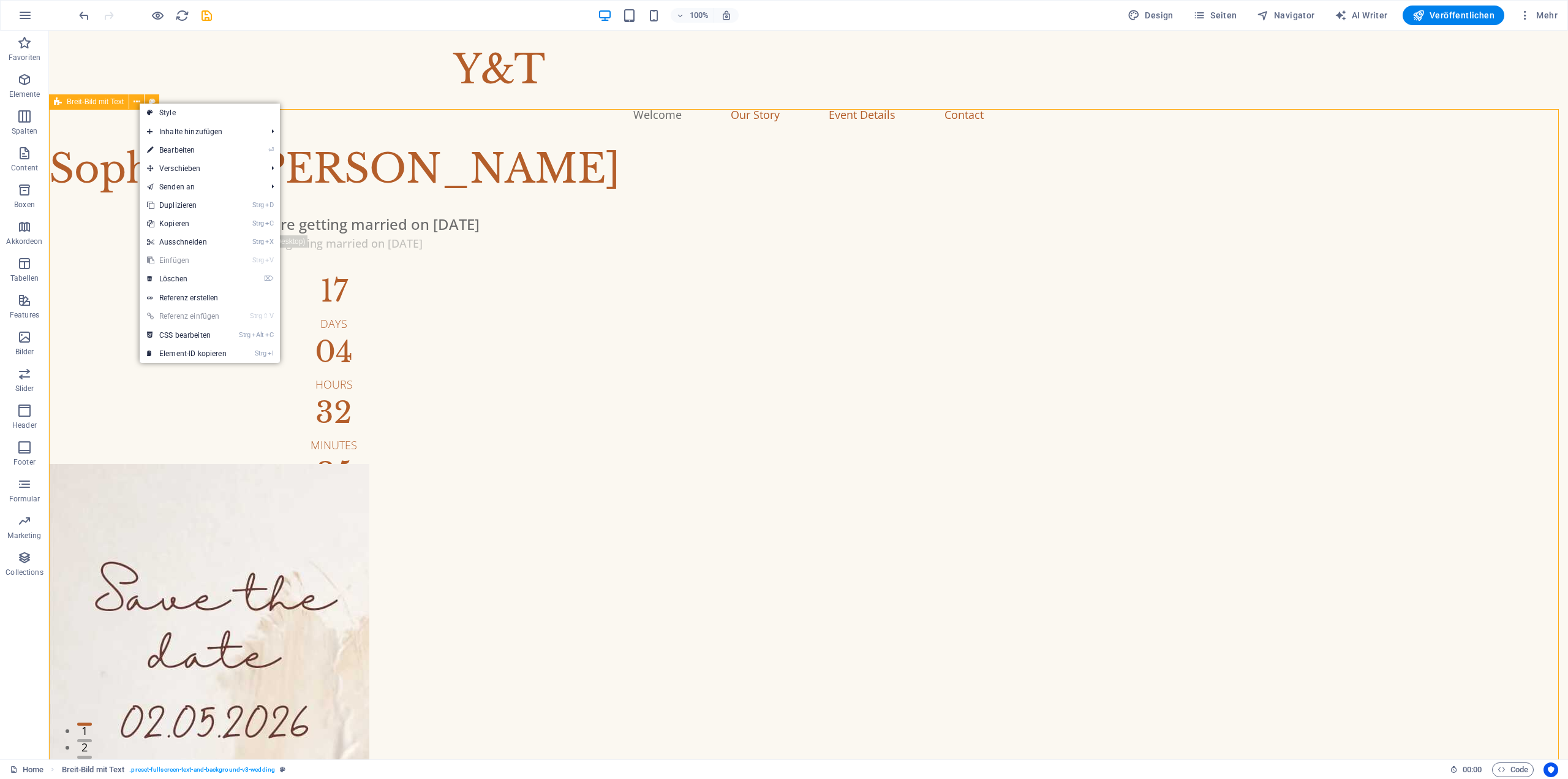
click at [118, 104] on span "Breit-Bild mit Text" at bounding box center [95, 101] width 57 height 8
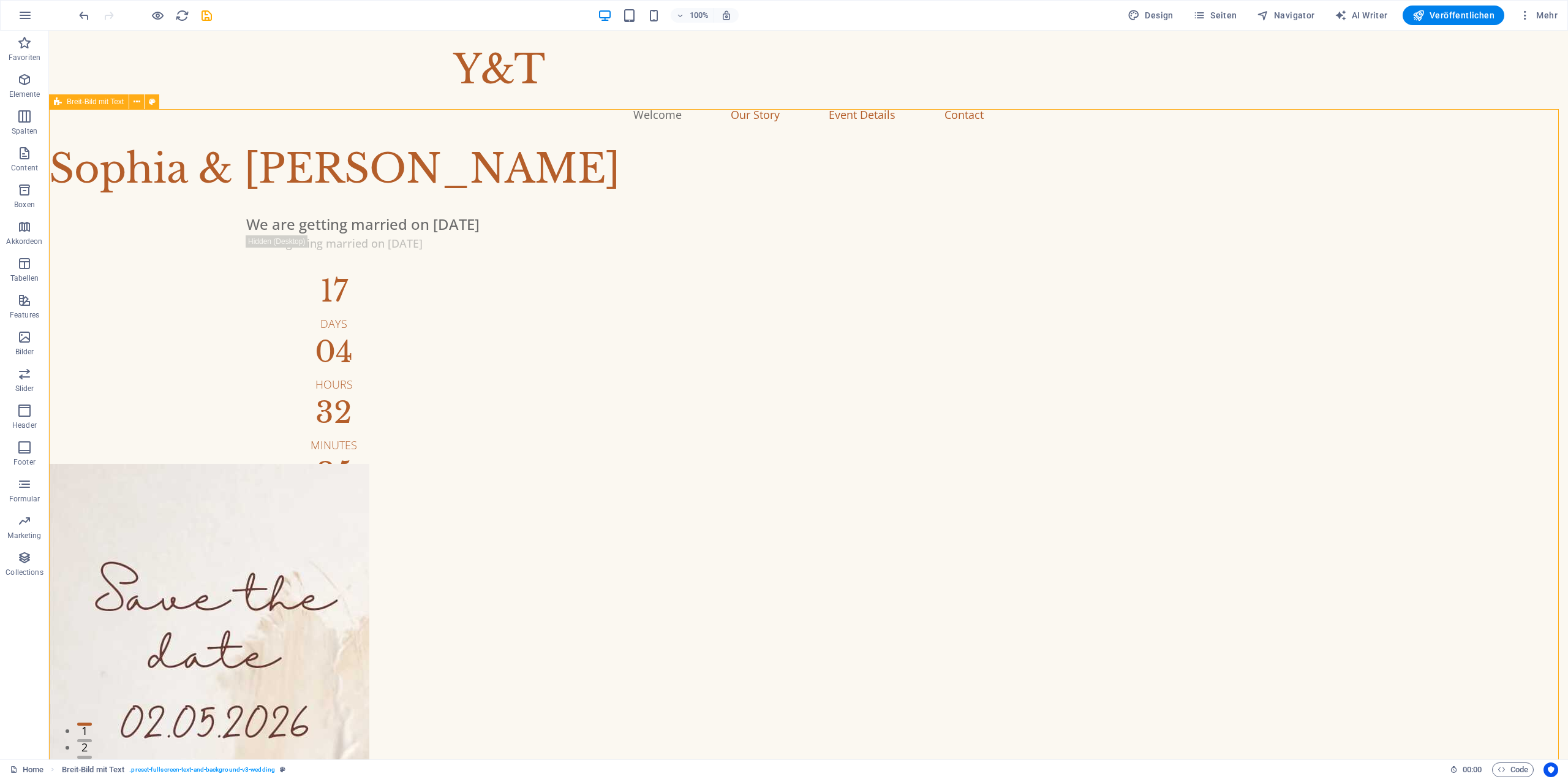
click at [149, 99] on icon at bounding box center [152, 101] width 7 height 13
select select "%"
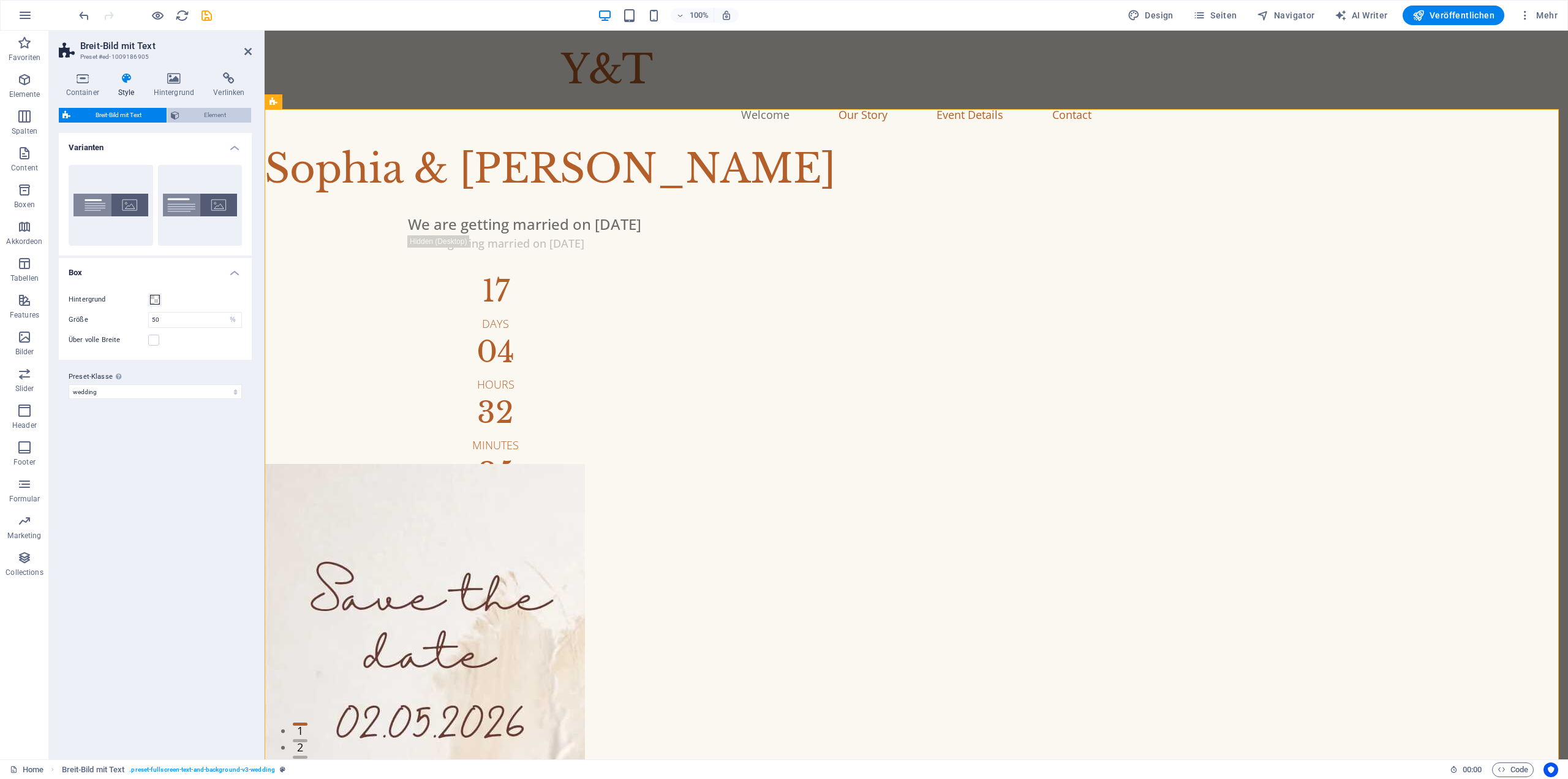
click at [210, 111] on span "Element" at bounding box center [215, 115] width 65 height 14
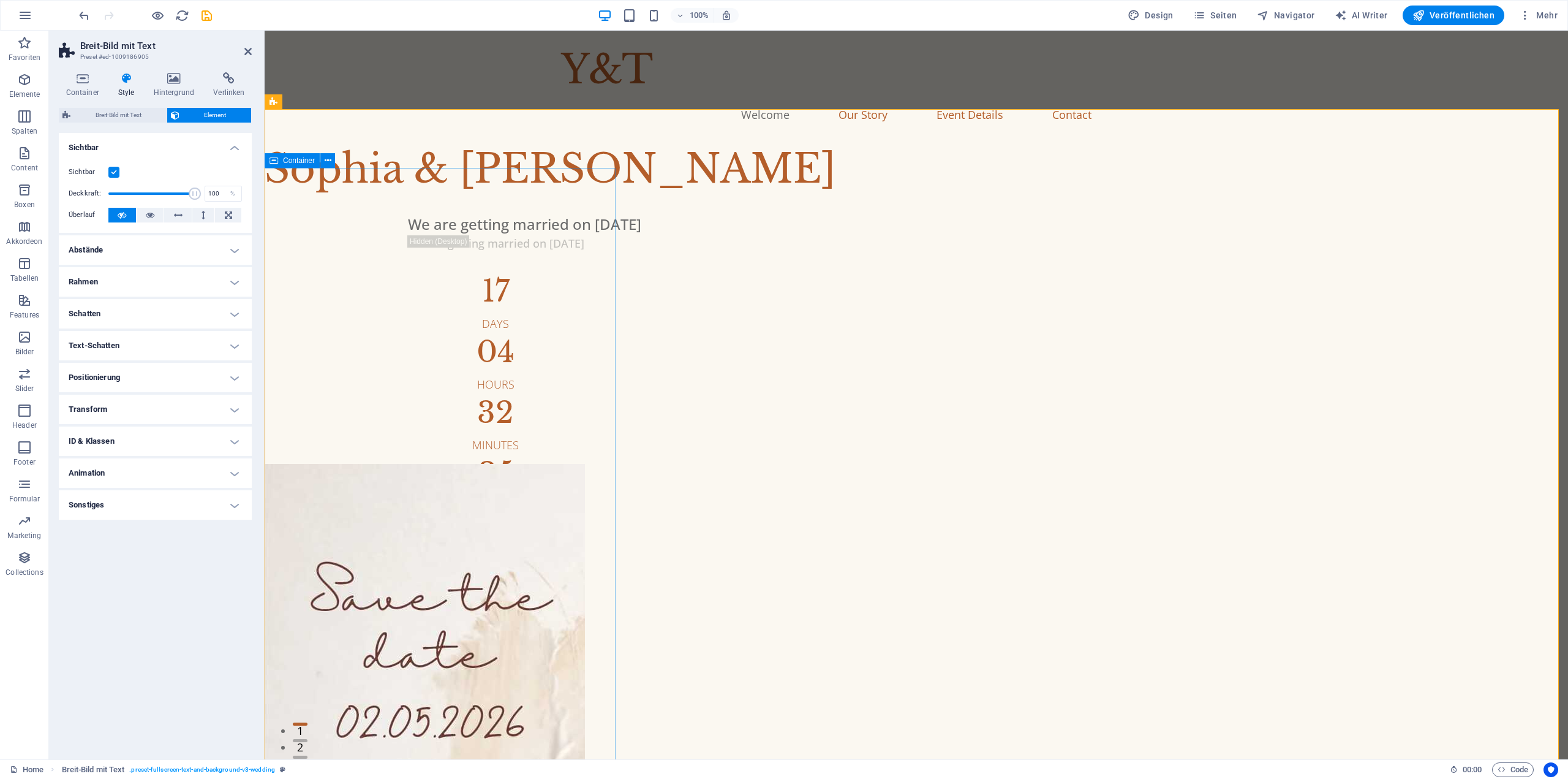
click at [559, 163] on div "Sophia & Liam" at bounding box center [916, 169] width 1303 height 59
click at [544, 140] on div "Sophia & Liam" at bounding box center [916, 169] width 1303 height 59
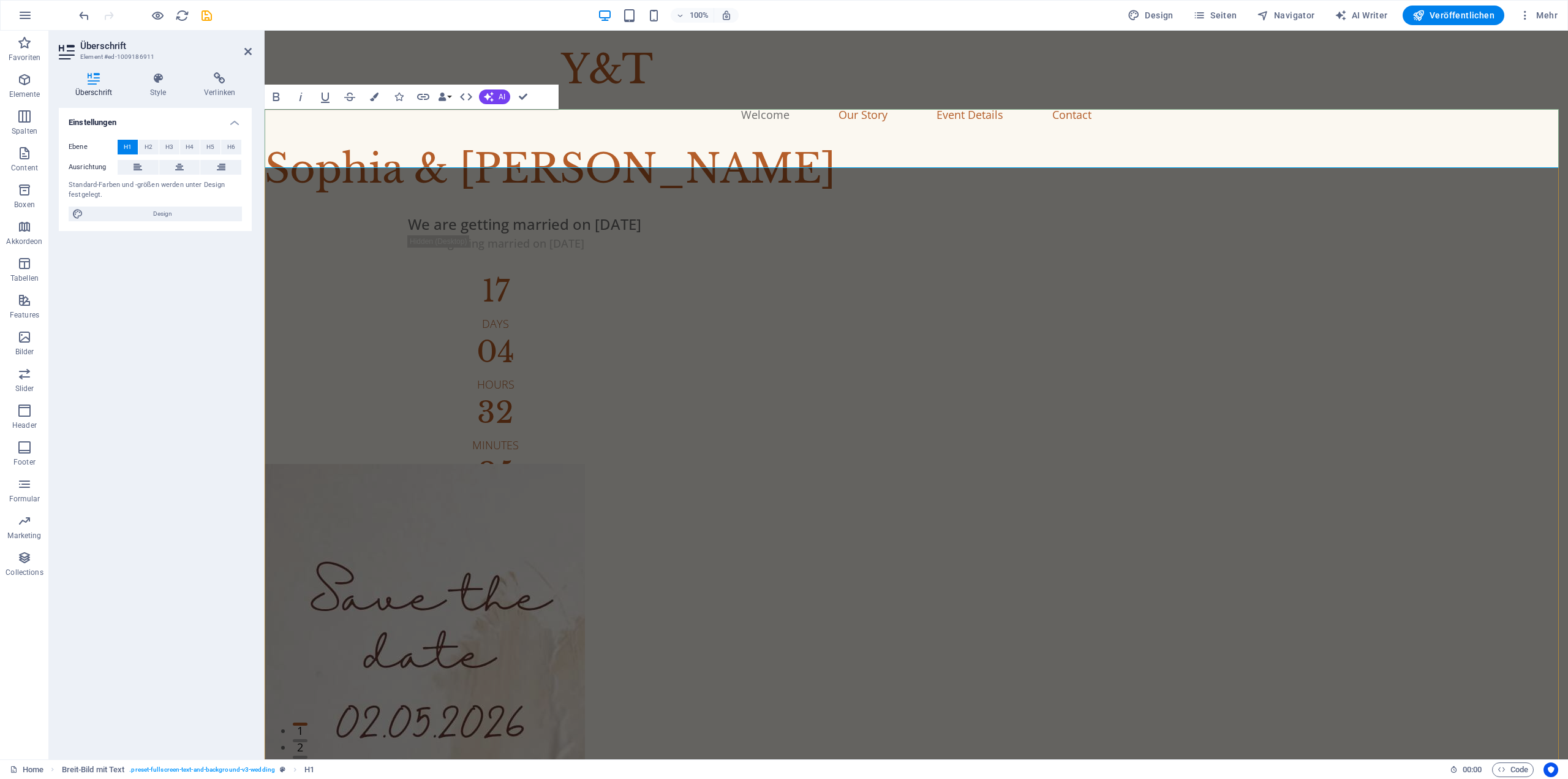
click at [674, 141] on h1 "Sophia & Liam" at bounding box center [916, 169] width 1303 height 59
click at [493, 92] on icon "button" at bounding box center [489, 97] width 10 height 10
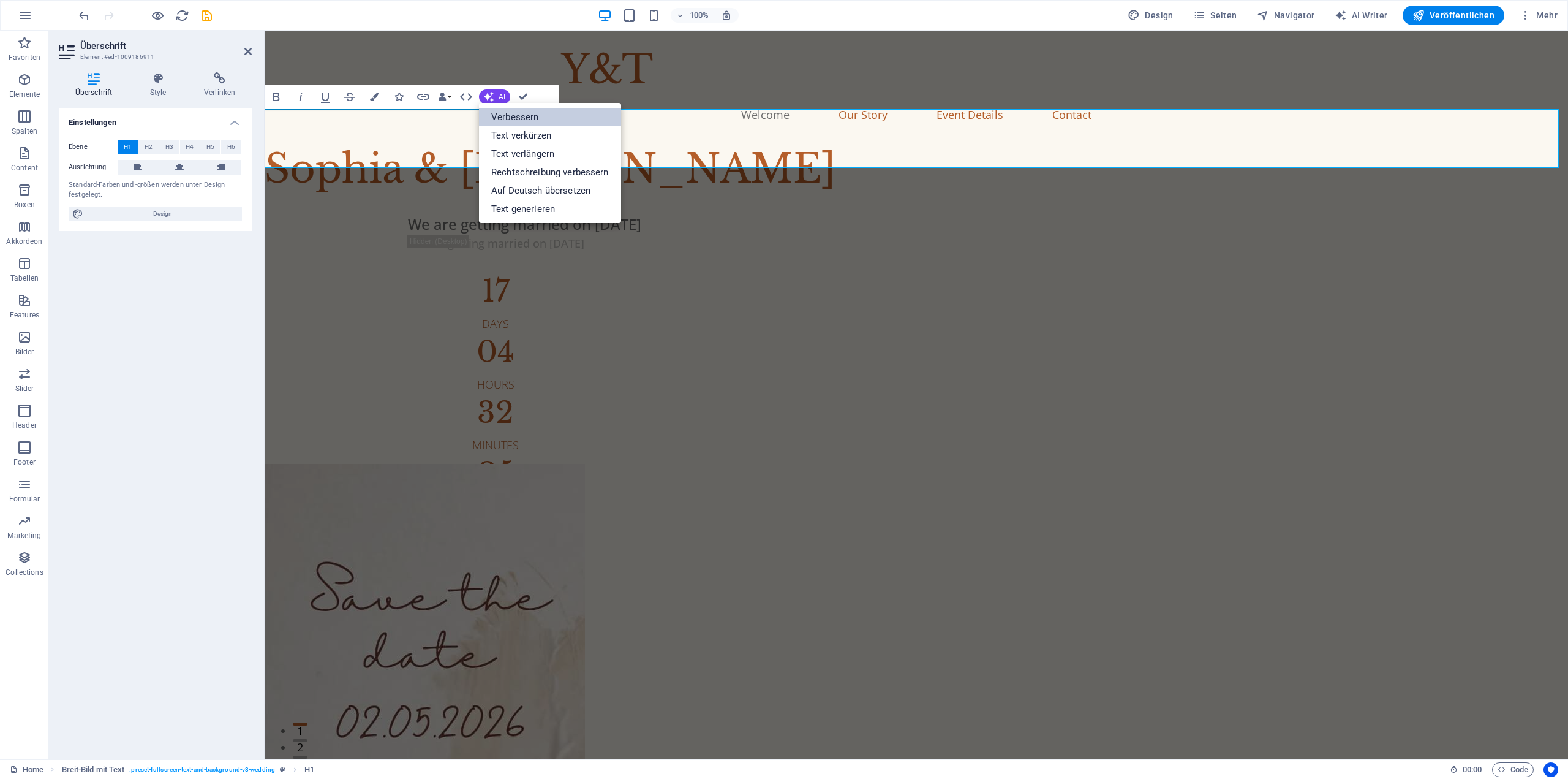
click at [527, 121] on link "Verbessern" at bounding box center [550, 117] width 142 height 19
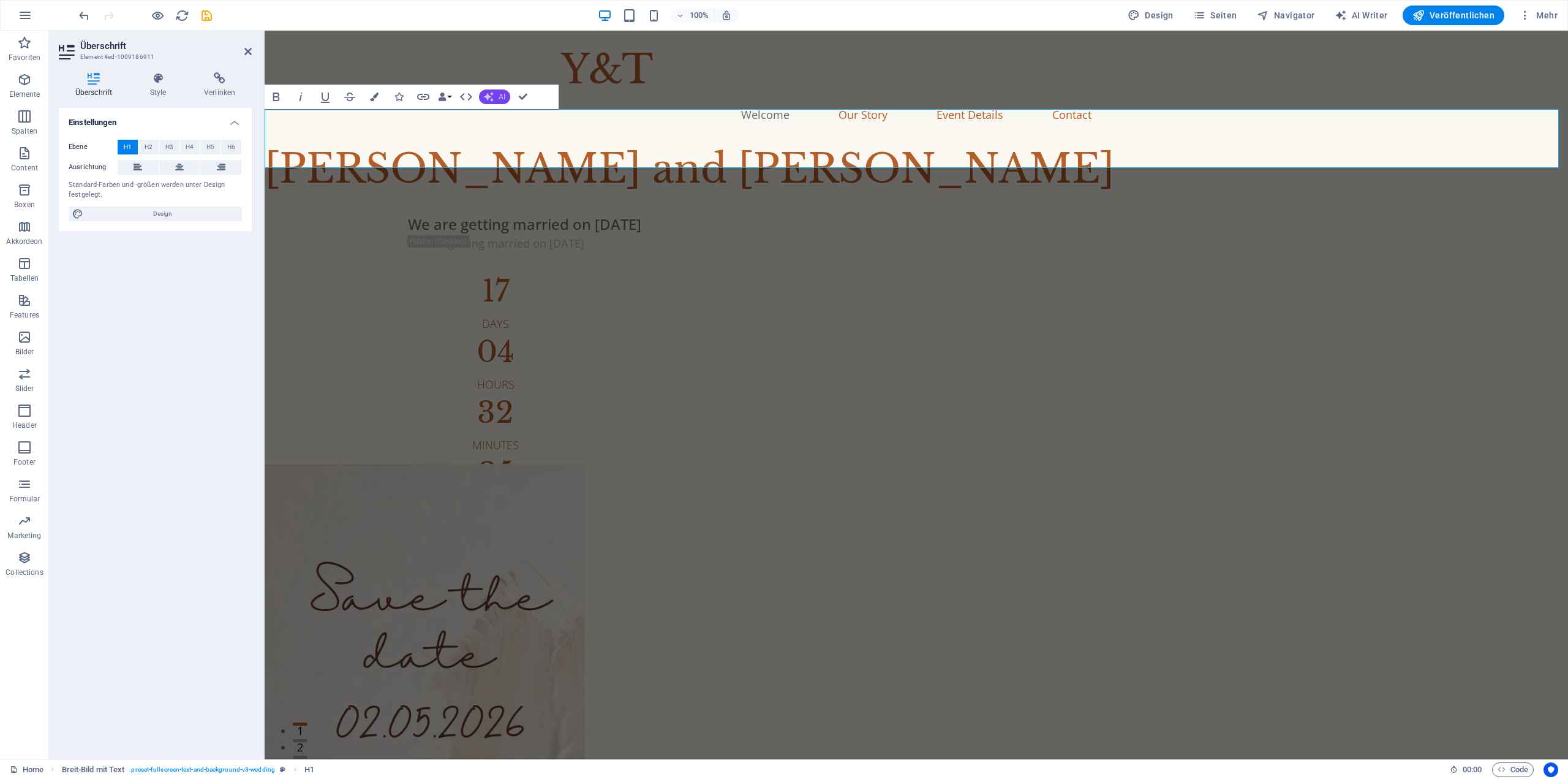
click at [495, 99] on button "AI" at bounding box center [495, 96] width 32 height 14
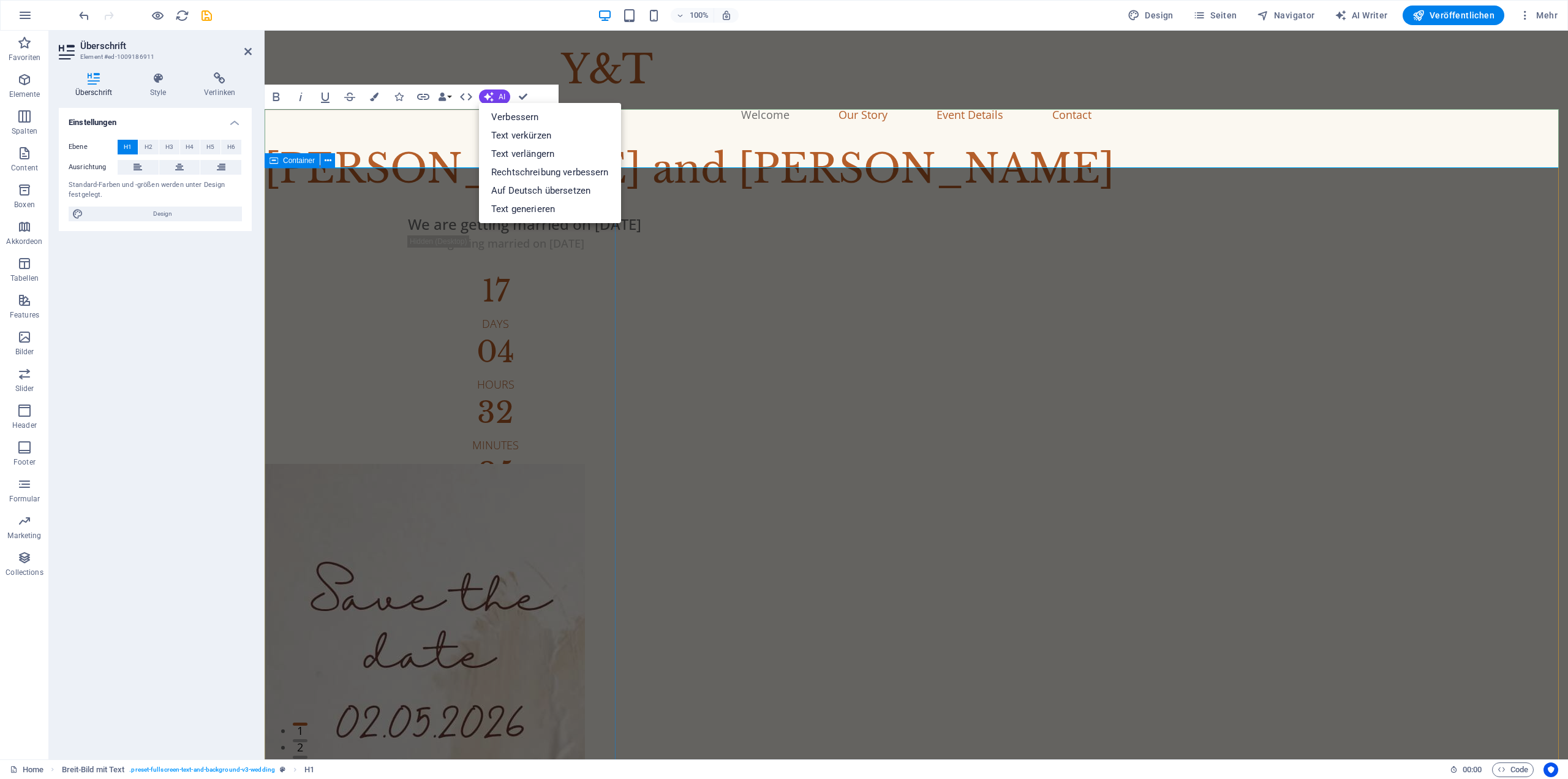
click at [395, 230] on div "We are getting married on Sep 21, 2025 We are getting married on Sep 21, 2025 1…" at bounding box center [768, 357] width 1007 height 315
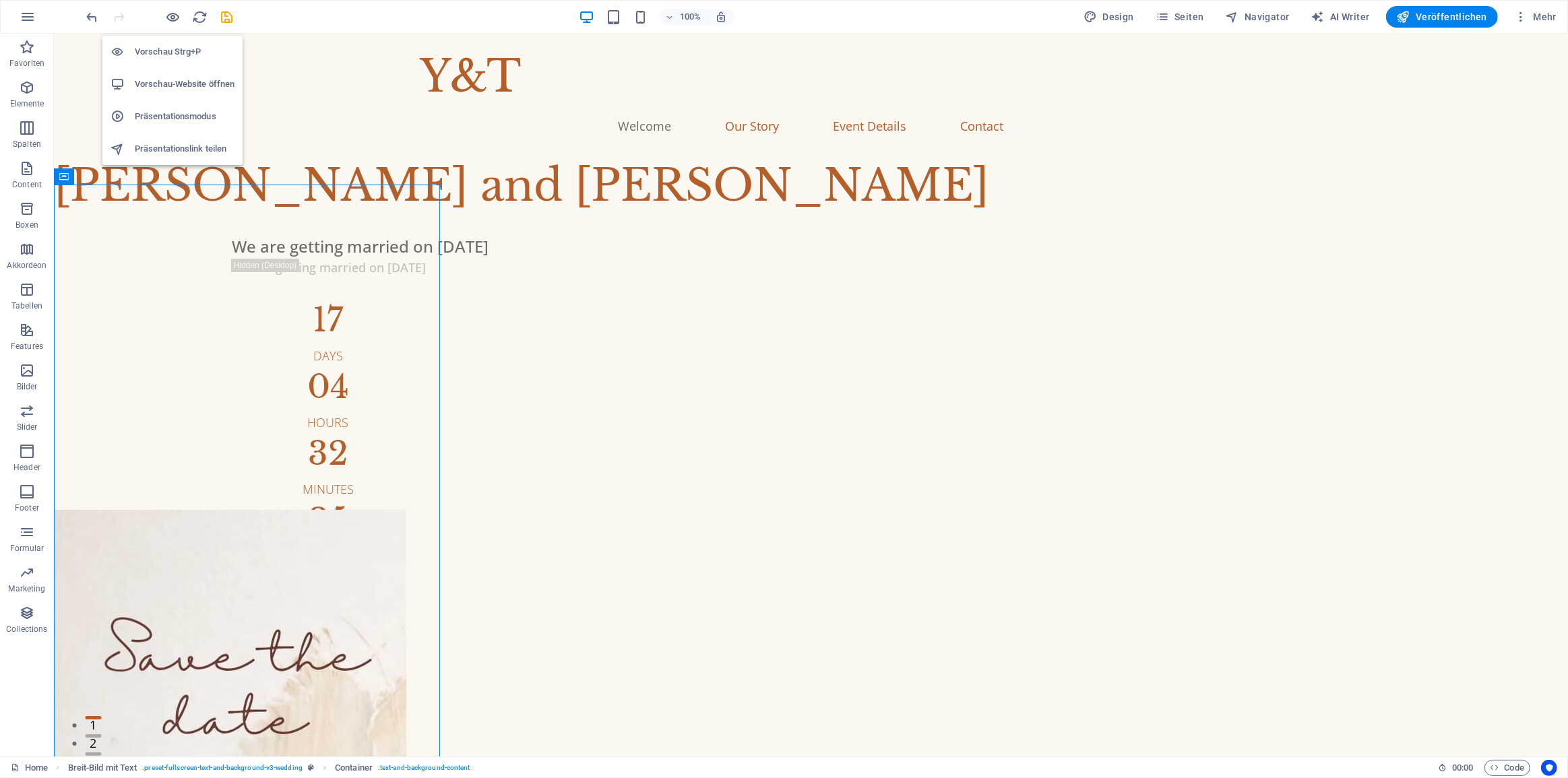
click at [175, 48] on h6 "Vorschau Strg+P" at bounding box center [185, 51] width 100 height 16
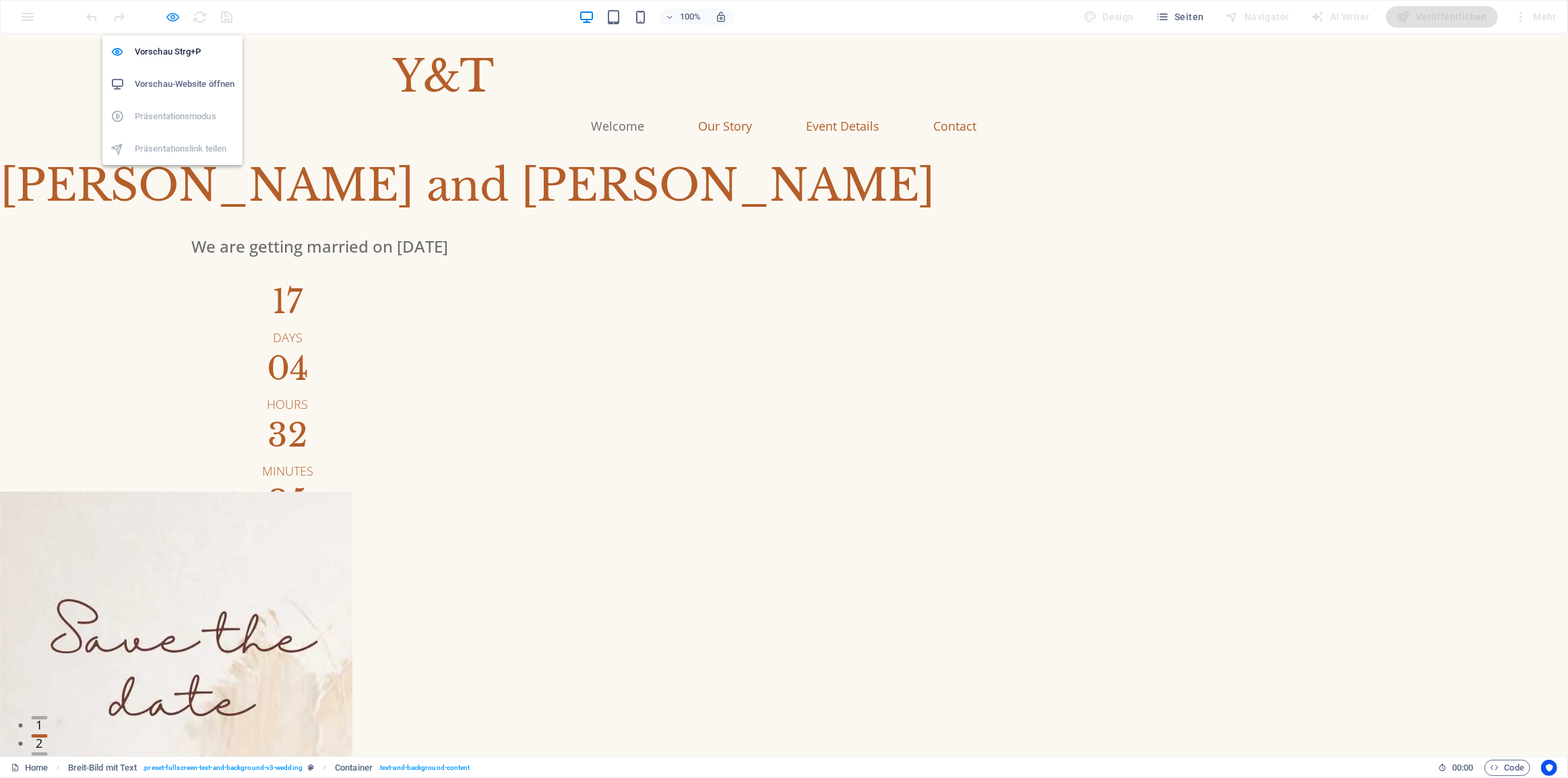
click at [167, 13] on icon "button" at bounding box center [173, 17] width 16 height 16
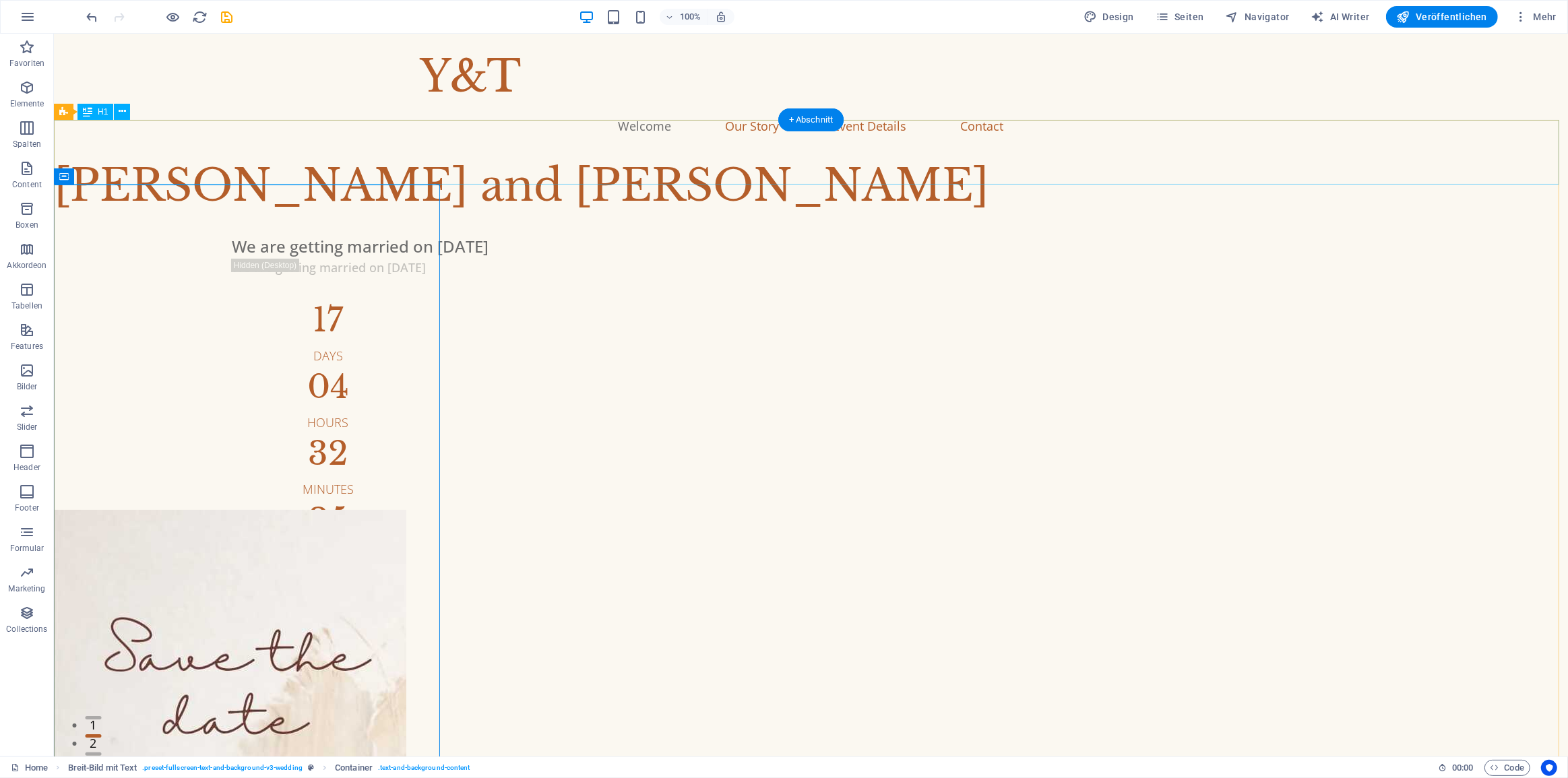
click at [289, 154] on div "Sophia and Liam" at bounding box center [810, 186] width 1514 height 65
click at [807, 117] on div "+ Abschnitt" at bounding box center [811, 120] width 66 height 23
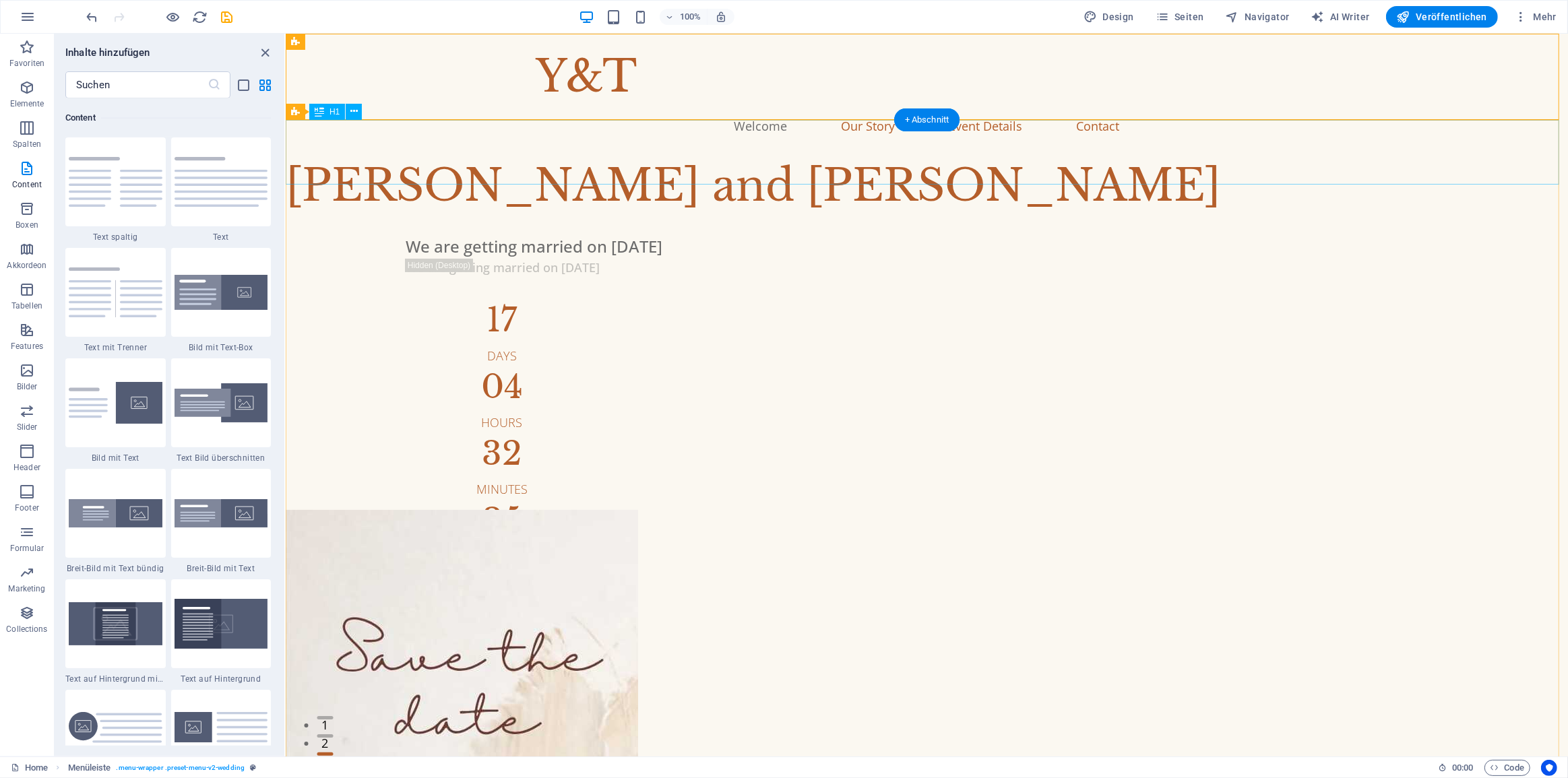
click at [573, 157] on div "Sophia and Liam" at bounding box center [926, 186] width 1282 height 65
click at [411, 162] on div "Sophia and Liam" at bounding box center [926, 186] width 1282 height 65
click at [335, 154] on div "Sophia and Liam" at bounding box center [926, 186] width 1282 height 65
click at [360, 154] on div "Sophia and Liam" at bounding box center [926, 186] width 1282 height 65
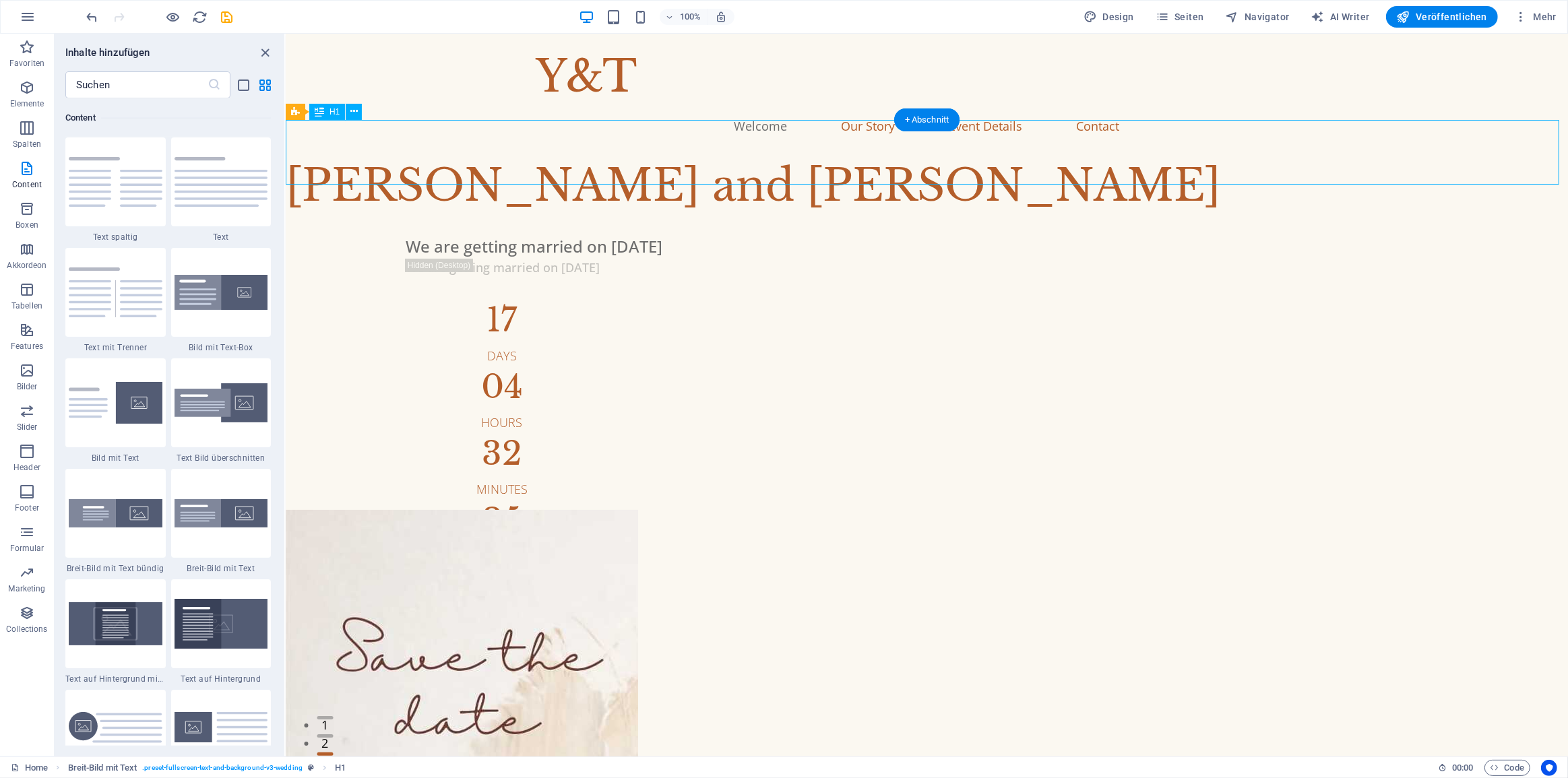
drag, startPoint x: 365, startPoint y: 137, endPoint x: 490, endPoint y: 137, distance: 125.0
click at [490, 154] on div "Sophia and Liam" at bounding box center [926, 186] width 1282 height 65
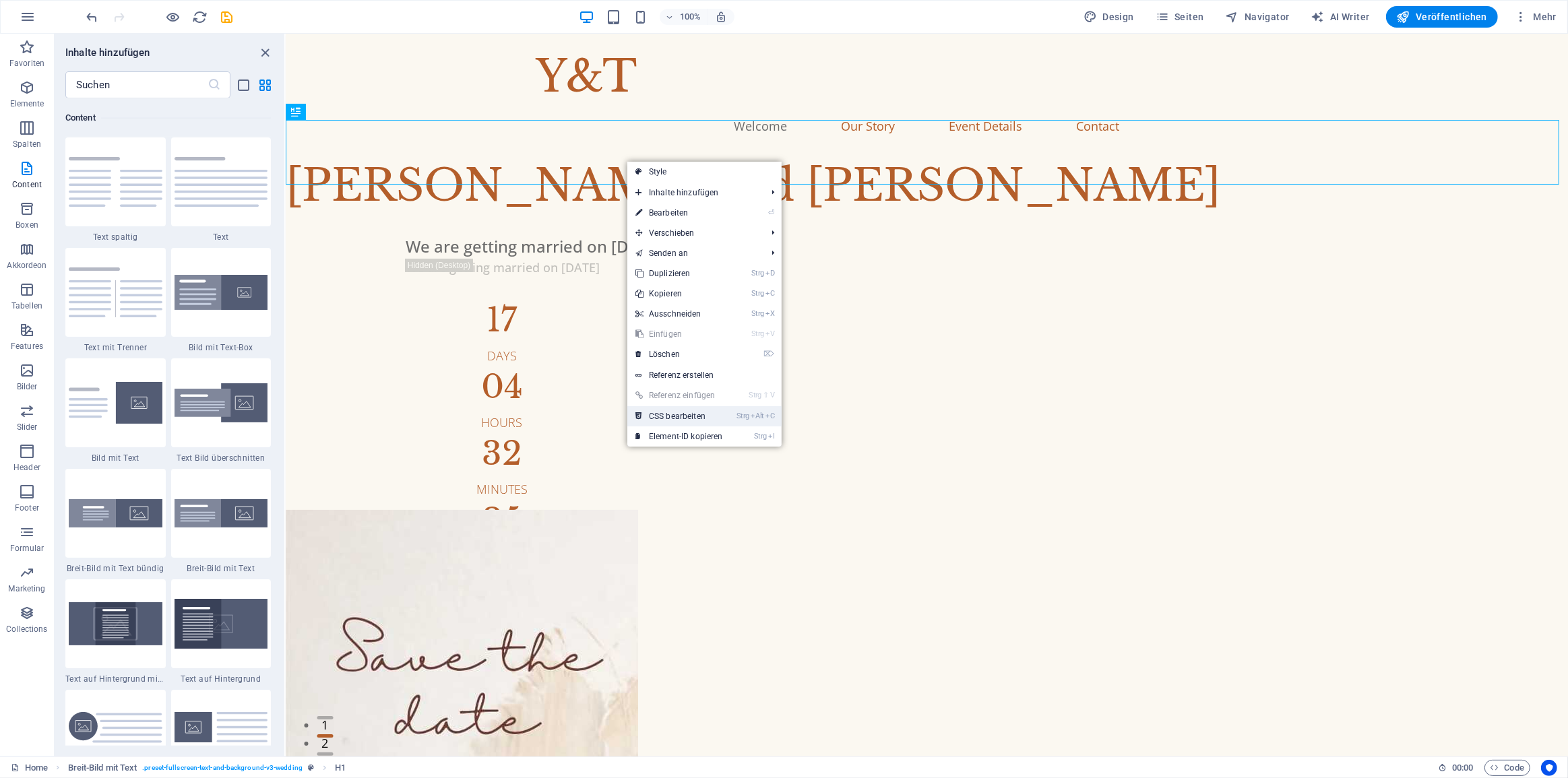
click at [700, 418] on link "Strg Alt C CSS bearbeiten" at bounding box center [679, 416] width 104 height 20
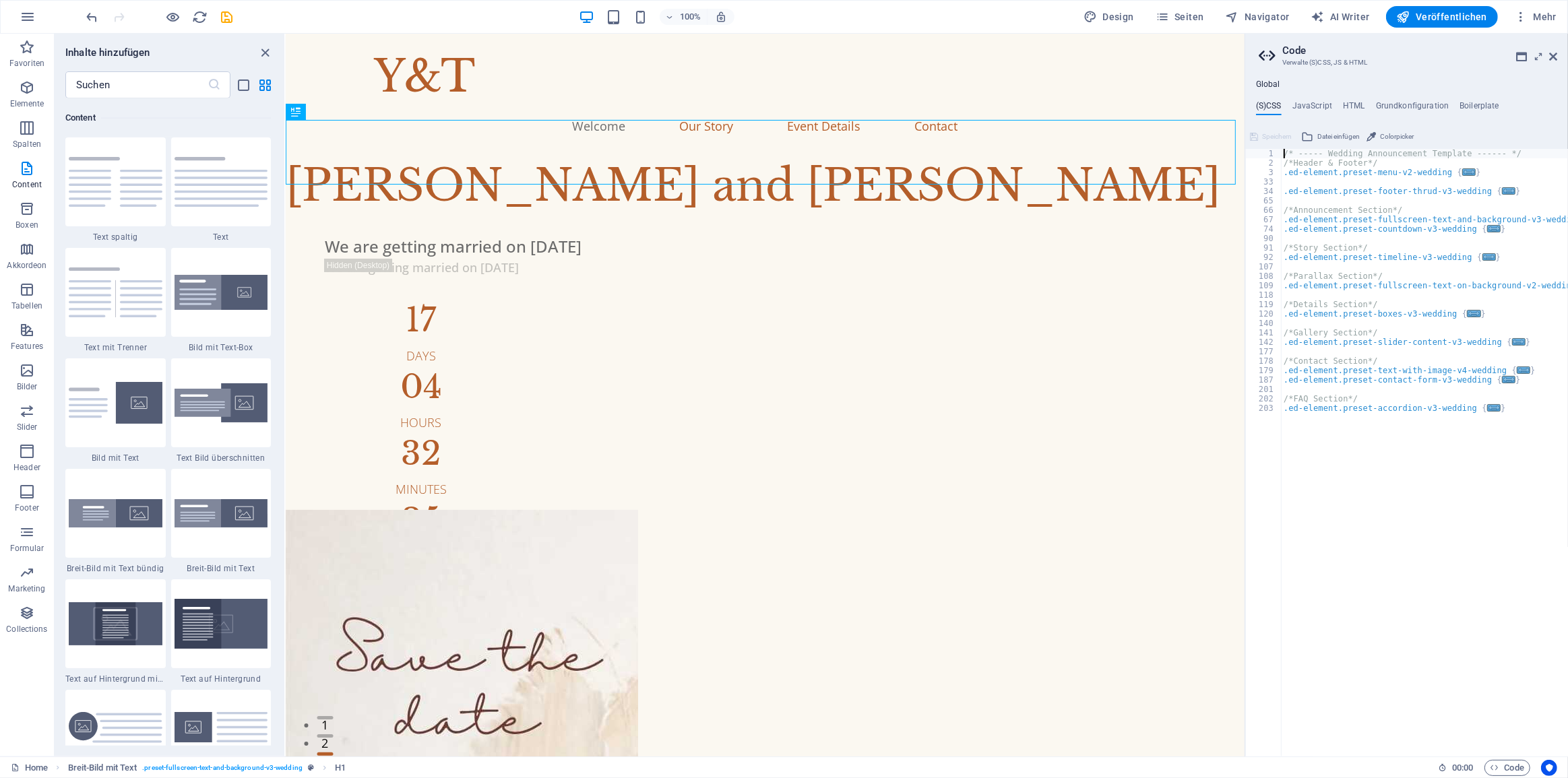
click at [1354, 96] on div "Global (S)CSS JavaScript HTML Grundkonfiguration Boilerplate /* ----- Wedding A…" at bounding box center [1407, 418] width 323 height 677
click at [1353, 106] on h4 "HTML" at bounding box center [1353, 109] width 22 height 15
type textarea "<a href="#main-content" class="wv-link-content button">Skip to main content</a>"
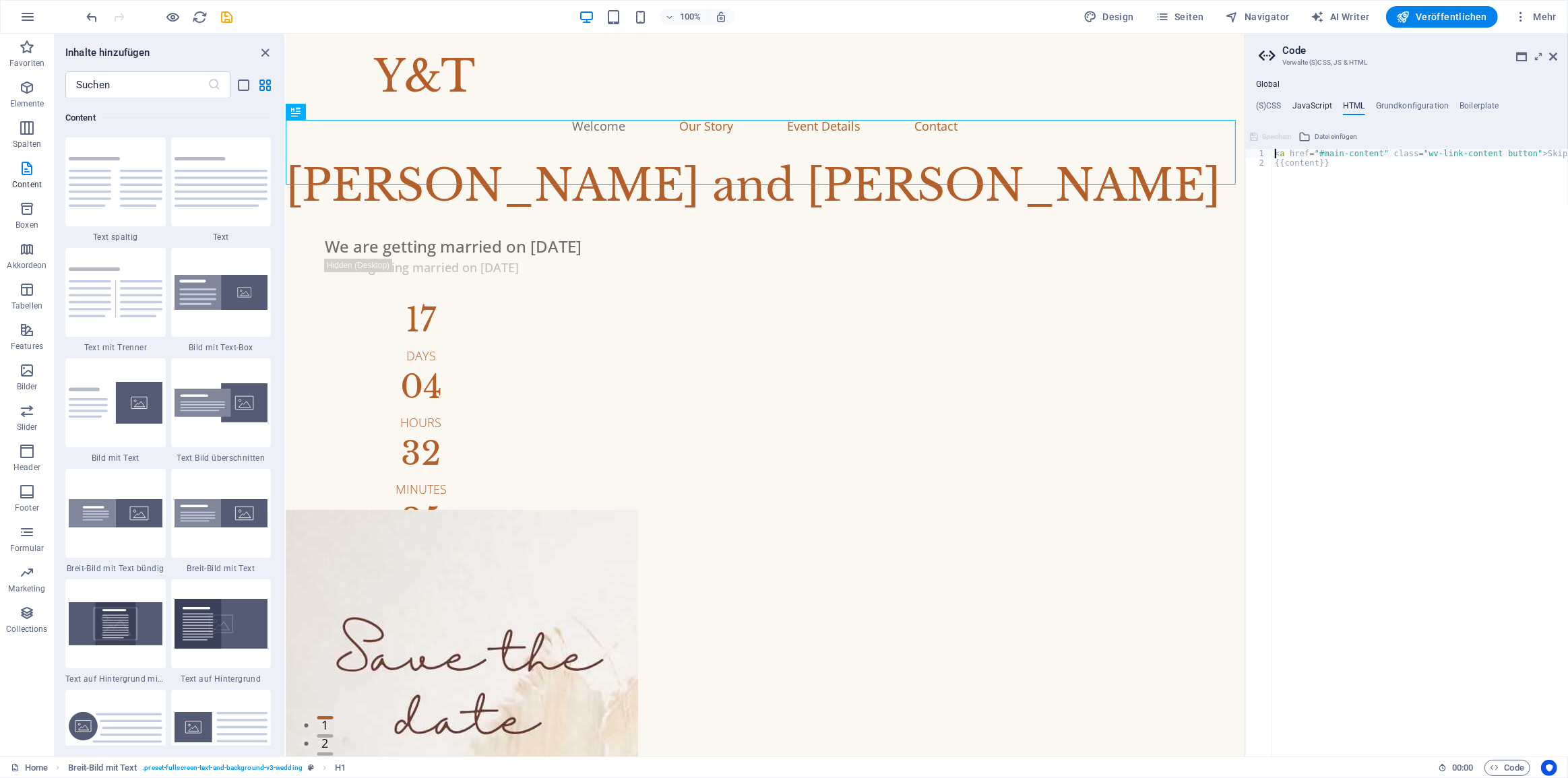
click at [1323, 110] on h4 "JavaScript" at bounding box center [1312, 109] width 40 height 15
type textarea "/* JS for preset "Menu V2" */"
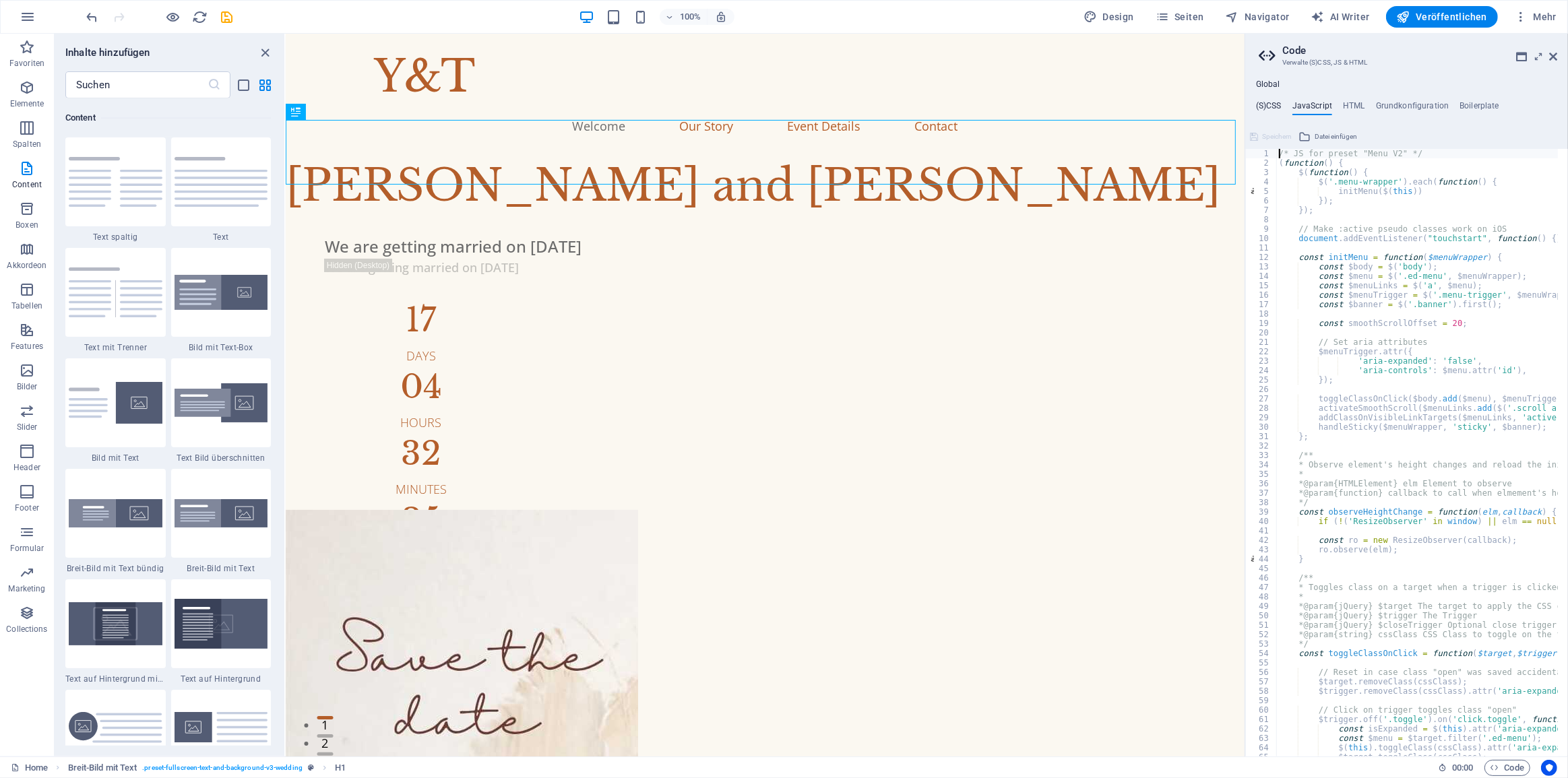
click at [1278, 105] on h4 "(S)CSS" at bounding box center [1269, 109] width 26 height 15
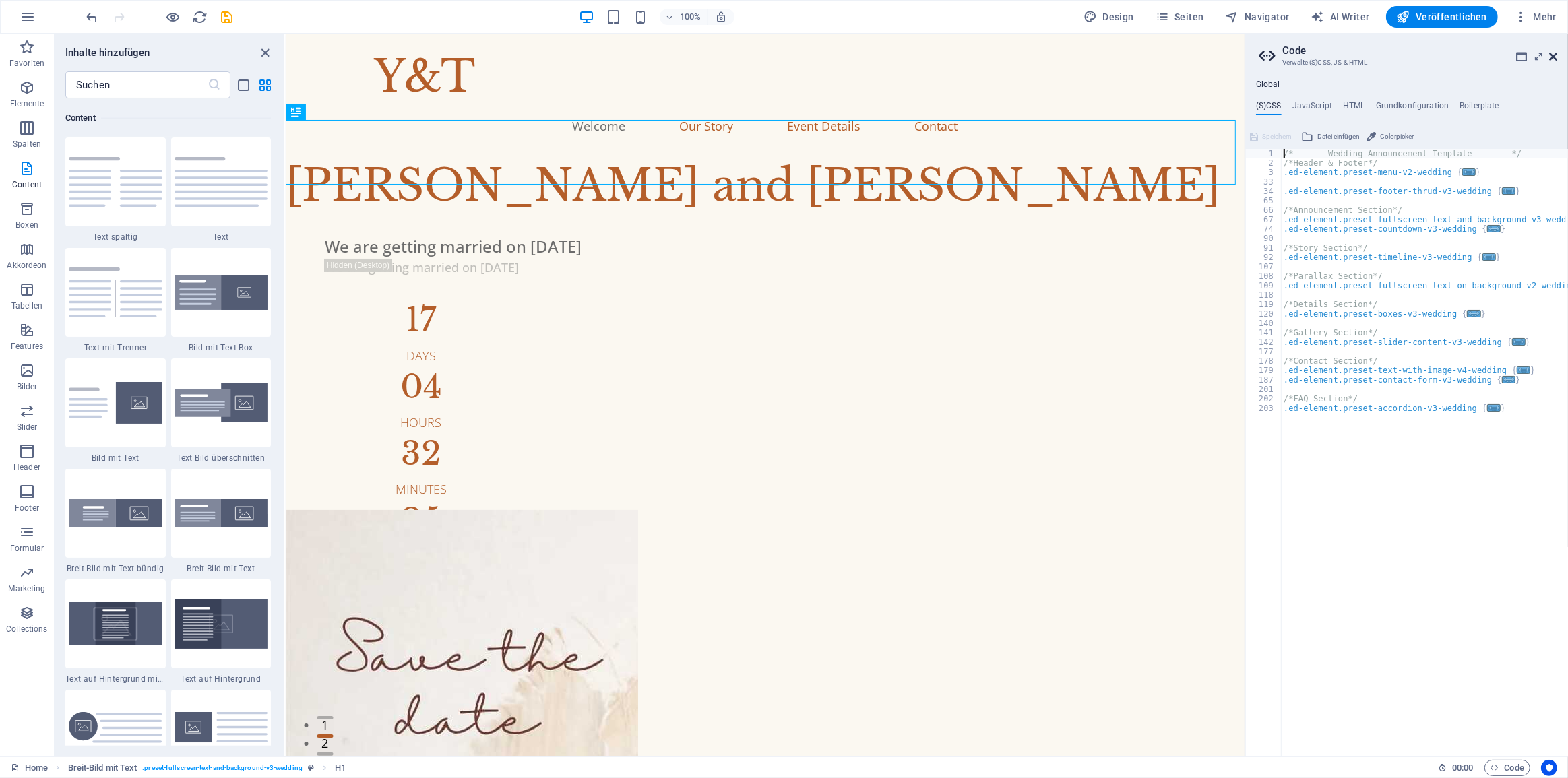
click at [1554, 53] on icon at bounding box center [1553, 57] width 8 height 11
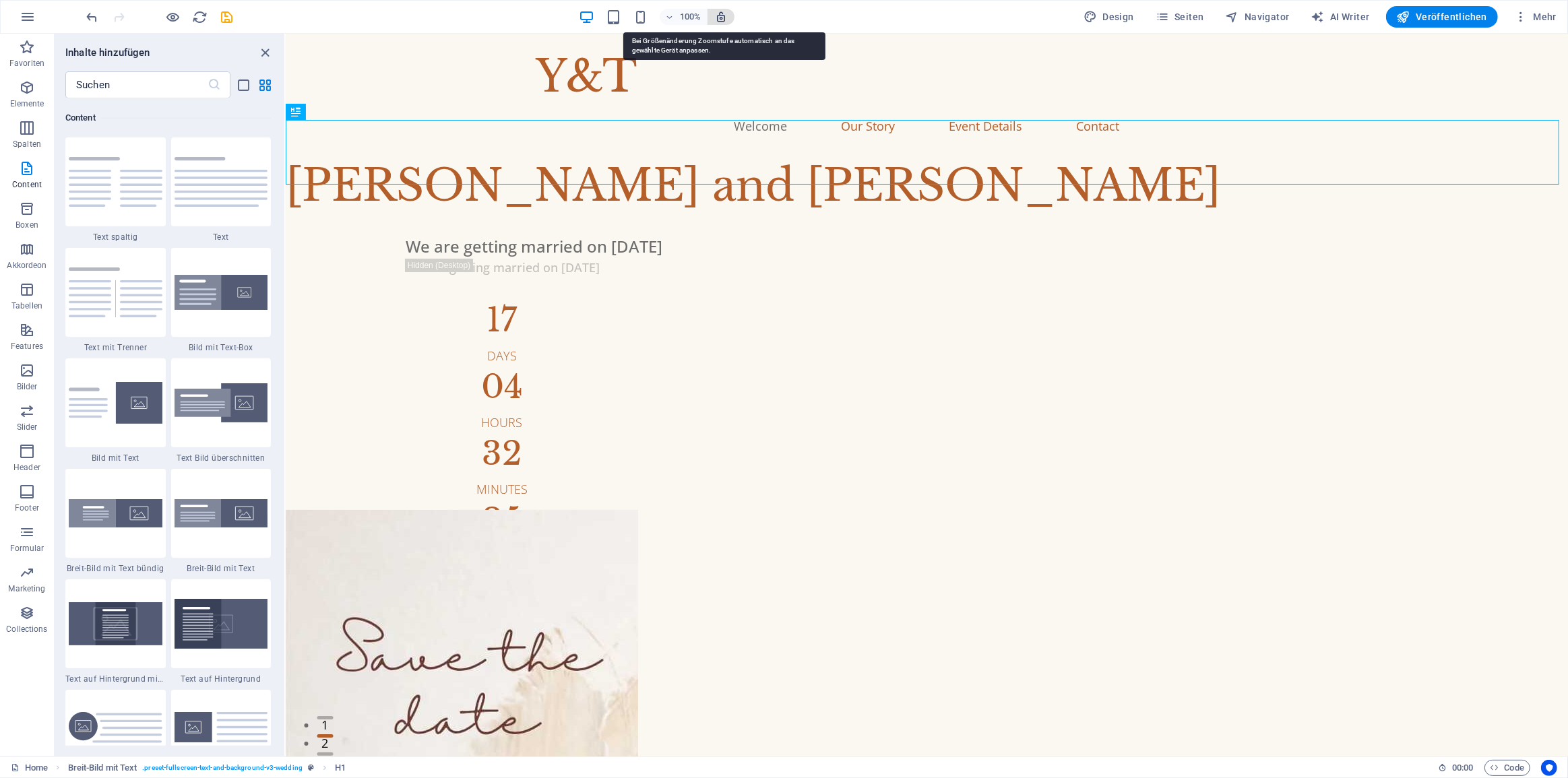
click at [724, 17] on icon "button" at bounding box center [721, 17] width 12 height 12
click at [721, 20] on icon "button" at bounding box center [721, 17] width 12 height 12
click at [320, 111] on icon at bounding box center [319, 112] width 10 height 16
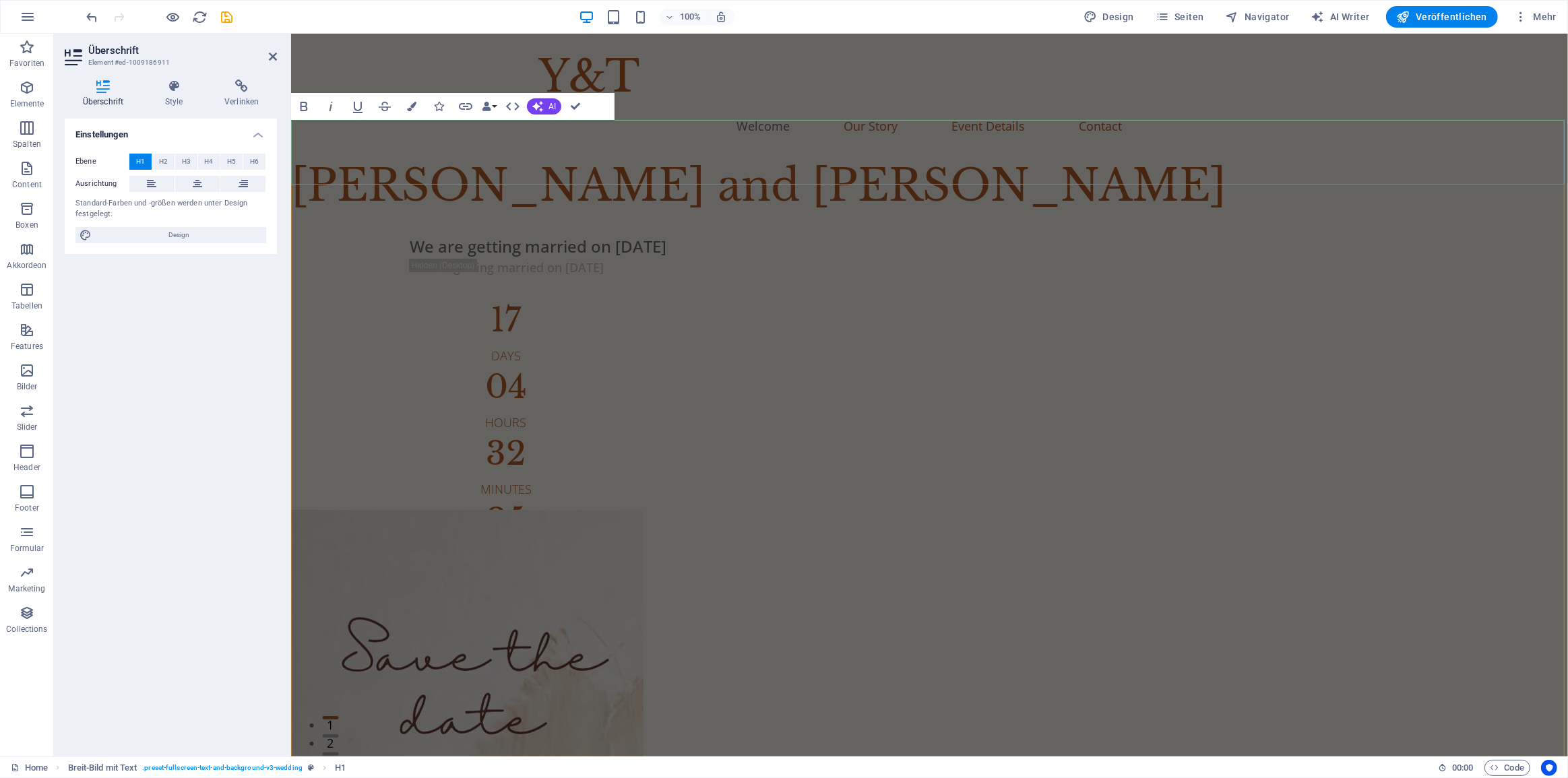
click at [320, 111] on div "Breit-Bild mit Text H1 Breit-Bild mit Text Container Logo Menüleiste Container …" at bounding box center [929, 395] width 1277 height 723
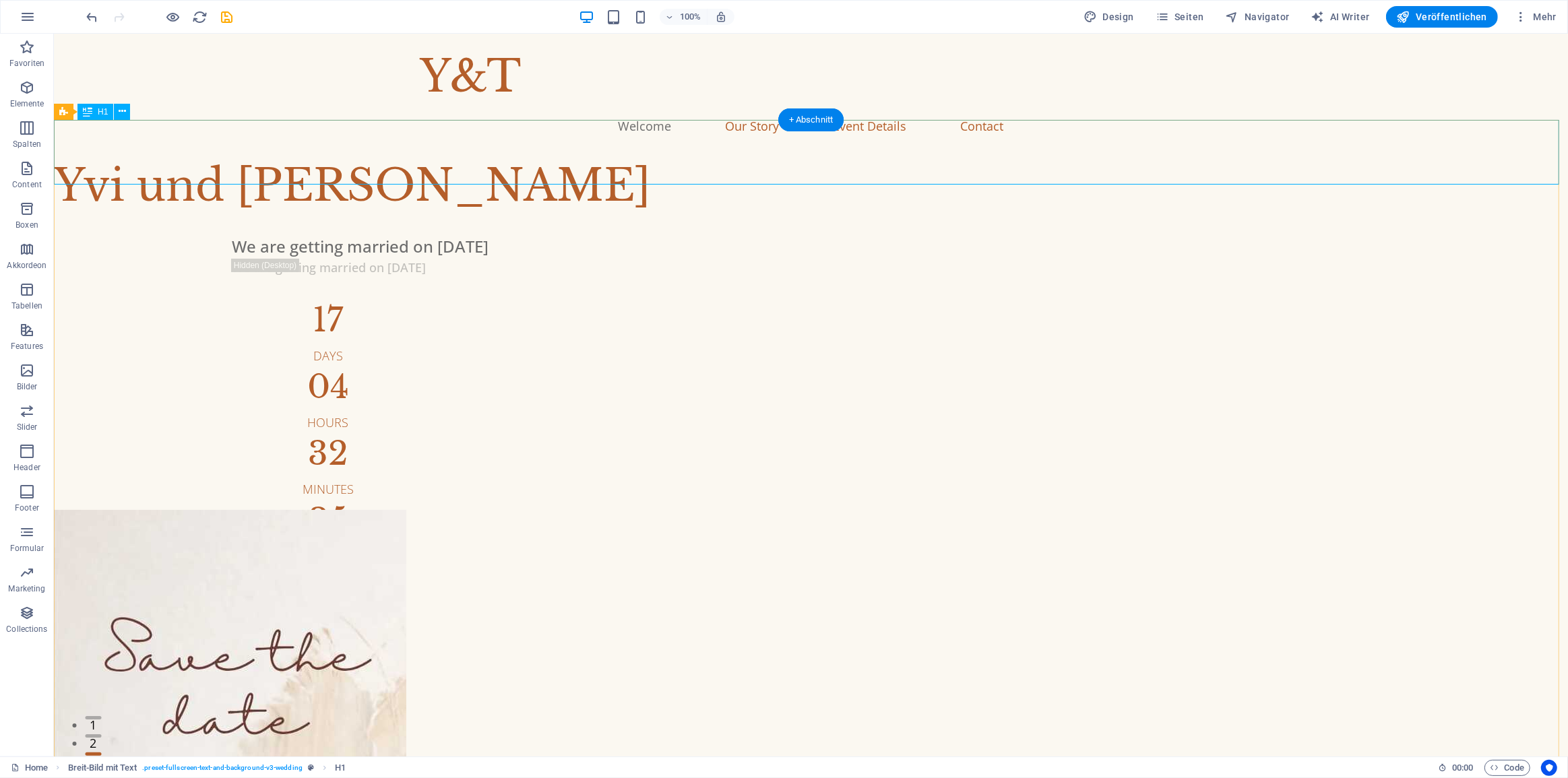
click at [100, 159] on div "Yvi und Tim" at bounding box center [810, 186] width 1514 height 65
click at [123, 112] on icon at bounding box center [122, 112] width 8 height 14
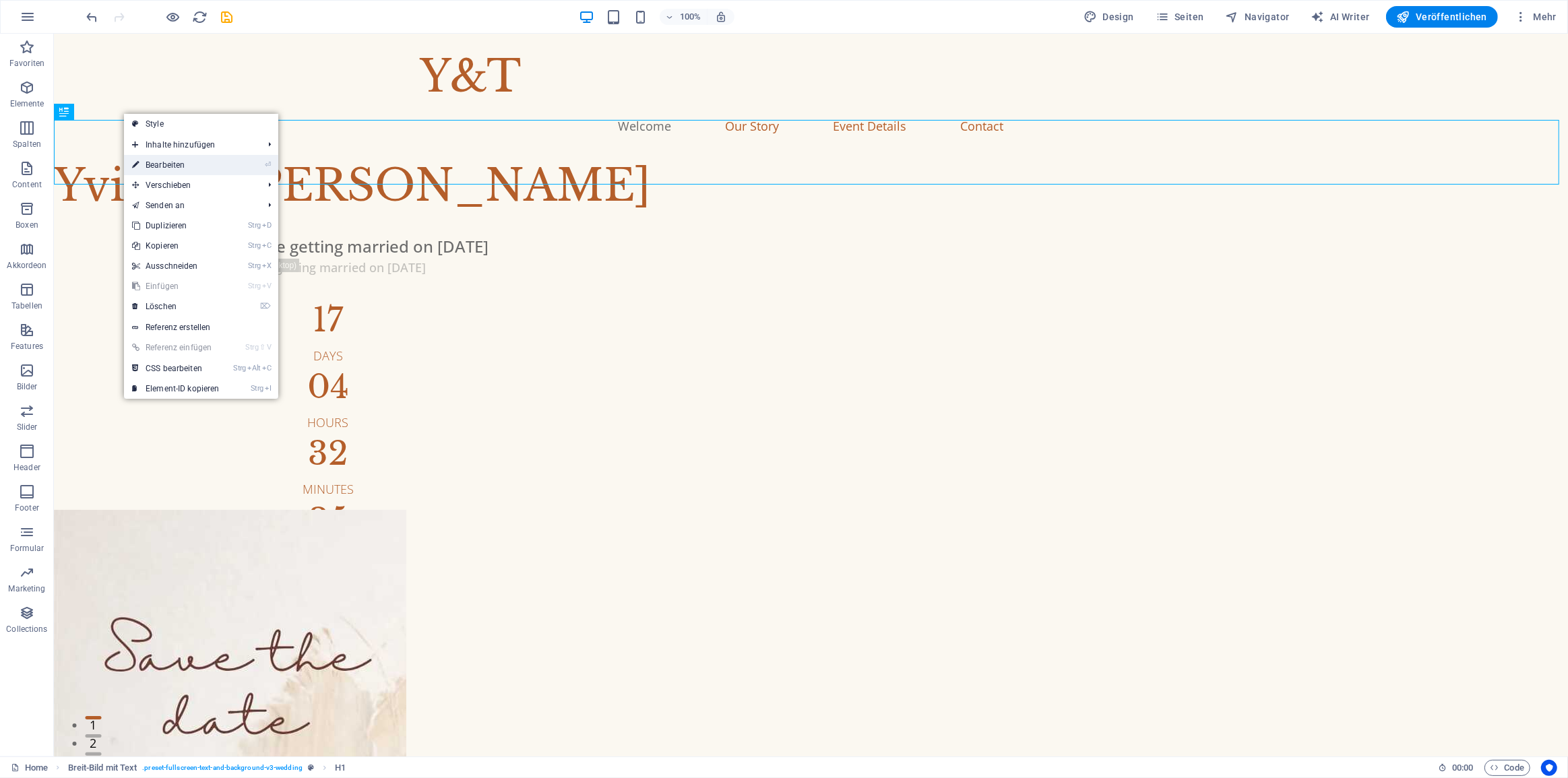
click at [161, 167] on link "⏎ Bearbeiten" at bounding box center [176, 165] width 104 height 20
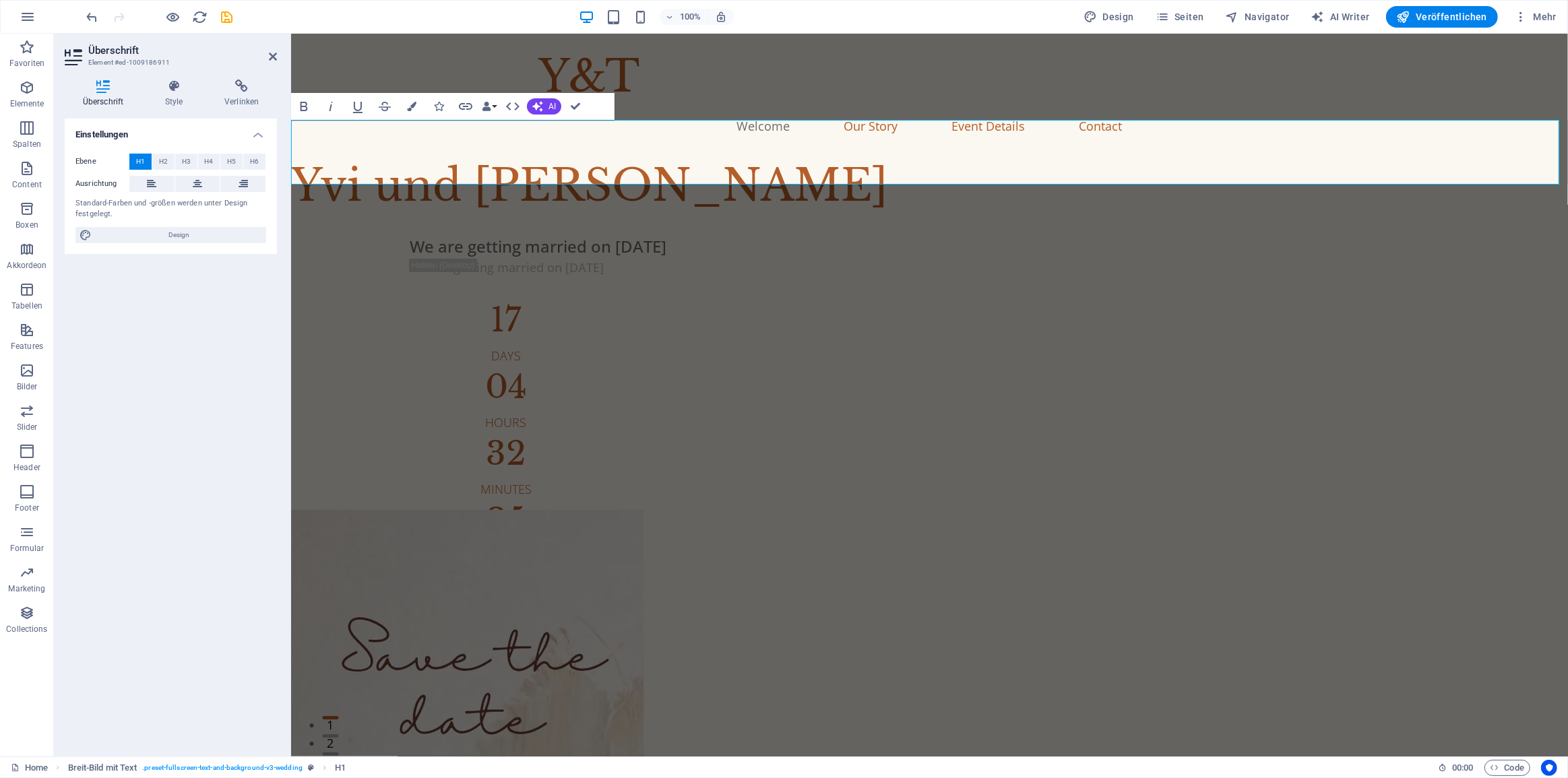
click at [513, 243] on div "We are getting married on Sep 21, 2025 We are getting married on Sep 21, 2025 1…" at bounding box center [805, 392] width 1030 height 347
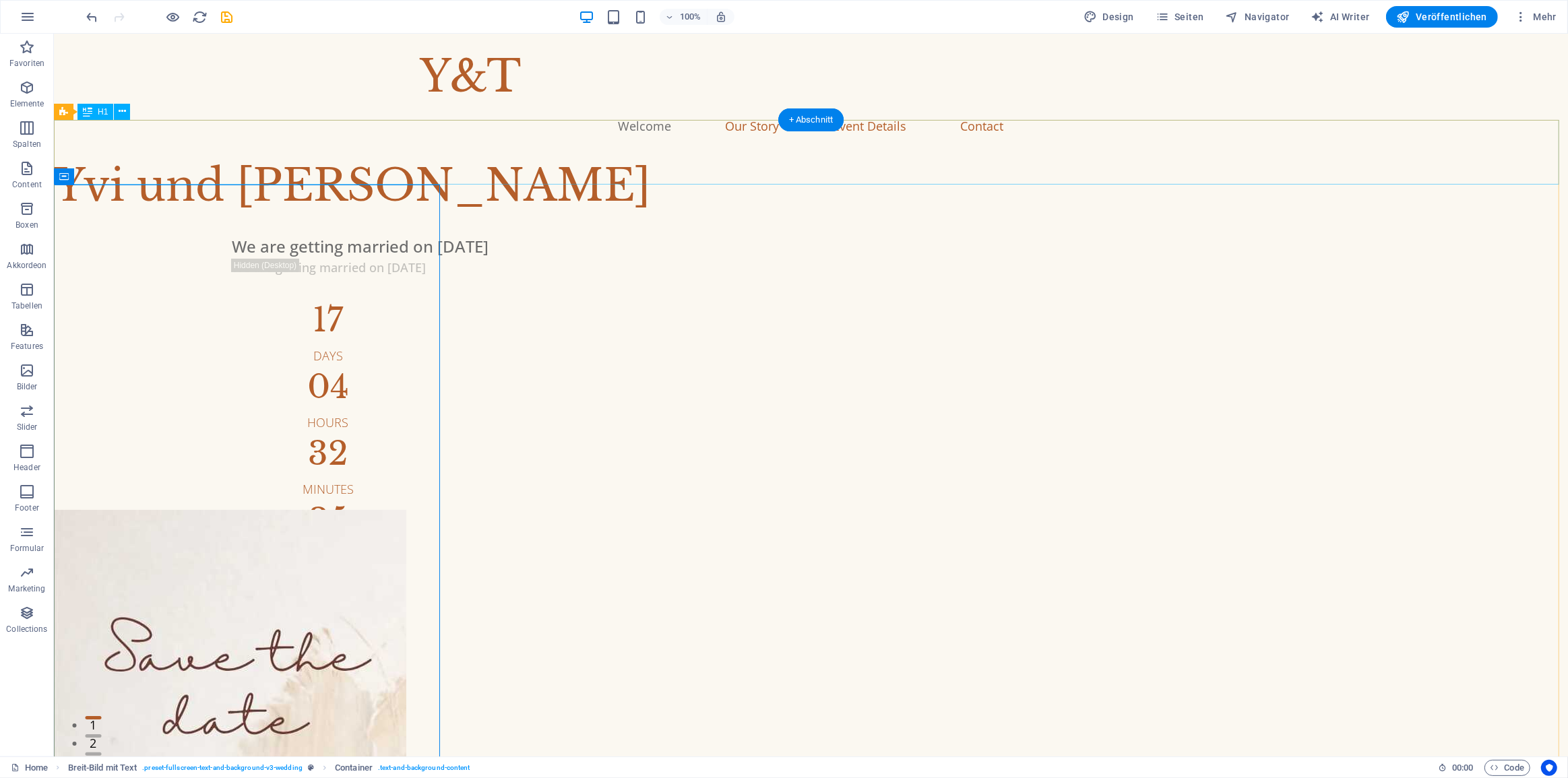
click at [176, 158] on div "Yvi und Tim" at bounding box center [810, 186] width 1514 height 65
click at [210, 154] on div "Yvi und Tim" at bounding box center [810, 186] width 1514 height 65
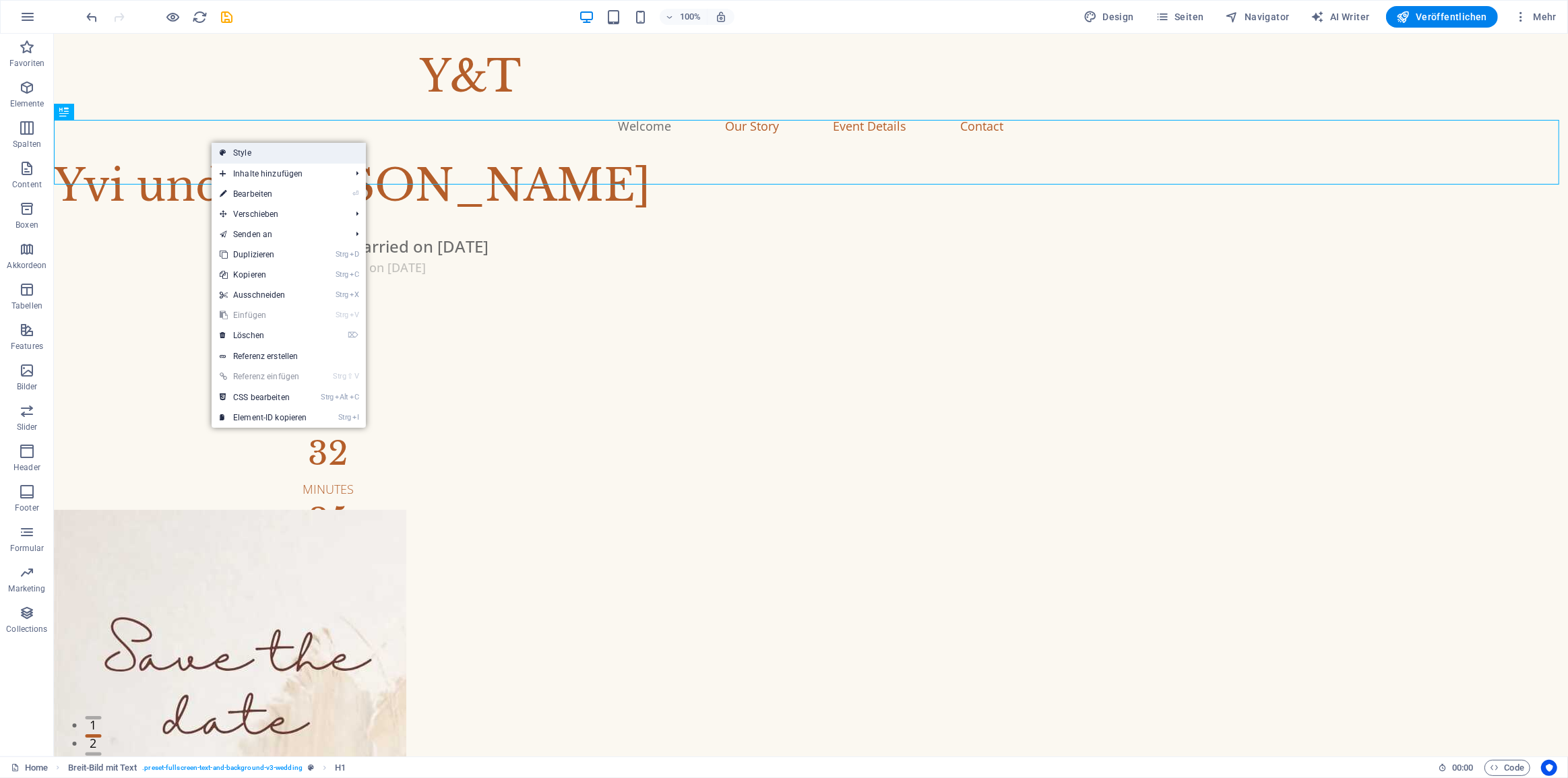
click at [278, 152] on link "Style" at bounding box center [289, 152] width 155 height 20
select select "%"
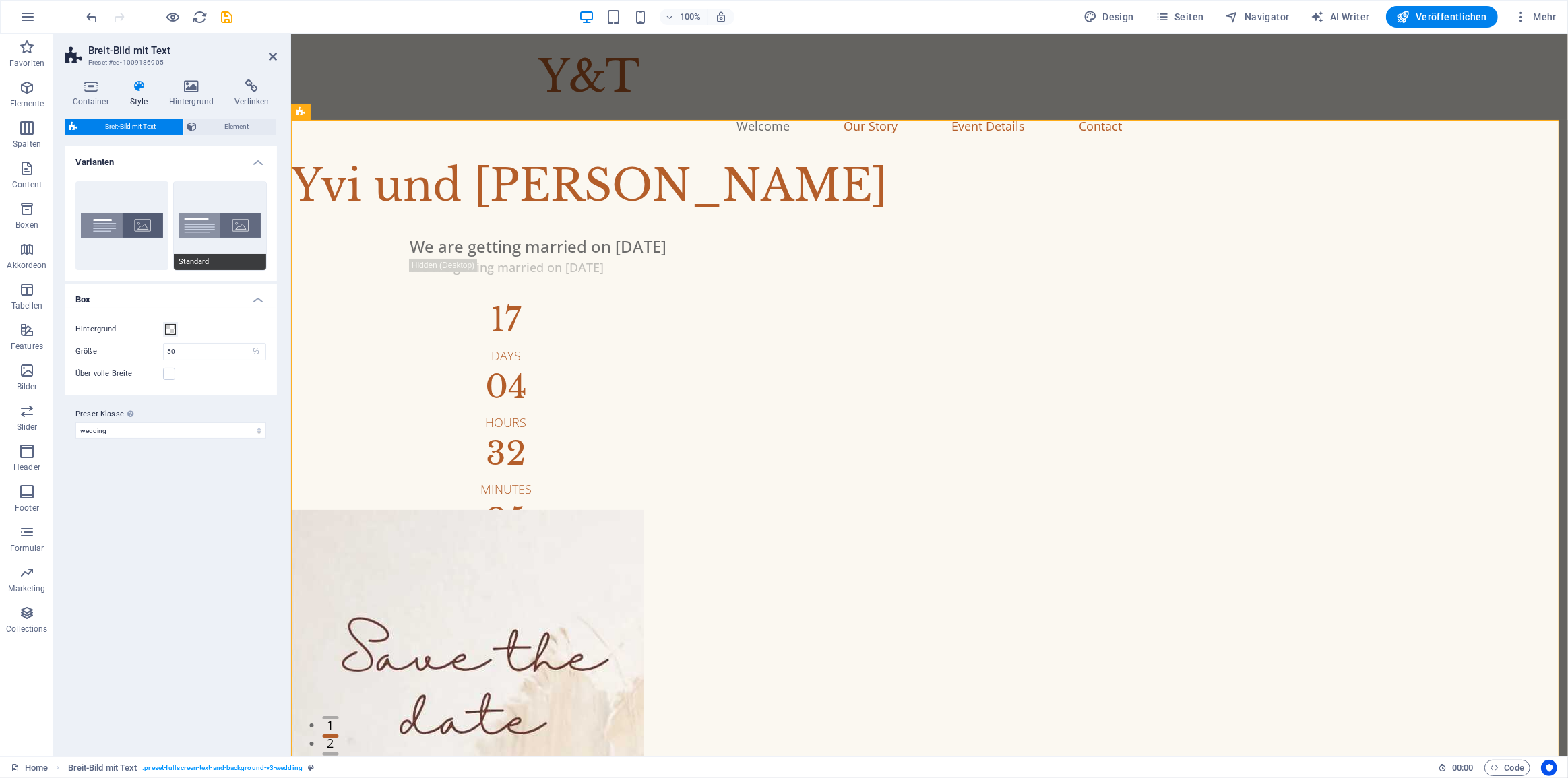
click at [216, 219] on button "Standard" at bounding box center [220, 225] width 93 height 89
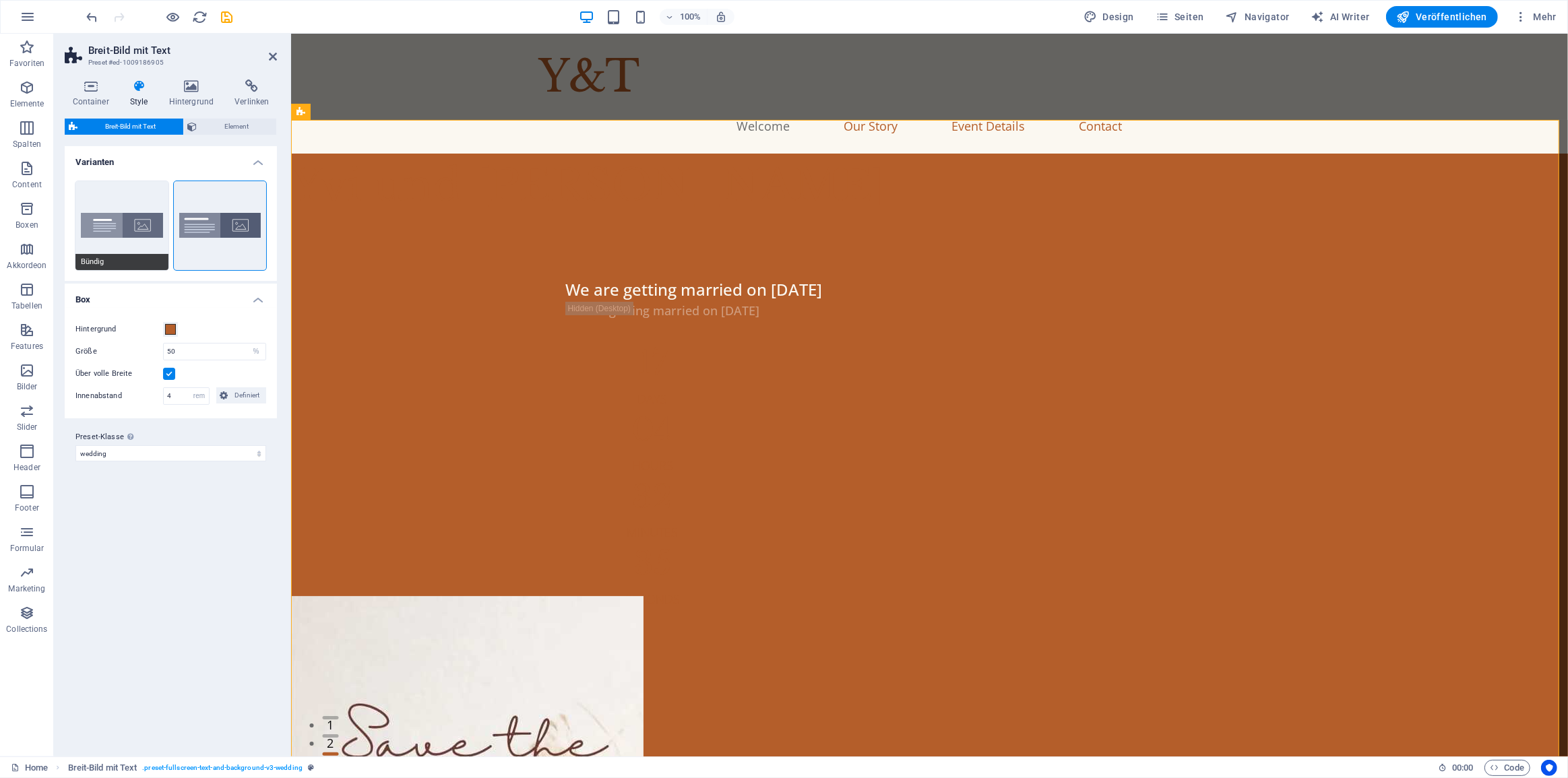
click at [136, 220] on button "Bündig" at bounding box center [121, 225] width 93 height 89
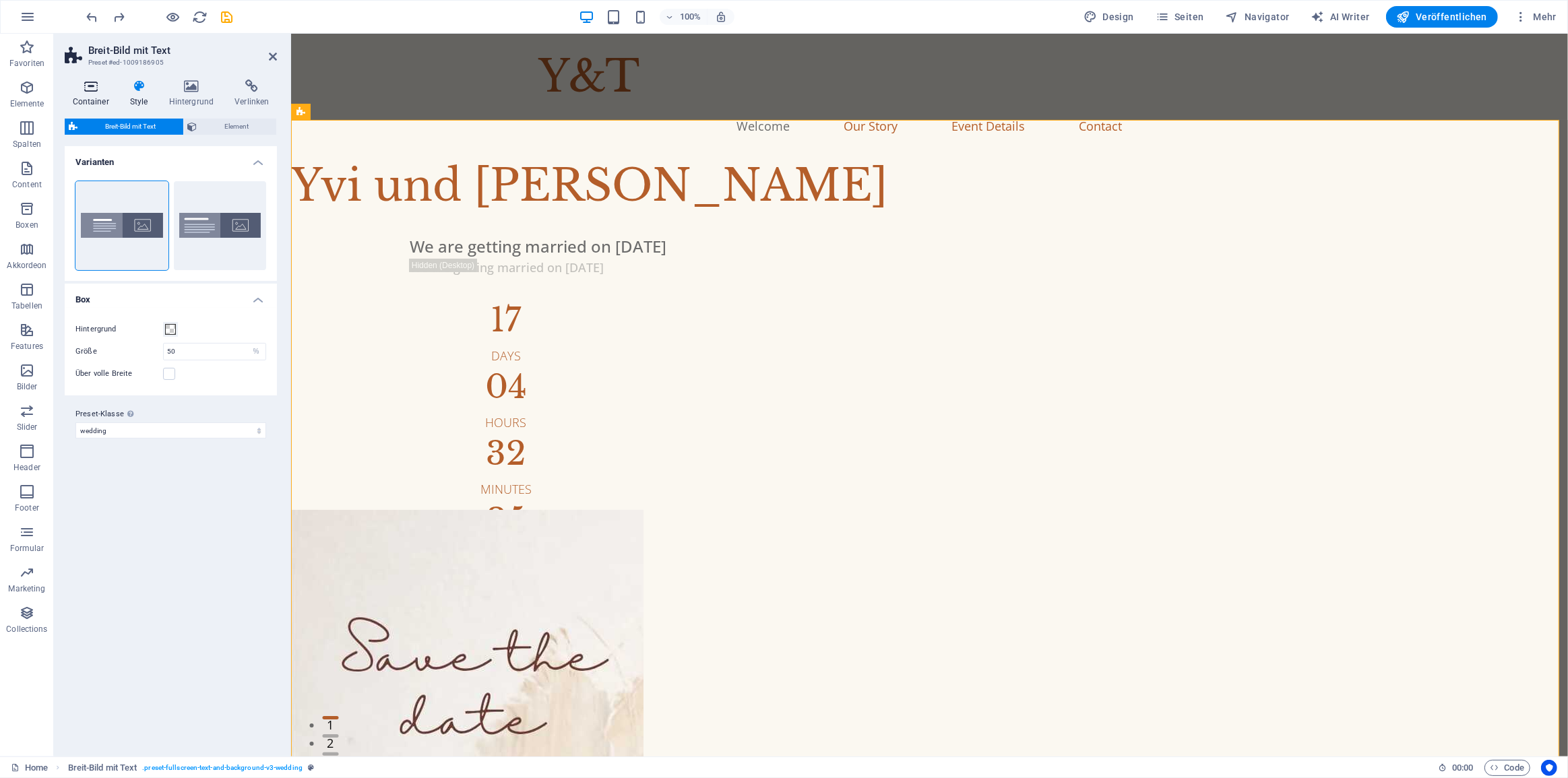
click at [95, 93] on h4 "Container" at bounding box center [93, 93] width 57 height 29
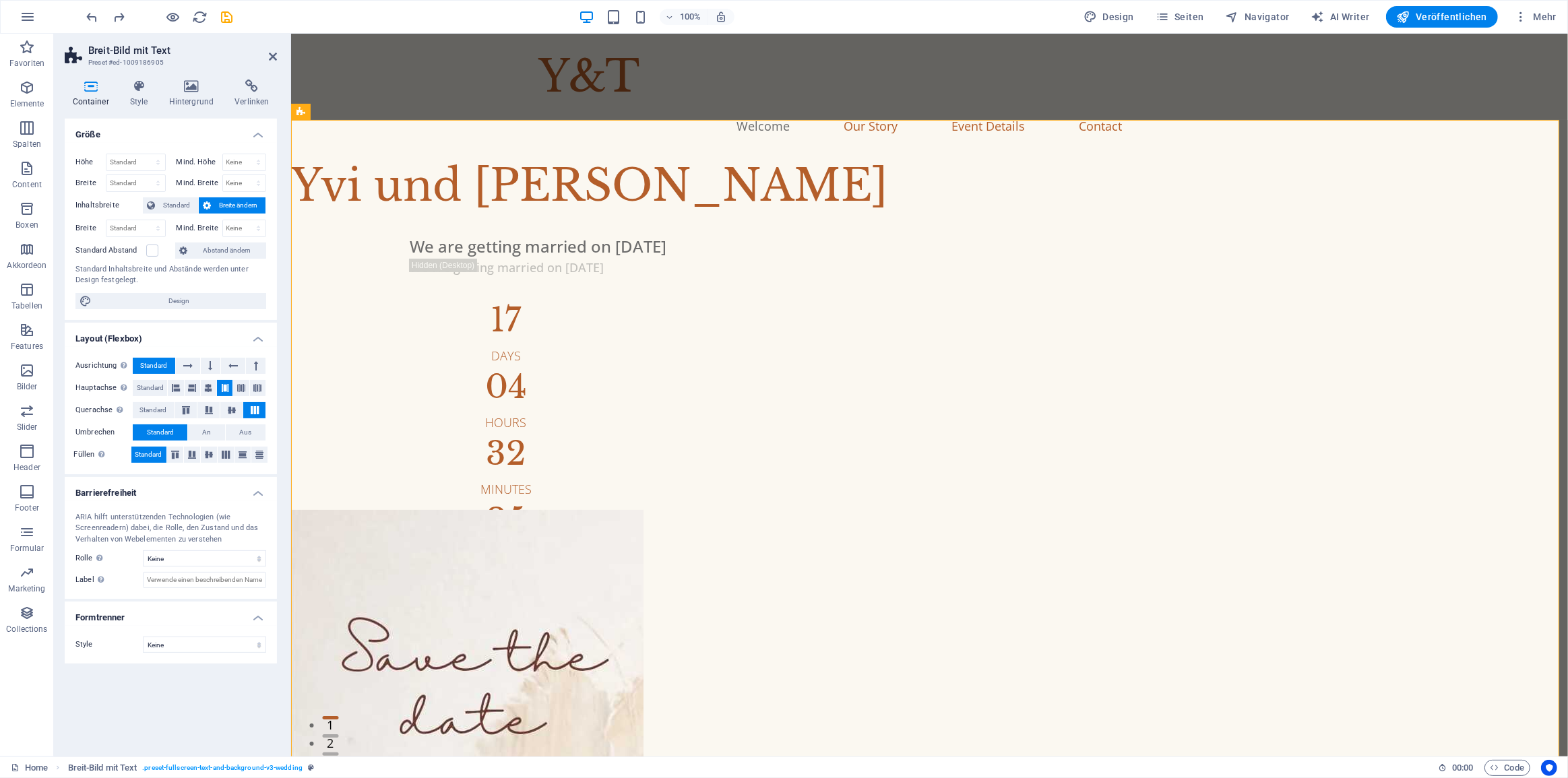
click at [219, 208] on span "Breite ändern" at bounding box center [238, 205] width 47 height 16
click at [504, 154] on div "Yvi und Tim" at bounding box center [929, 186] width 1277 height 65
click at [382, 154] on div "Yvi und Tim" at bounding box center [929, 186] width 1277 height 65
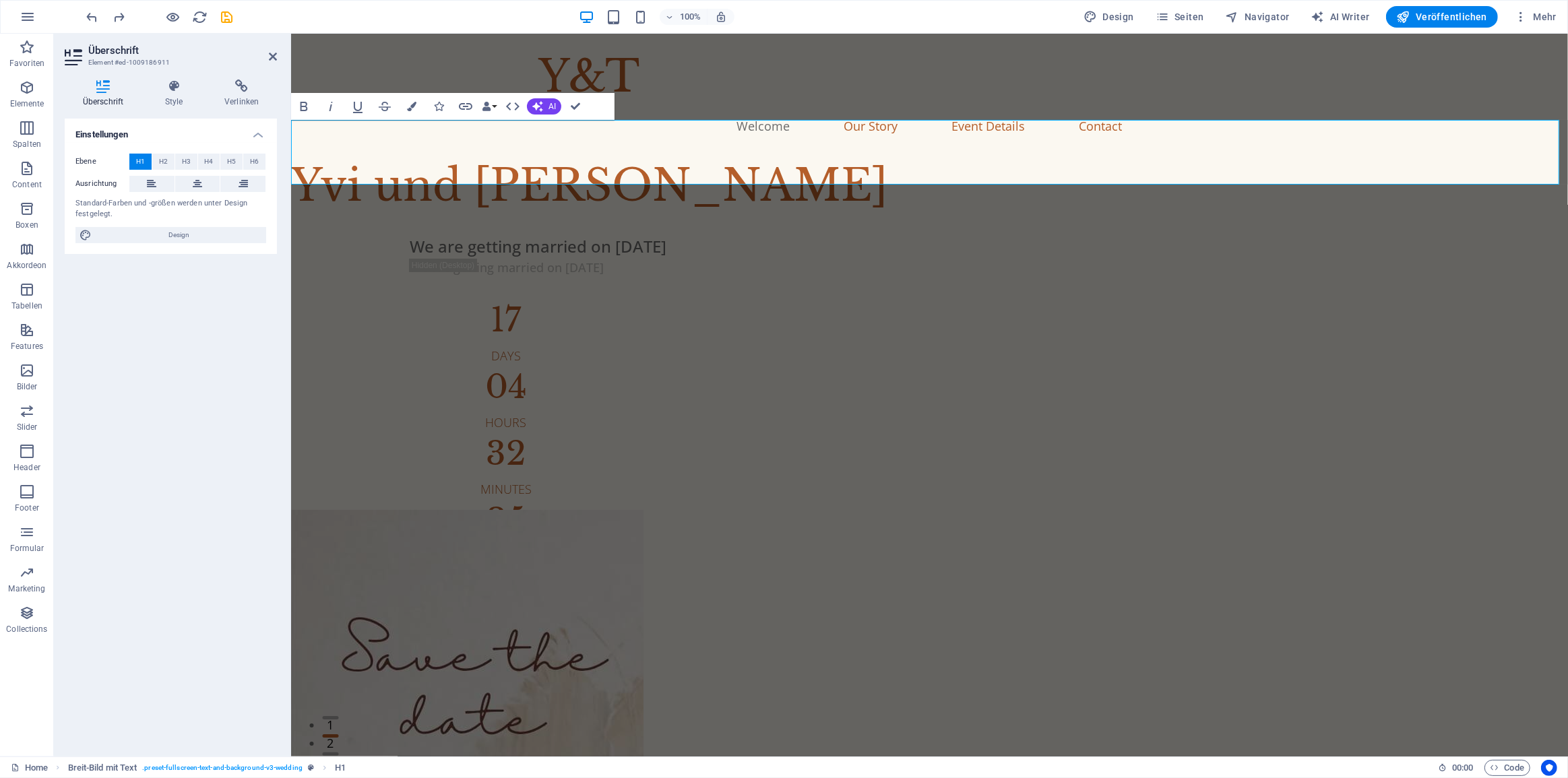
click at [215, 297] on div "Einstellungen Ebene H1 H2 H3 H4 H5 H6 Ausrichtung Standard-Farben und -größen w…" at bounding box center [171, 432] width 213 height 627
click at [158, 184] on button at bounding box center [152, 183] width 45 height 16
click at [190, 182] on button at bounding box center [198, 183] width 45 height 16
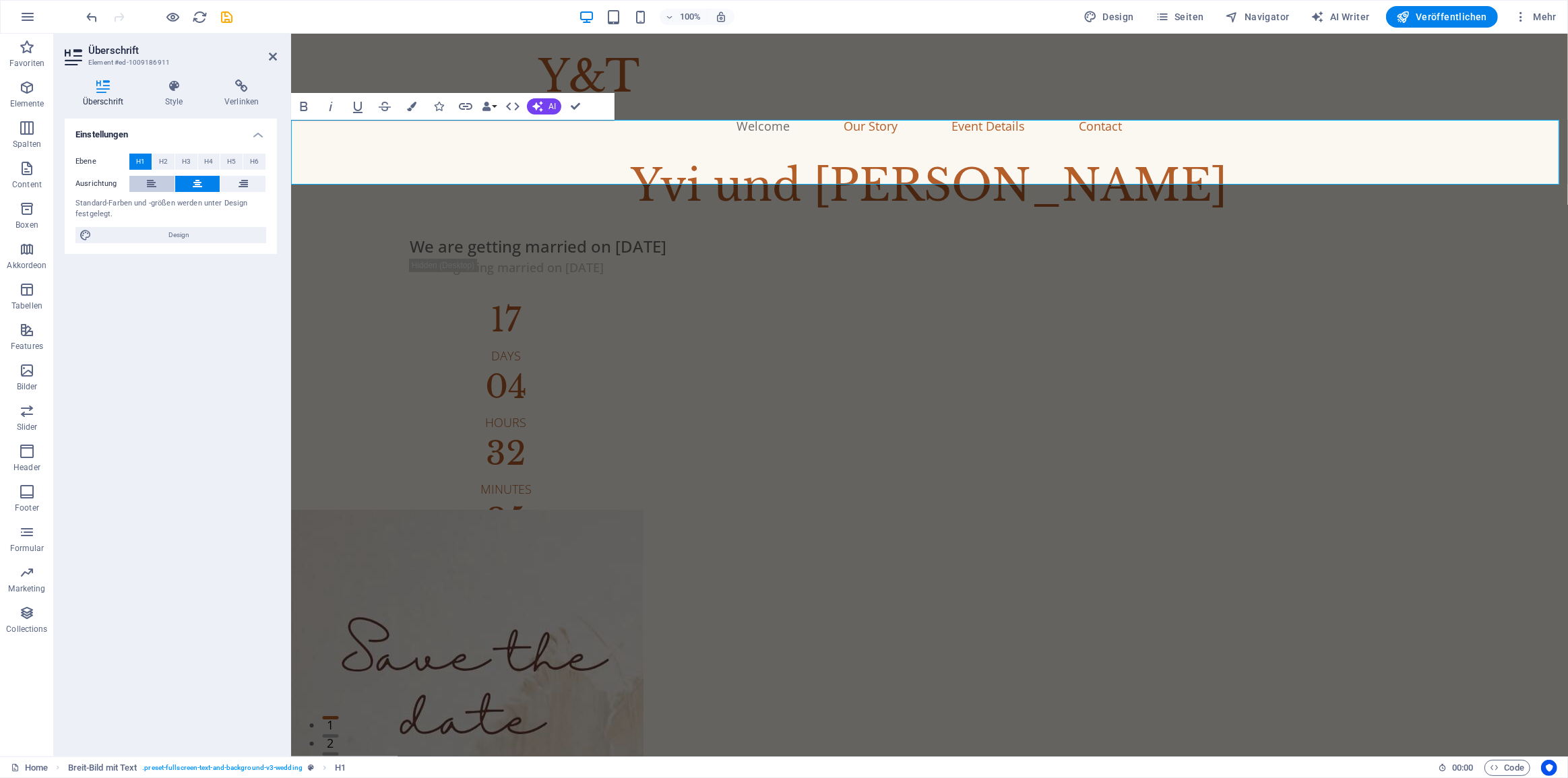
click at [148, 183] on icon at bounding box center [152, 183] width 10 height 16
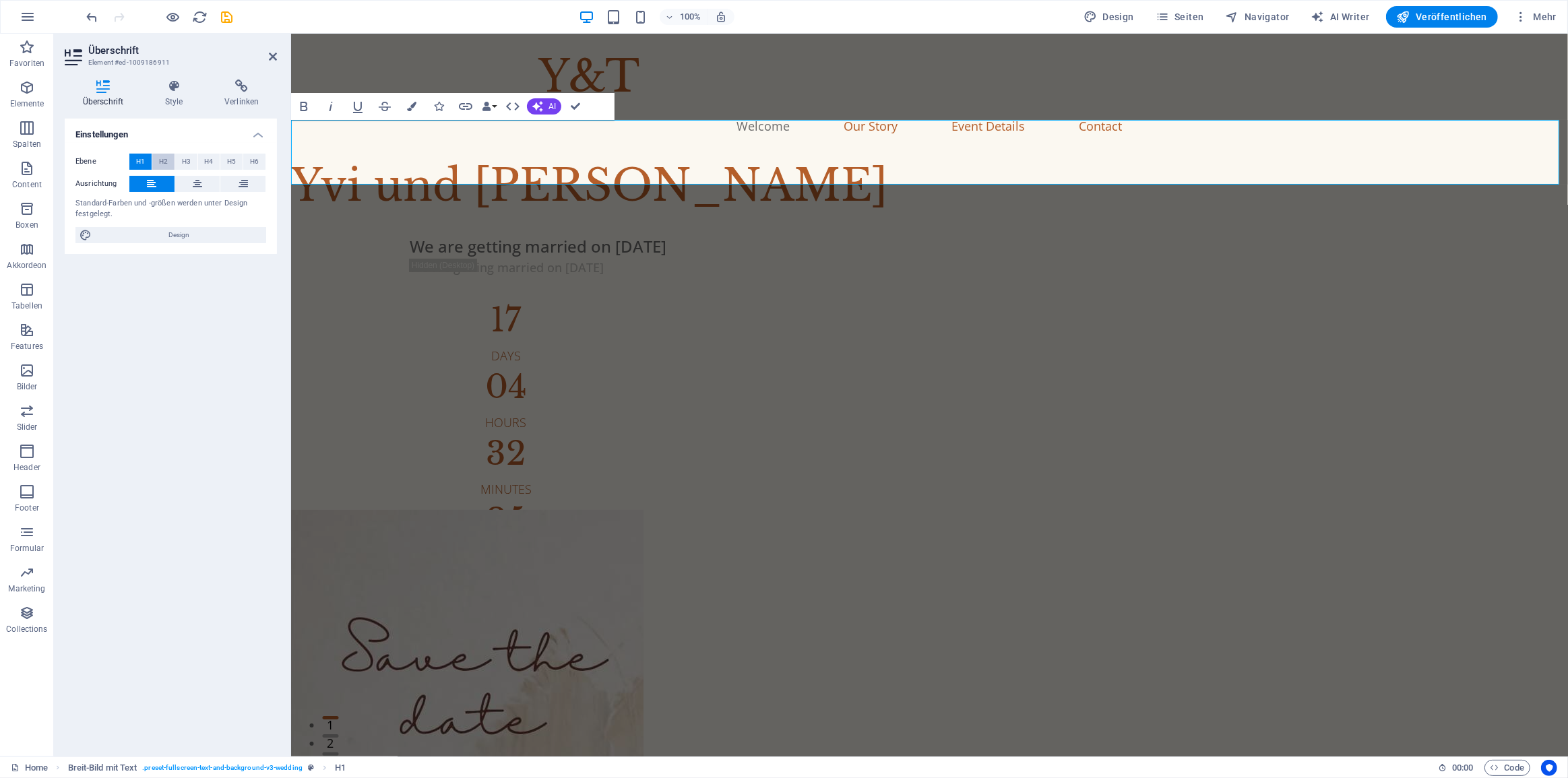
click at [166, 162] on span "H2" at bounding box center [164, 161] width 9 height 16
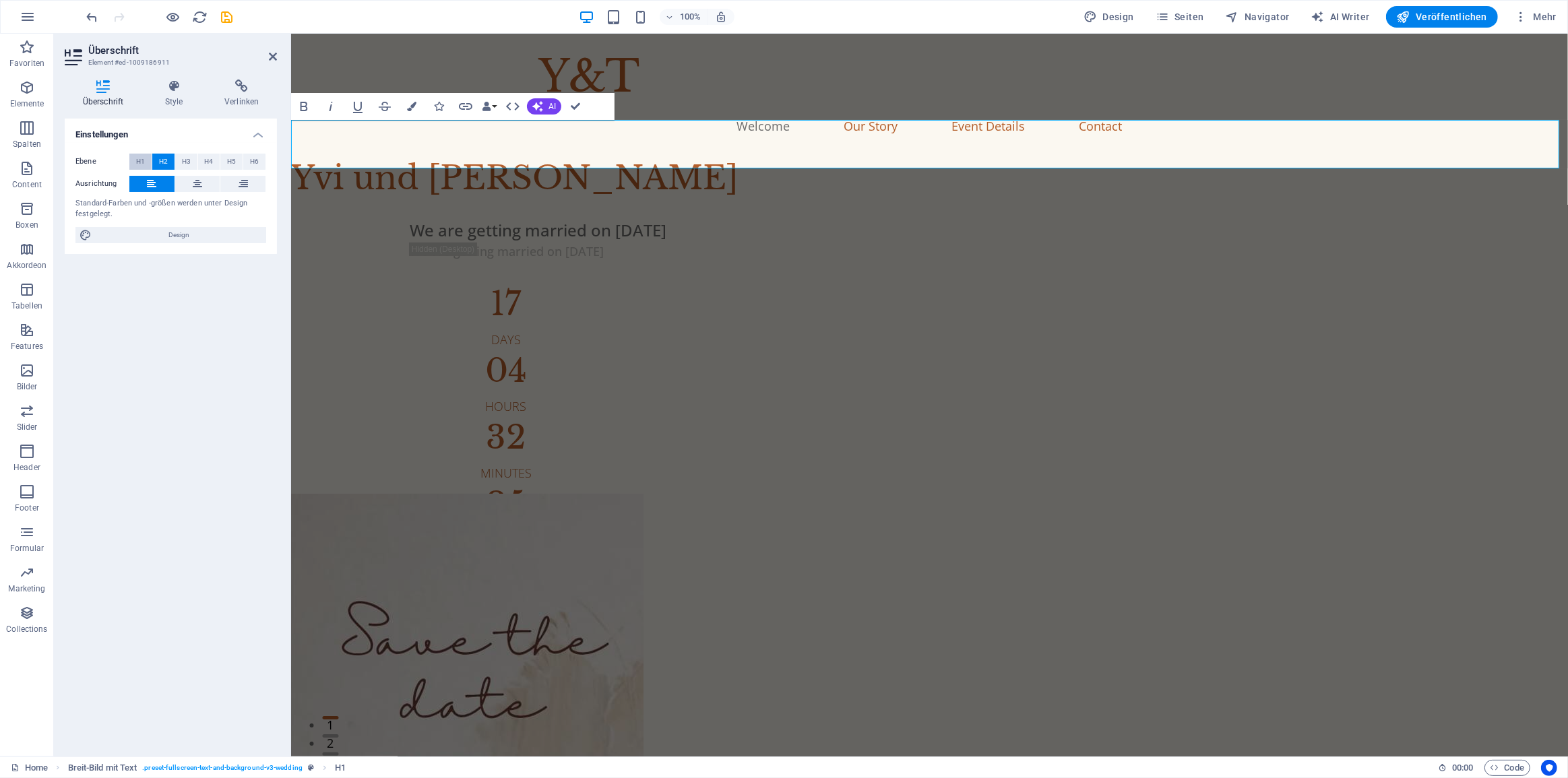
click at [142, 161] on span "H1" at bounding box center [141, 161] width 9 height 16
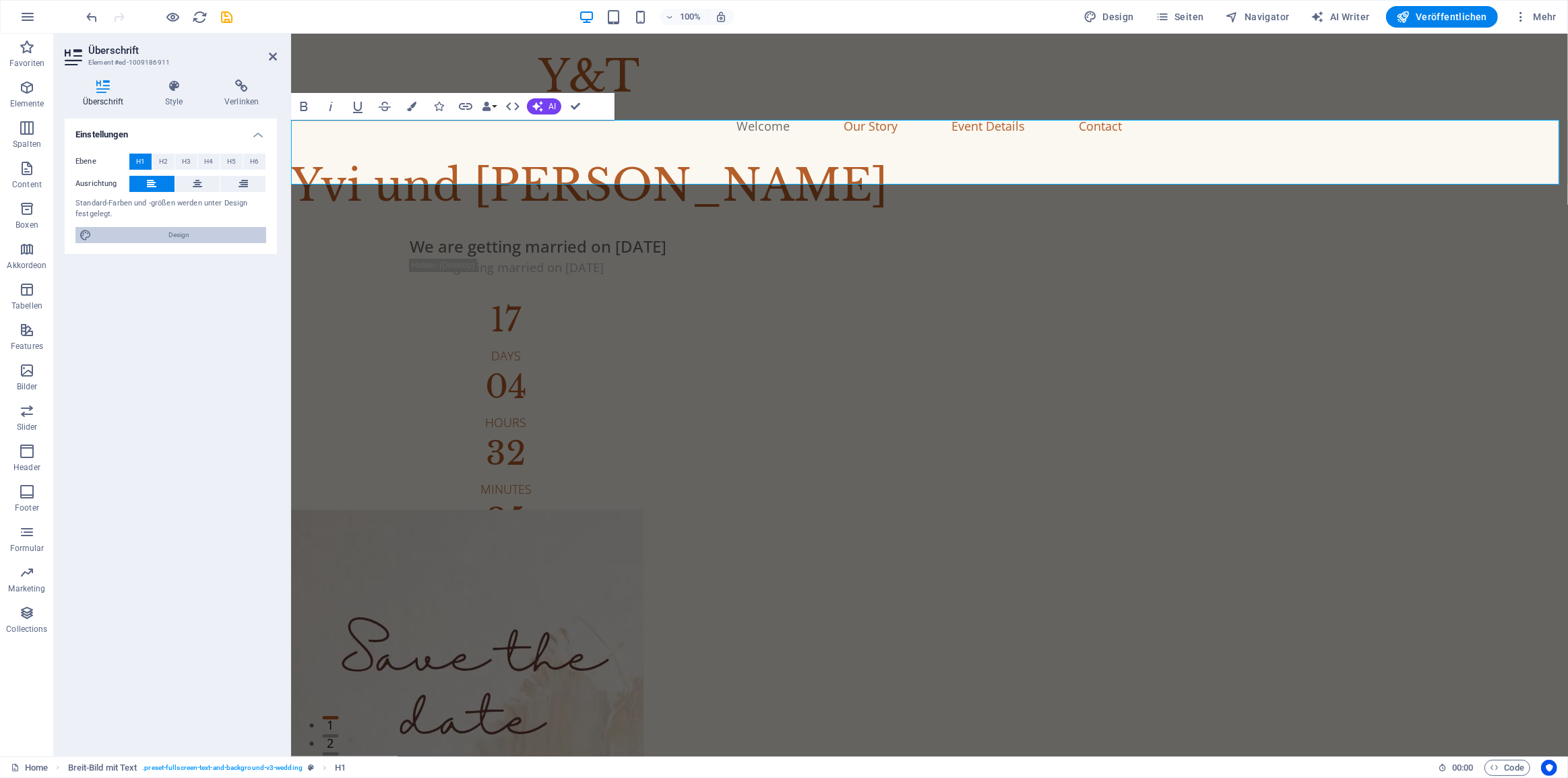
click at [182, 235] on span "Design" at bounding box center [179, 234] width 167 height 16
select select "px"
select select "300"
select select "px"
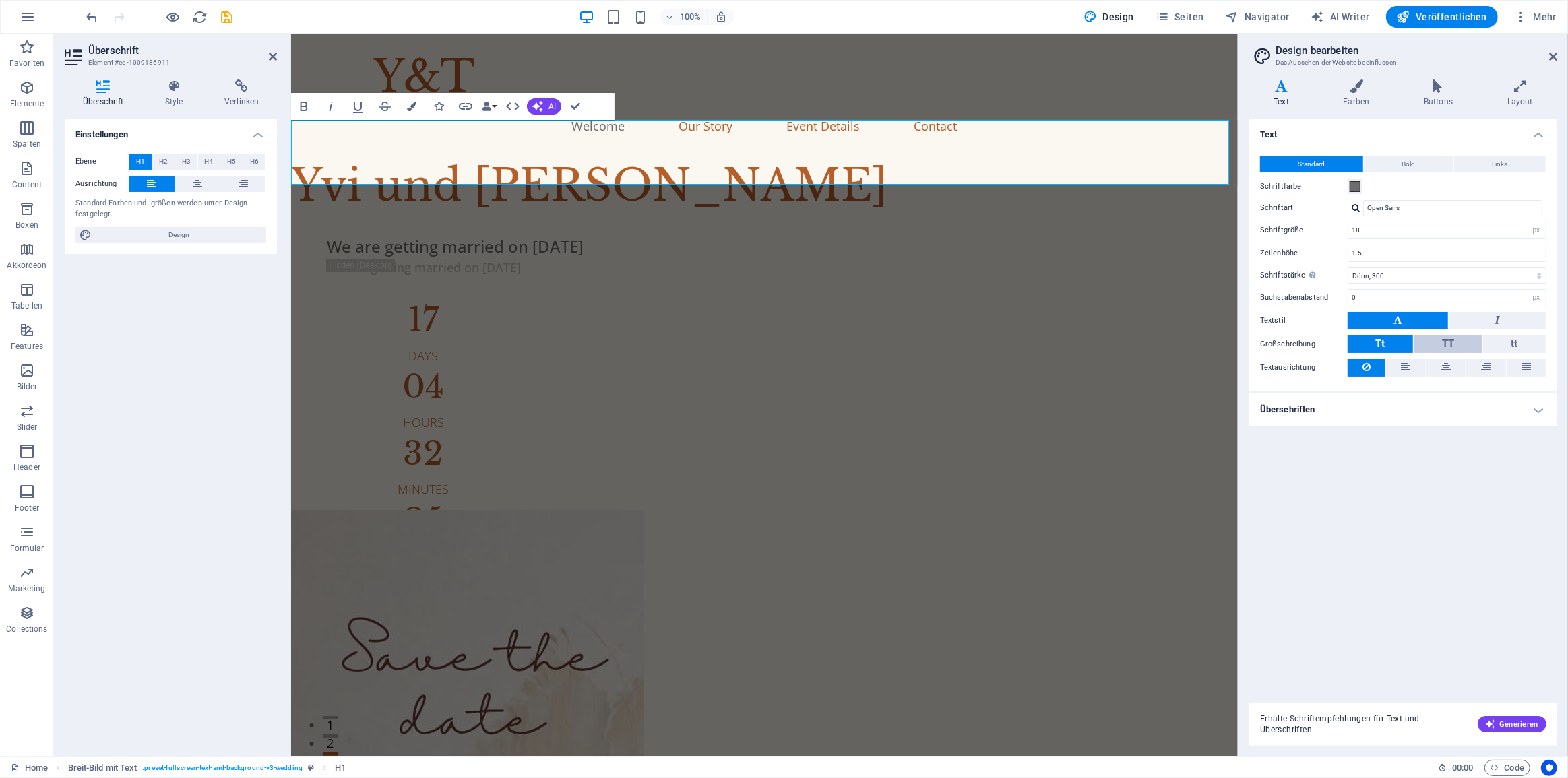
click at [1458, 338] on button "TT" at bounding box center [1447, 344] width 68 height 17
click at [1381, 338] on span "Tt" at bounding box center [1380, 344] width 10 height 12
click at [1526, 86] on icon at bounding box center [1519, 86] width 75 height 14
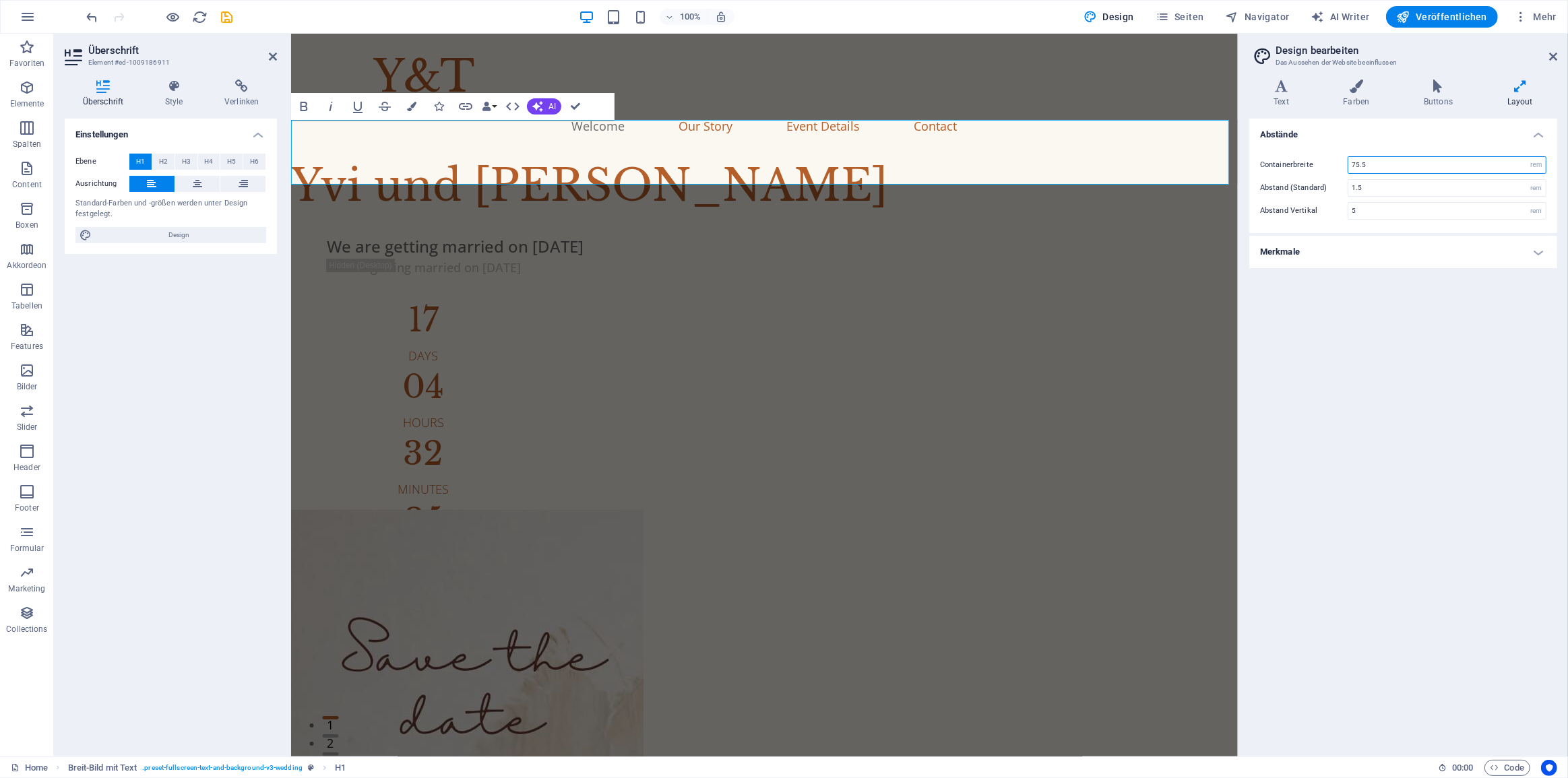
drag, startPoint x: 1423, startPoint y: 168, endPoint x: 1317, endPoint y: 167, distance: 106.0
click at [1317, 167] on div "Containerbreite 75.5 rem px" at bounding box center [1403, 164] width 286 height 17
drag, startPoint x: 1363, startPoint y: 167, endPoint x: 1340, endPoint y: 162, distance: 23.5
click at [1340, 162] on div "Containerbreite 50 rem px" at bounding box center [1403, 164] width 286 height 17
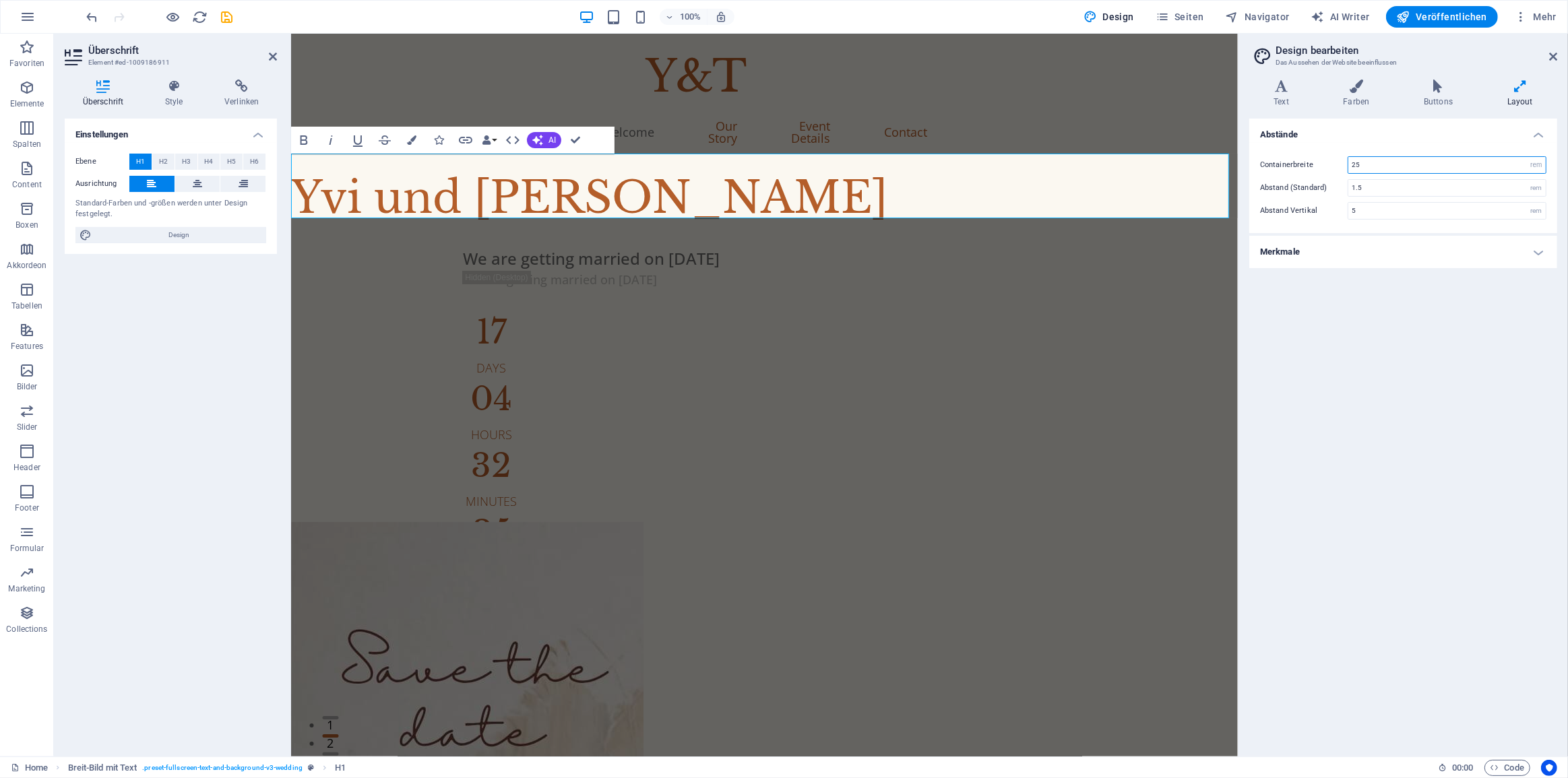
drag, startPoint x: 1364, startPoint y: 167, endPoint x: 1311, endPoint y: 162, distance: 53.2
click at [1311, 162] on div "Containerbreite 25 rem px" at bounding box center [1403, 164] width 286 height 17
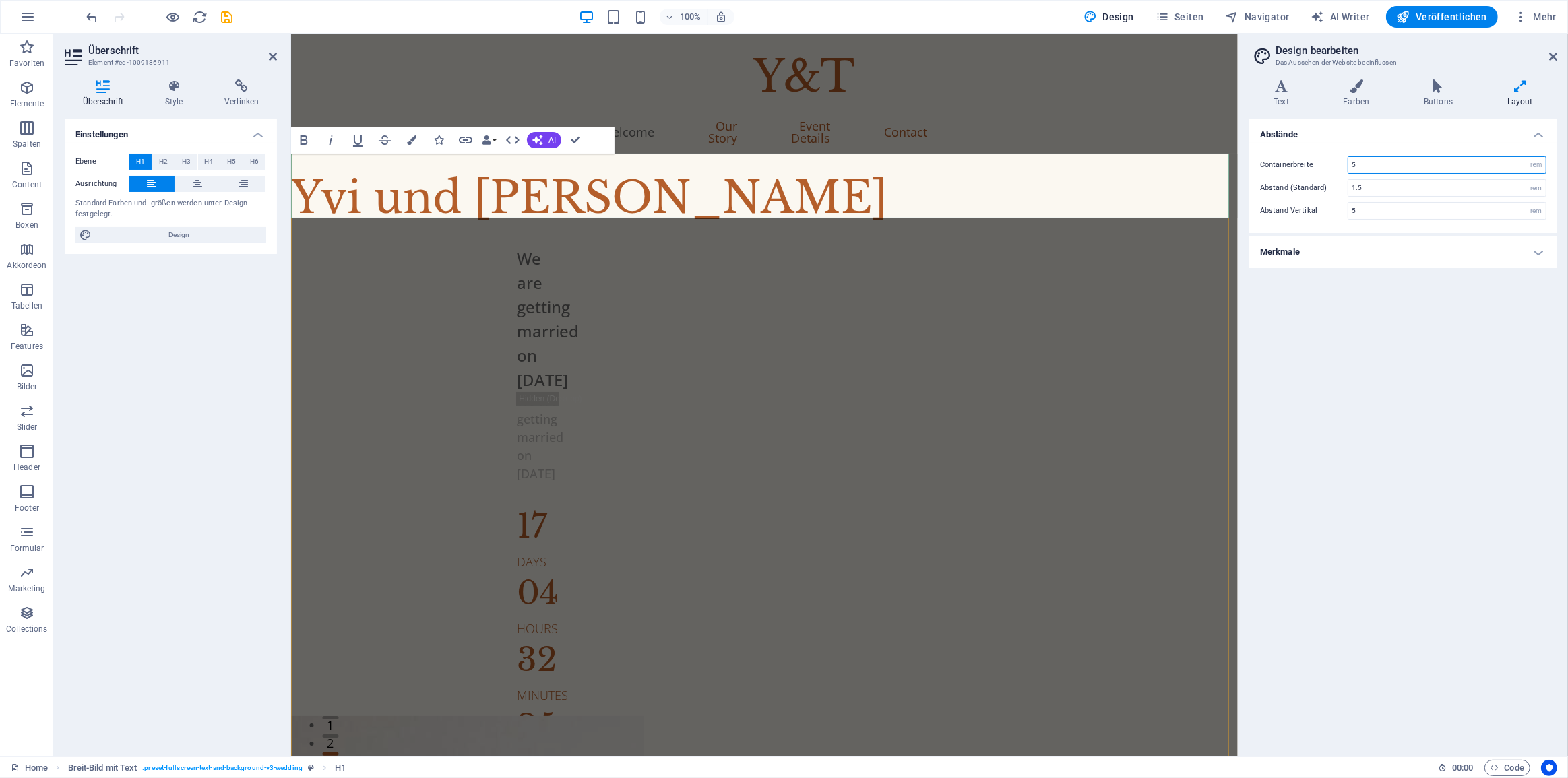
type input "5"
